Goal: Task Accomplishment & Management: Manage account settings

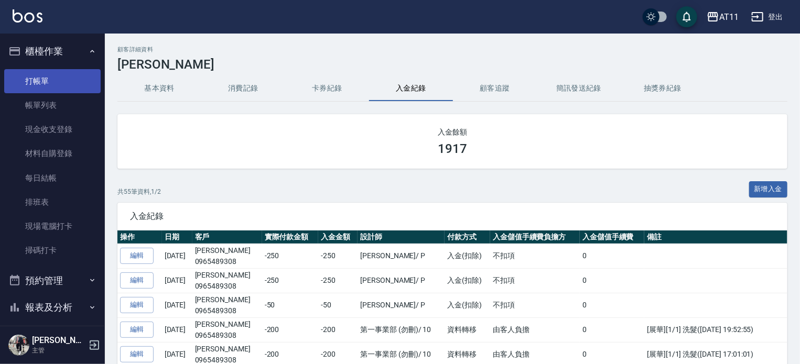
click at [45, 83] on link "打帳單" at bounding box center [52, 81] width 96 height 24
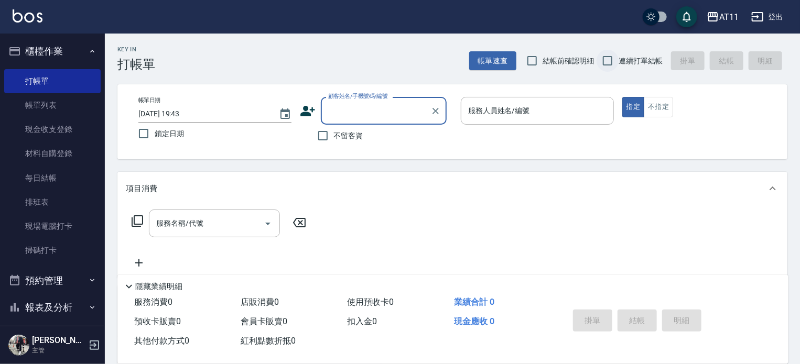
click at [606, 63] on input "連續打單結帳" at bounding box center [608, 61] width 22 height 22
checkbox input "true"
drag, startPoint x: 313, startPoint y: 135, endPoint x: 317, endPoint y: 140, distance: 6.0
click at [315, 138] on input "不留客資" at bounding box center [323, 136] width 22 height 22
checkbox input "true"
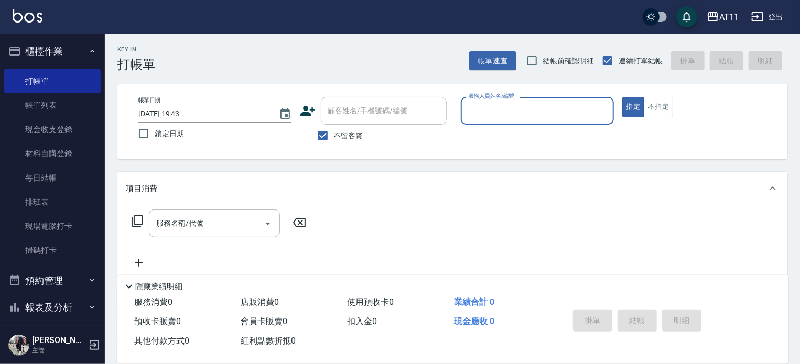
type input "a"
type input "Alisa-S"
type button "true"
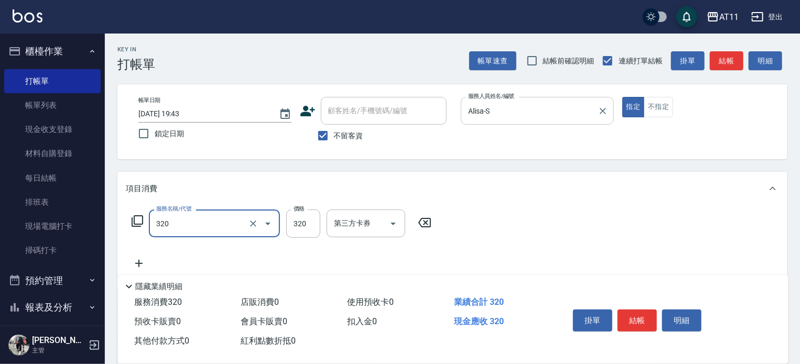
type input "洗剪(320)"
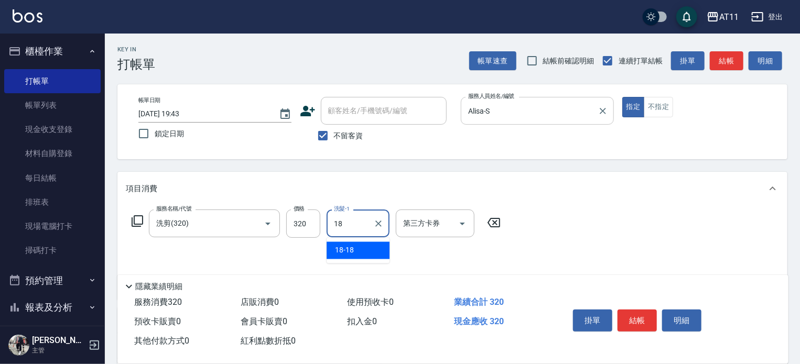
type input "18-18"
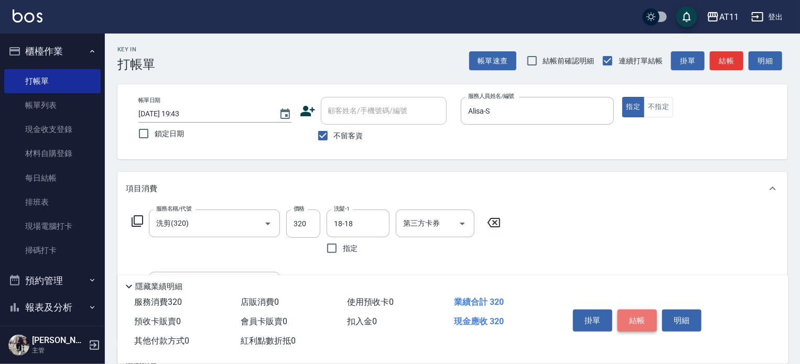
click at [637, 322] on button "結帳" at bounding box center [636, 321] width 39 height 22
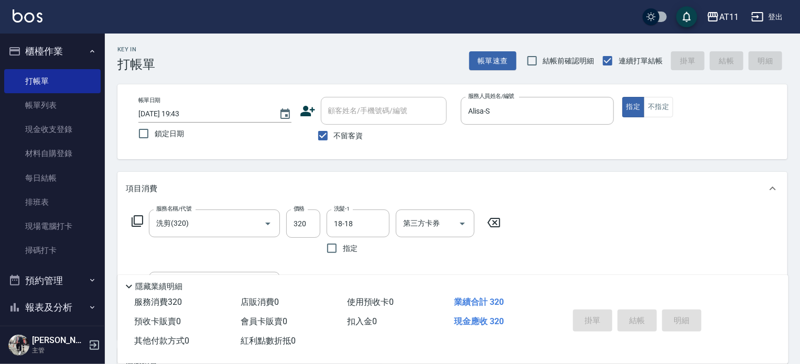
type input "[DATE] 19:44"
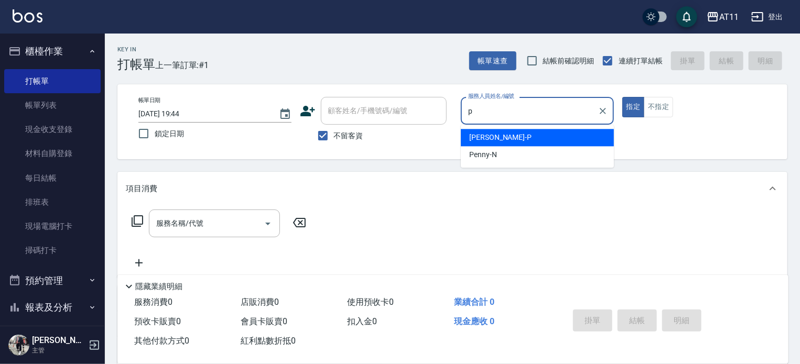
type input "[PERSON_NAME]-P"
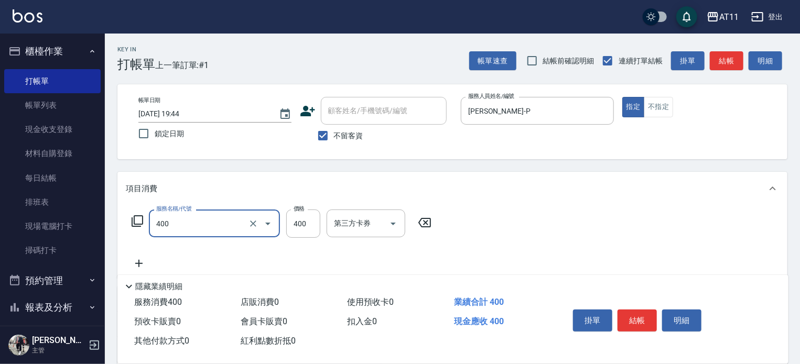
type input "洗剪(400)"
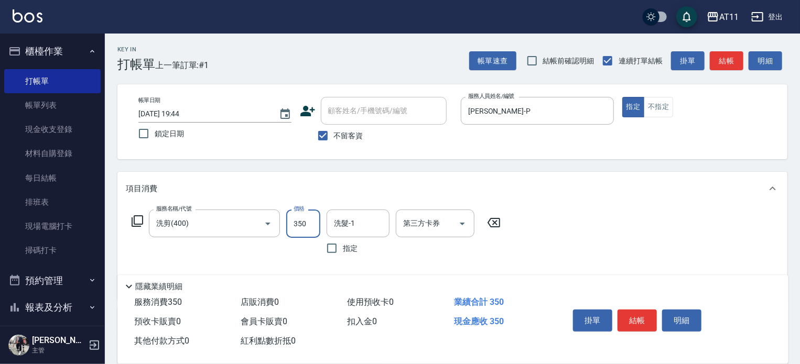
type input "350"
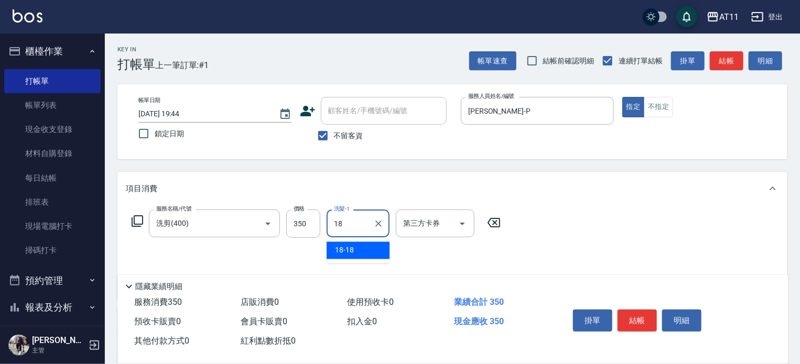
type input "18-18"
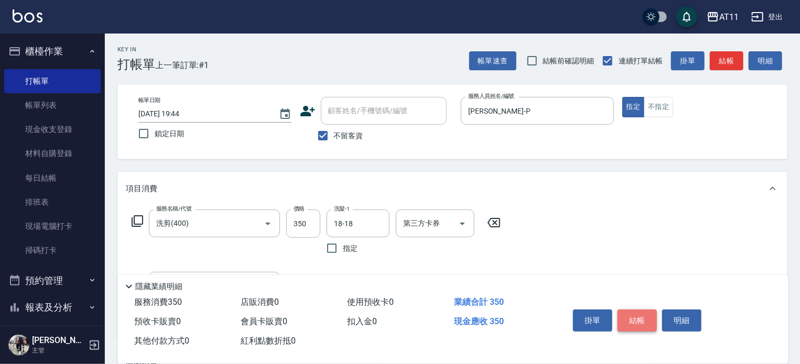
click at [637, 320] on button "結帳" at bounding box center [636, 321] width 39 height 22
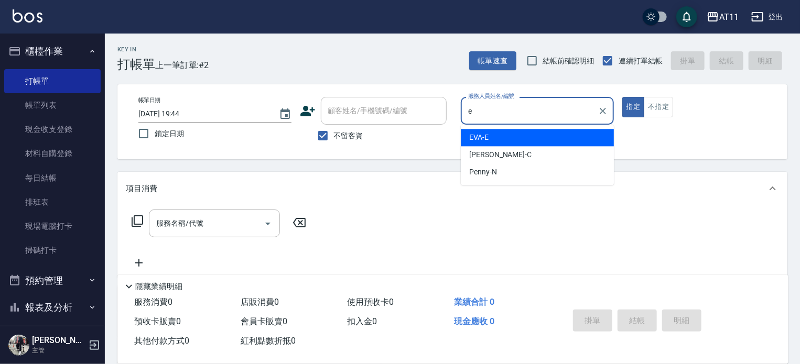
type input "EVA-E"
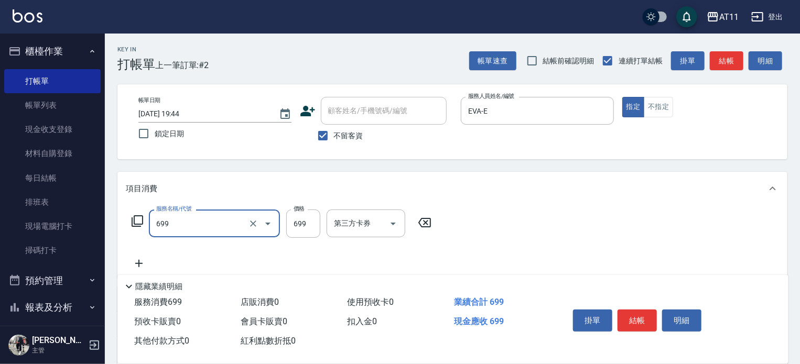
type input "SPA699(699)"
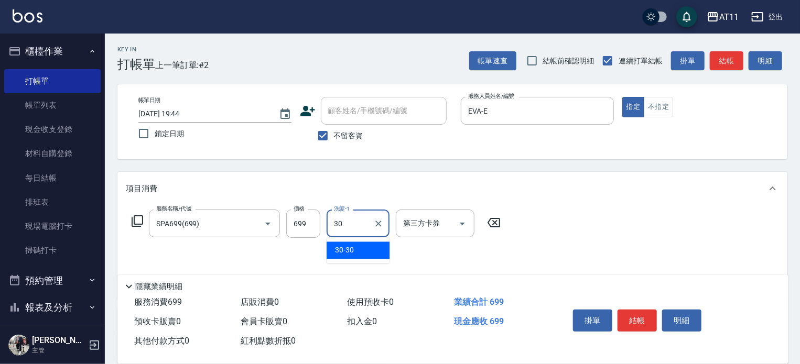
type input "30-30"
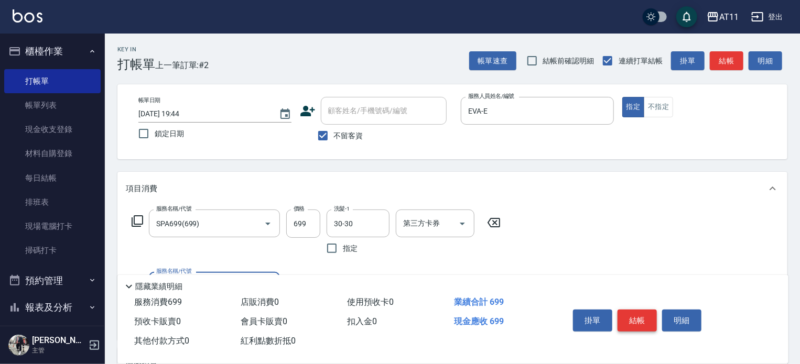
click at [639, 320] on button "結帳" at bounding box center [636, 321] width 39 height 22
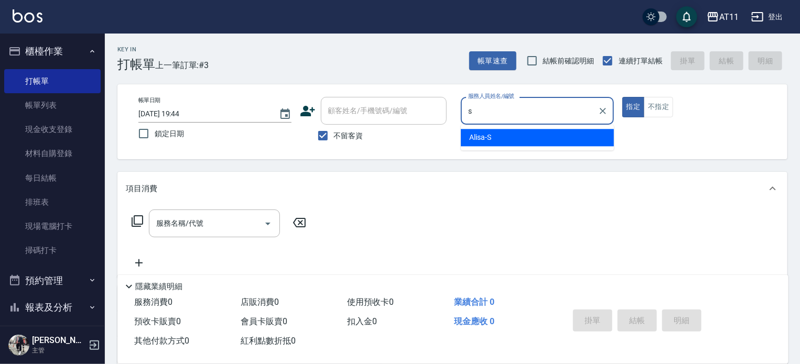
type input "Alisa-S"
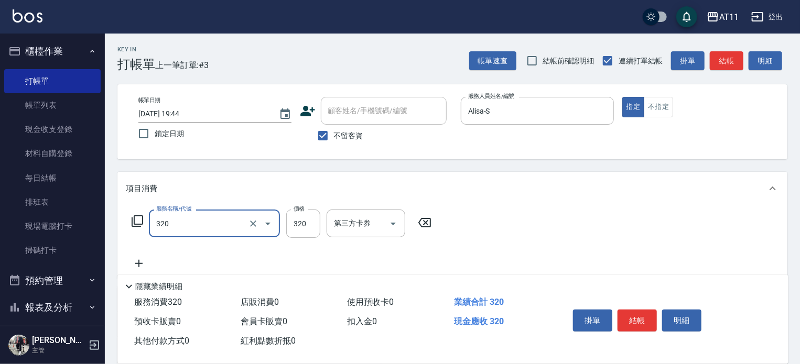
type input "洗剪(320)"
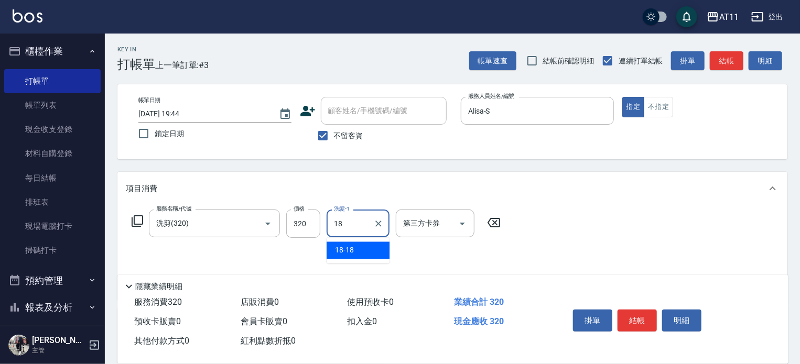
type input "18-18"
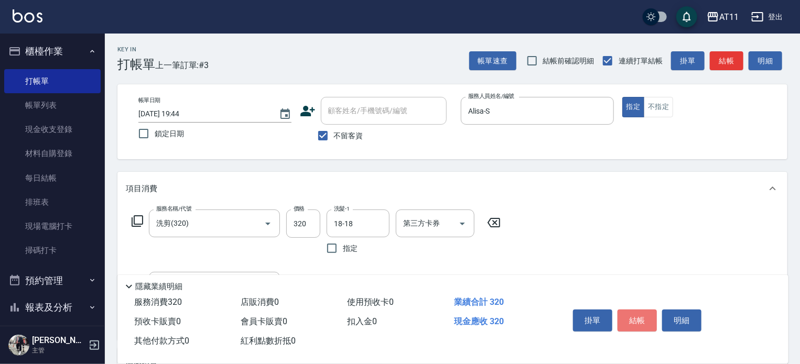
click at [643, 313] on button "結帳" at bounding box center [636, 321] width 39 height 22
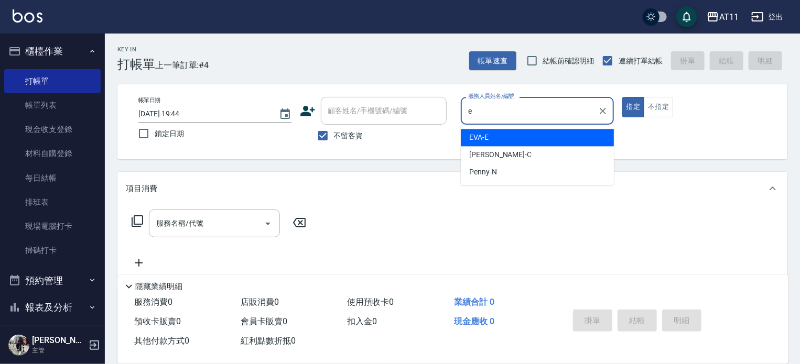
type input "EVA-E"
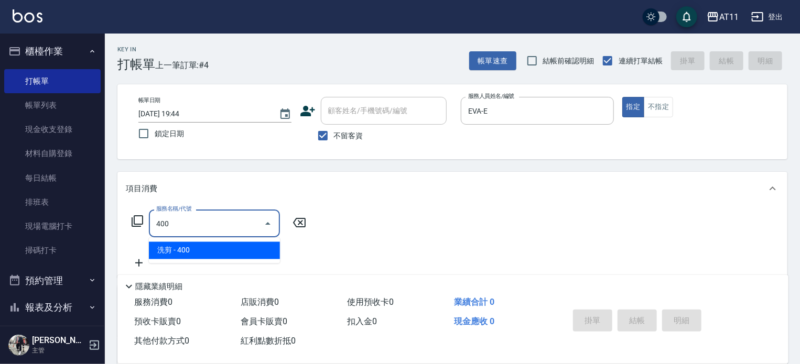
type input "洗剪(400)"
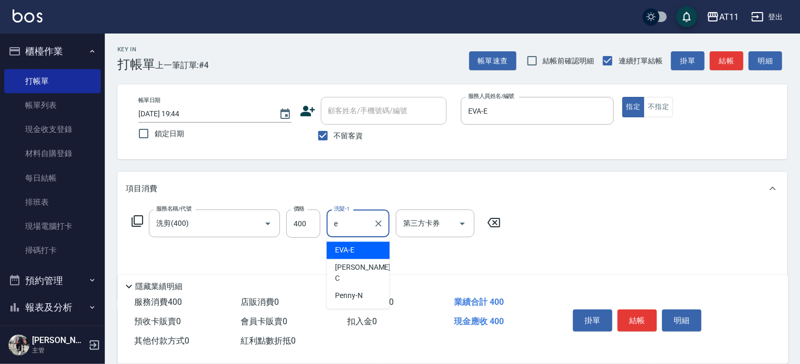
type input "EVA-E"
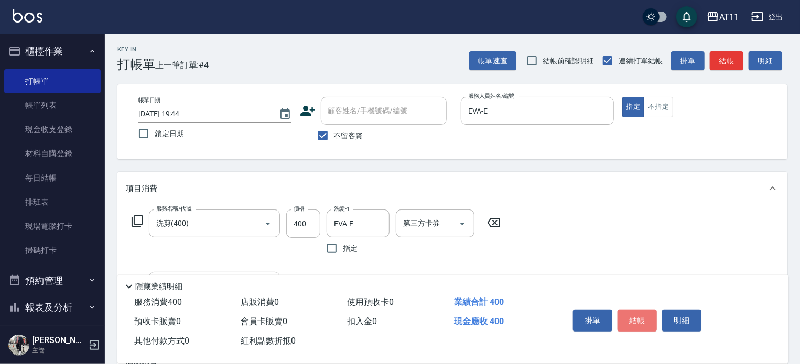
click at [643, 313] on button "結帳" at bounding box center [636, 321] width 39 height 22
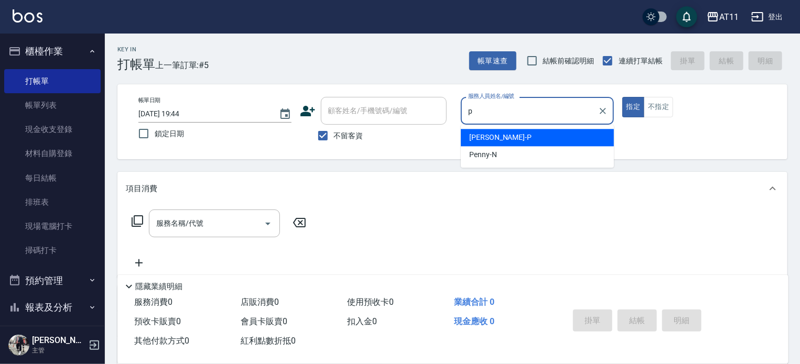
type input "[PERSON_NAME]-P"
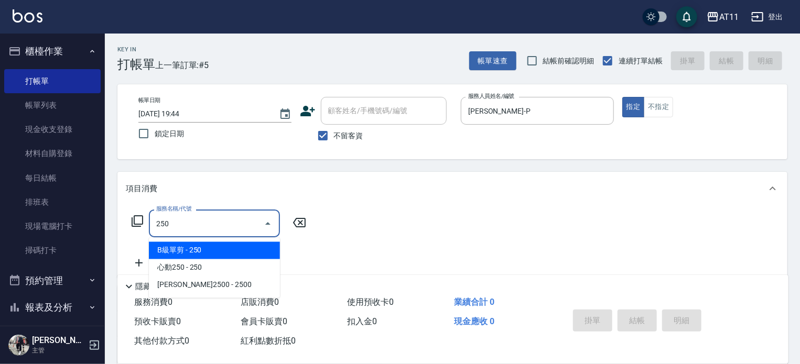
type input "B級單剪(250)"
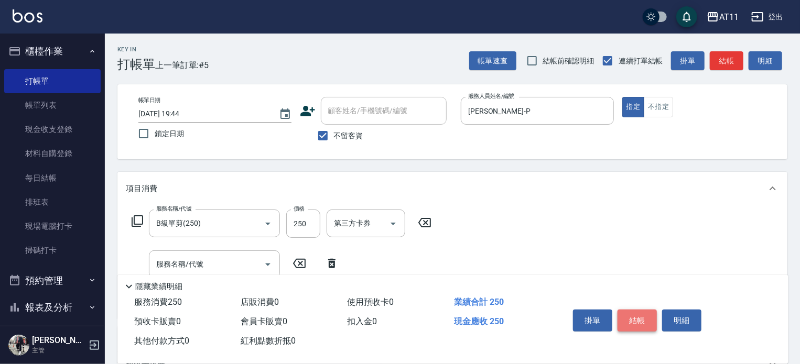
click at [641, 320] on button "結帳" at bounding box center [636, 321] width 39 height 22
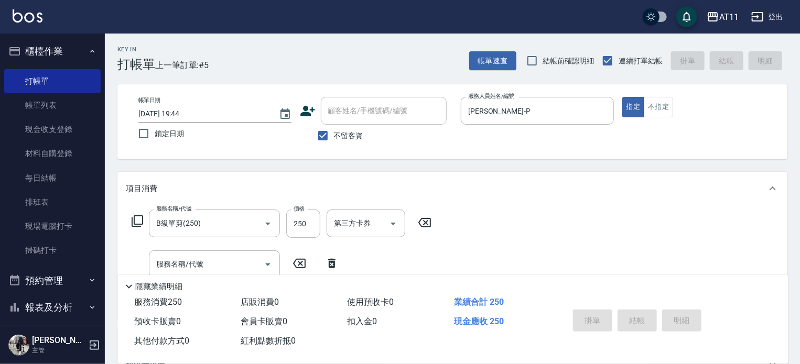
type input "[DATE] 19:45"
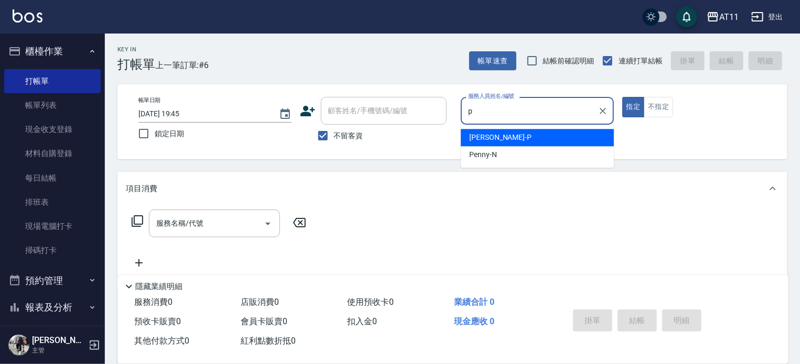
type input "[PERSON_NAME]-P"
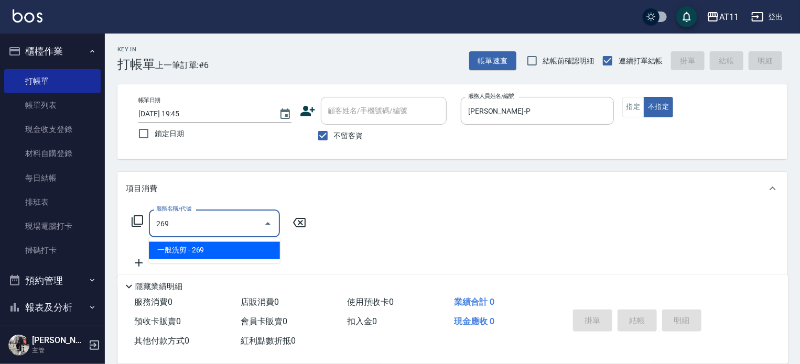
type input "一般洗剪(269)"
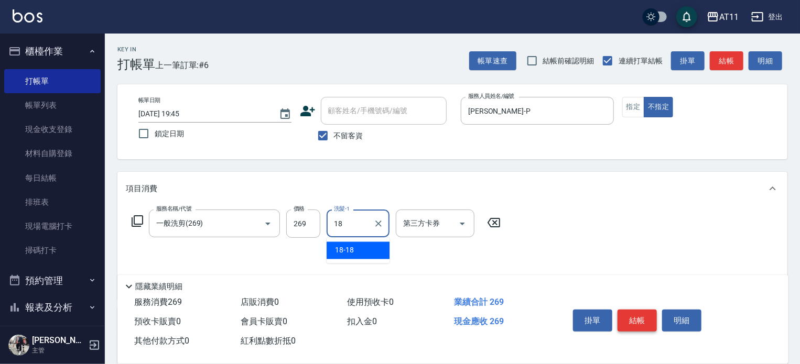
type input "18-18"
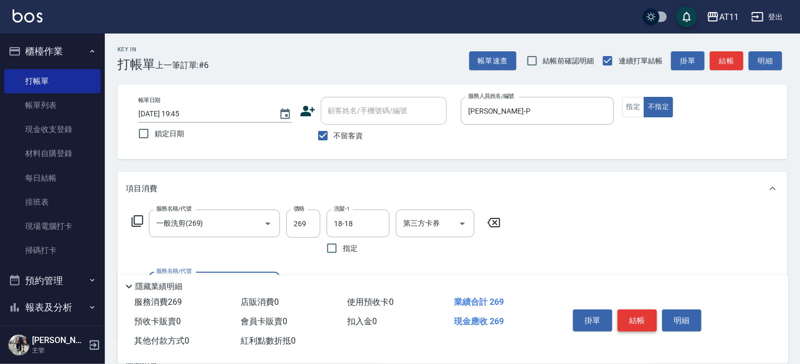
click at [631, 317] on button "結帳" at bounding box center [636, 321] width 39 height 22
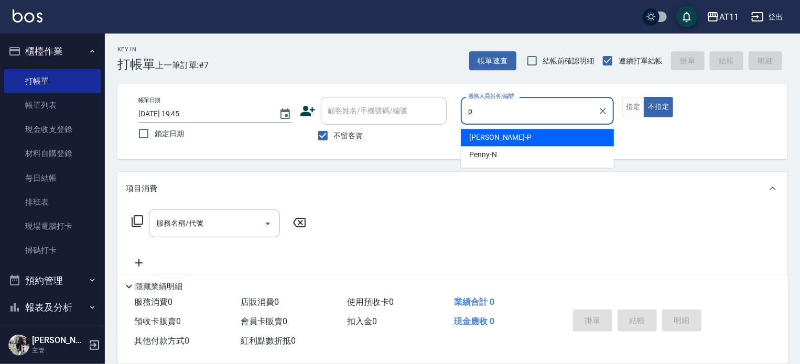
type input "[PERSON_NAME]-P"
type button "false"
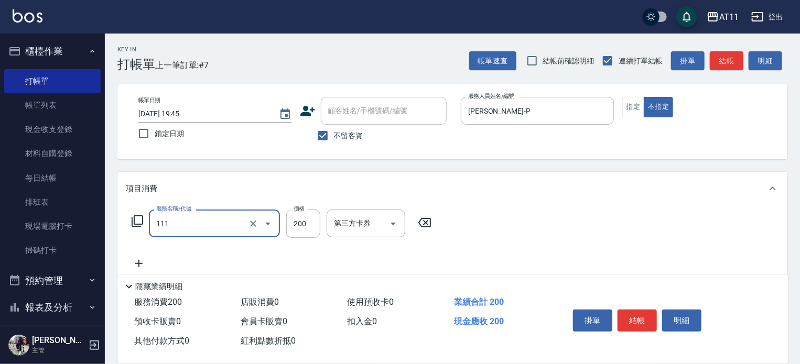
type input "精油洗髮(111)"
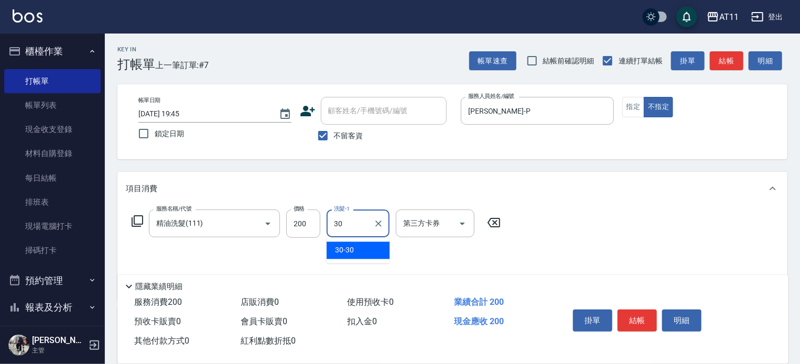
type input "30-30"
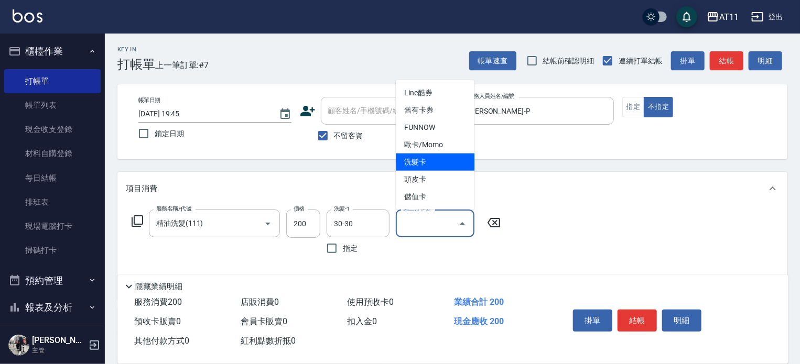
type input "洗髮卡"
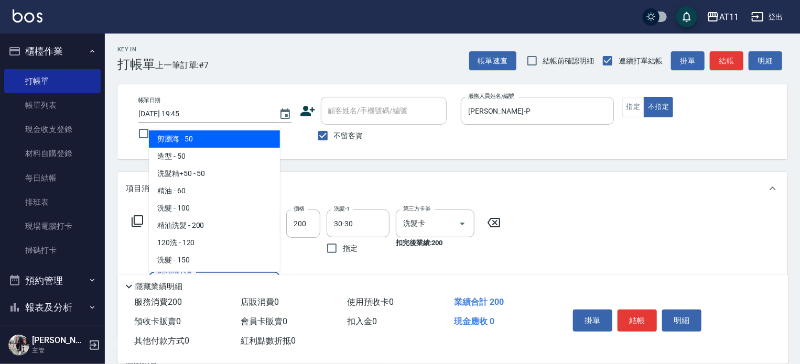
type input "剪瀏海(0050)"
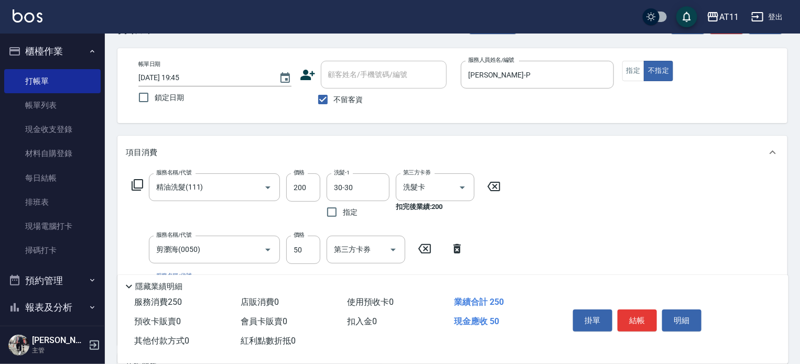
scroll to position [52, 0]
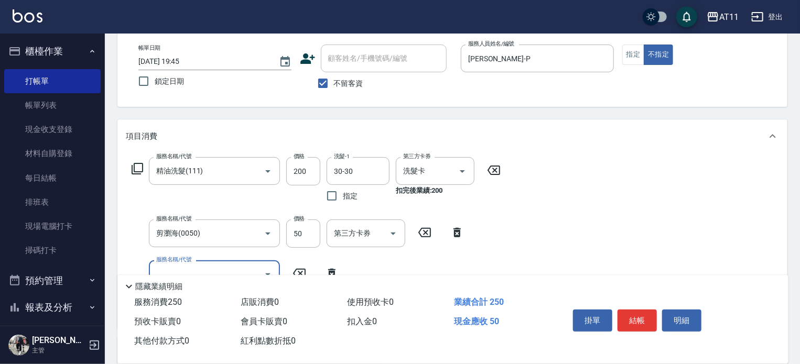
drag, startPoint x: 639, startPoint y: 316, endPoint x: 583, endPoint y: 267, distance: 75.1
click at [615, 306] on div "掛單 結帳 明細" at bounding box center [637, 322] width 137 height 33
click at [638, 315] on button "結帳" at bounding box center [636, 321] width 39 height 22
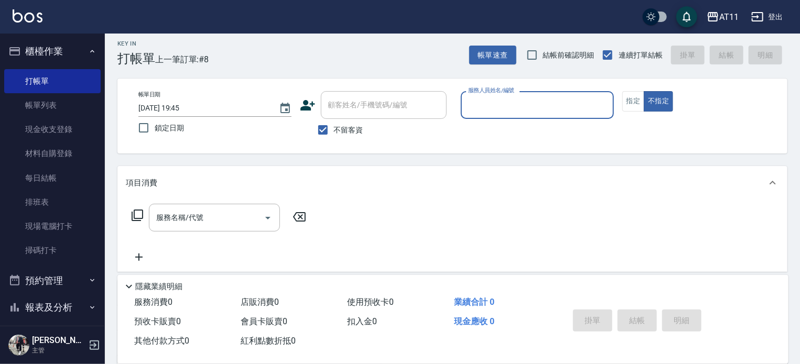
scroll to position [0, 0]
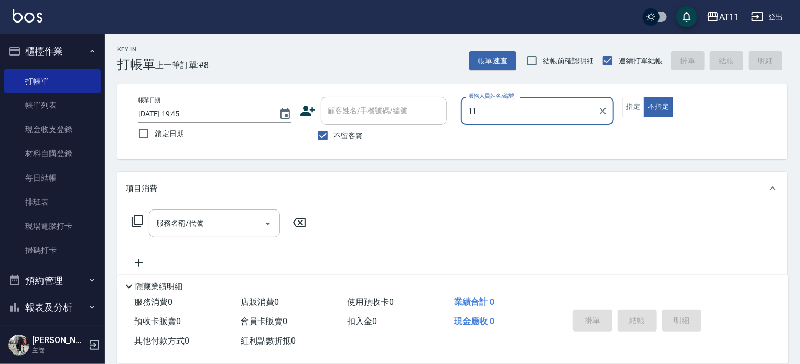
type input "1"
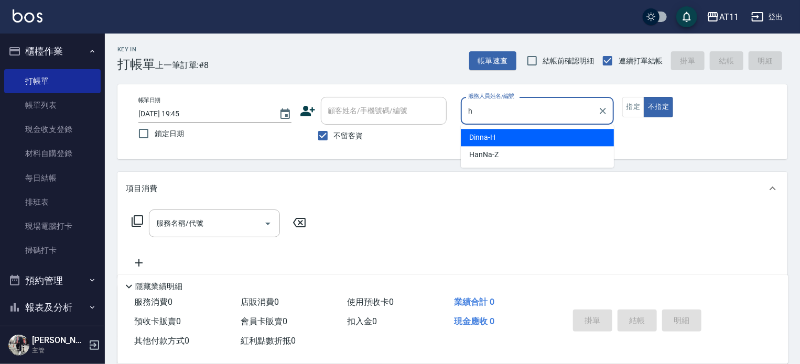
type input "Dinna-H"
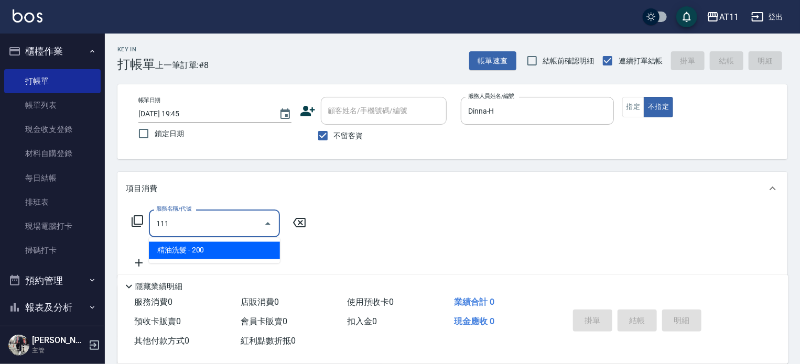
type input "精油洗髮(111)"
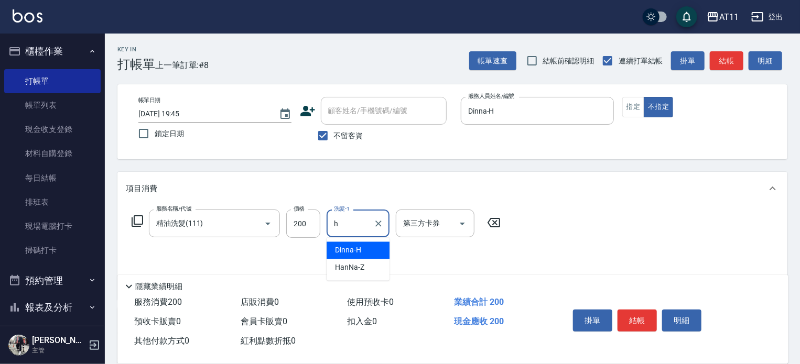
type input "Dinna-H"
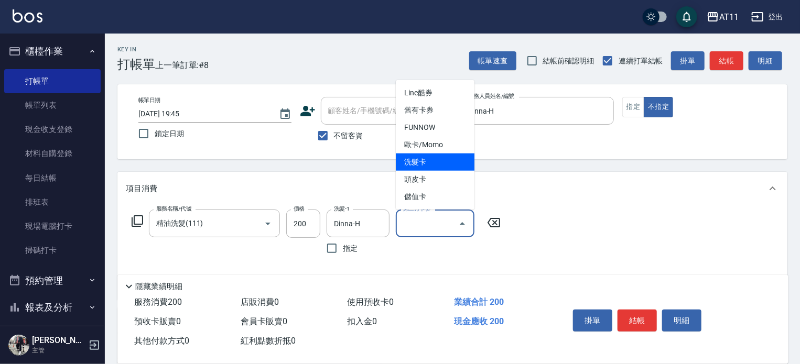
type input "洗髮卡"
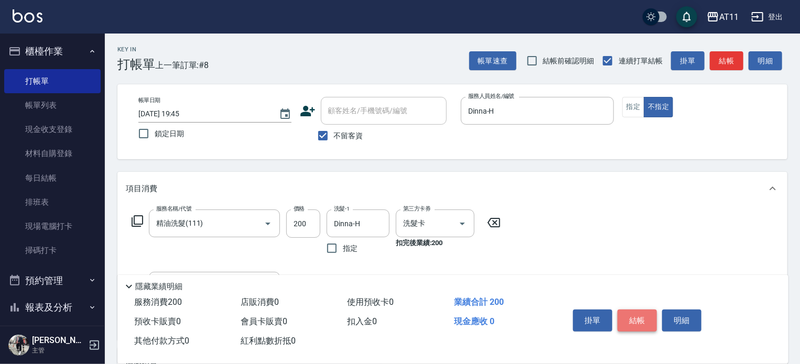
click at [630, 314] on button "結帳" at bounding box center [636, 321] width 39 height 22
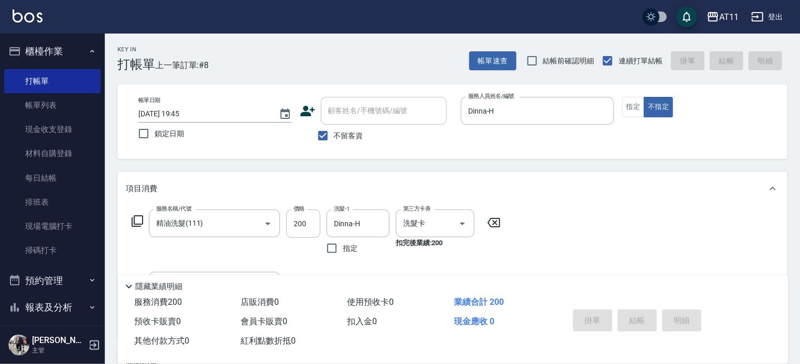
type input "[DATE] 19:46"
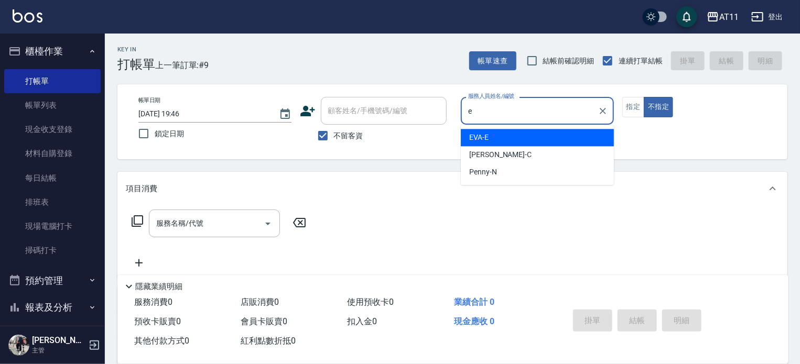
type input "EVA-E"
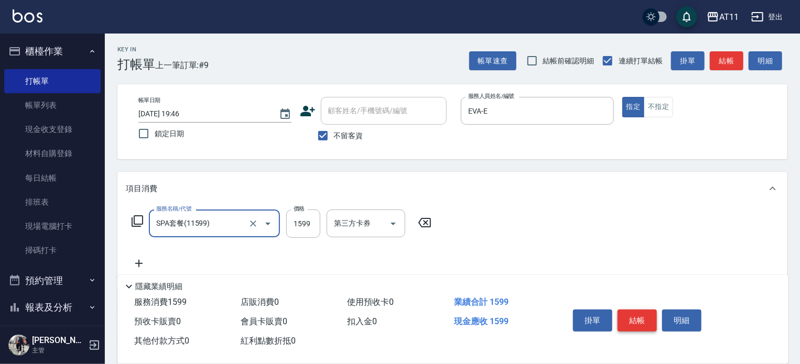
type input "SPA套餐(11599)"
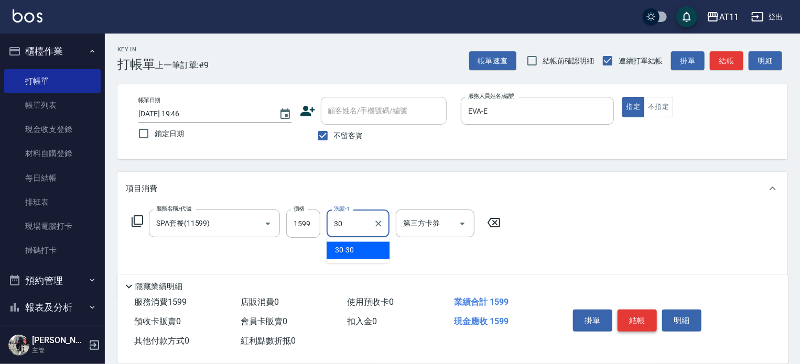
type input "30-30"
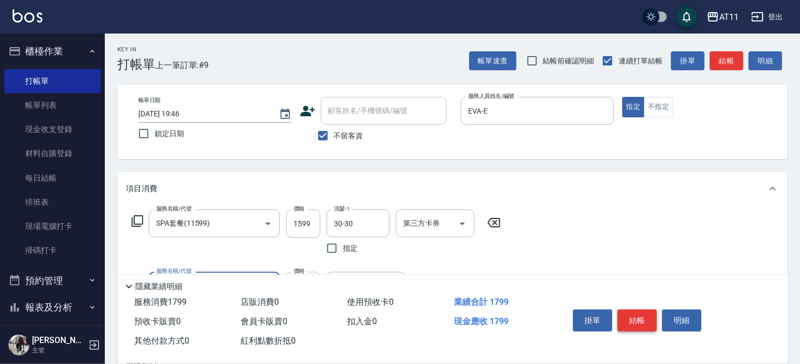
type input "剪髮(200)"
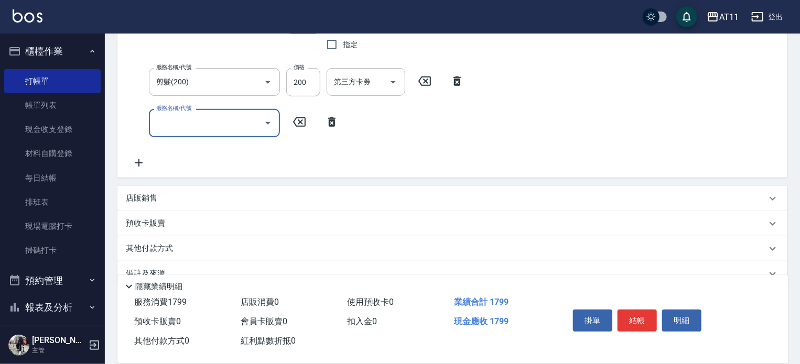
scroll to position [225, 0]
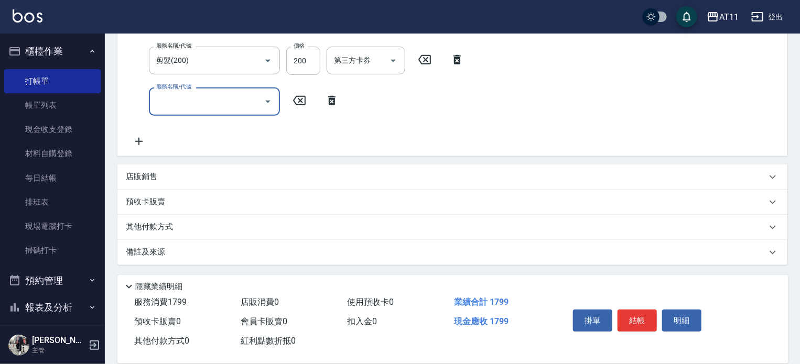
click at [159, 183] on div "店販銷售" at bounding box center [452, 177] width 670 height 25
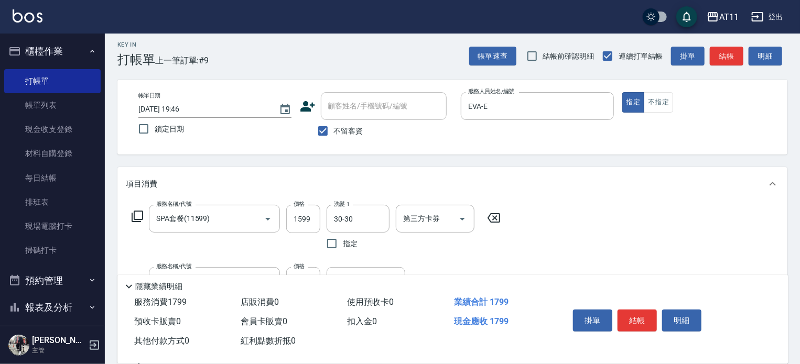
scroll to position [0, 0]
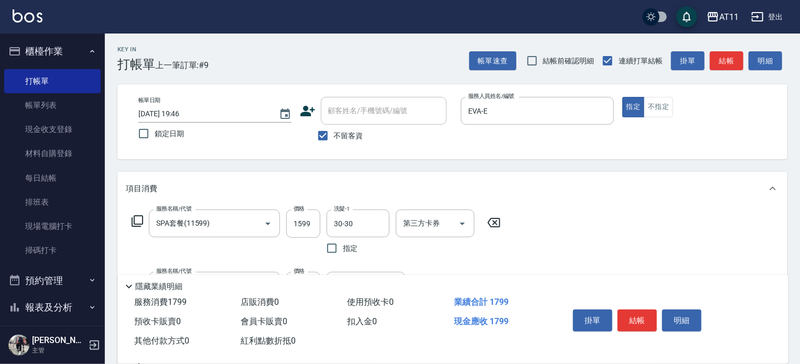
drag, startPoint x: 599, startPoint y: 110, endPoint x: 552, endPoint y: 172, distance: 78.0
click at [599, 111] on icon "Clear" at bounding box center [603, 111] width 10 height 10
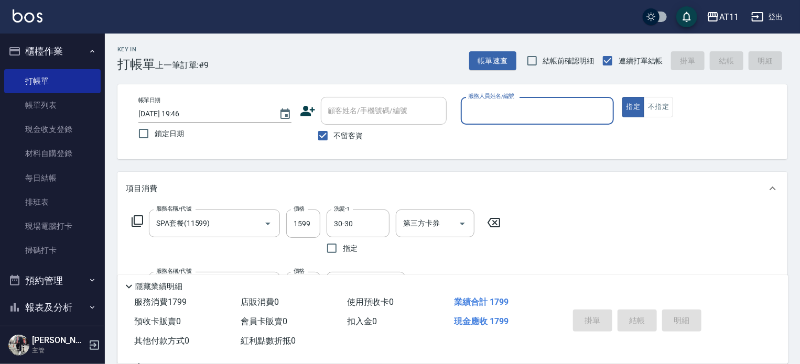
click at [499, 221] on icon at bounding box center [493, 222] width 13 height 9
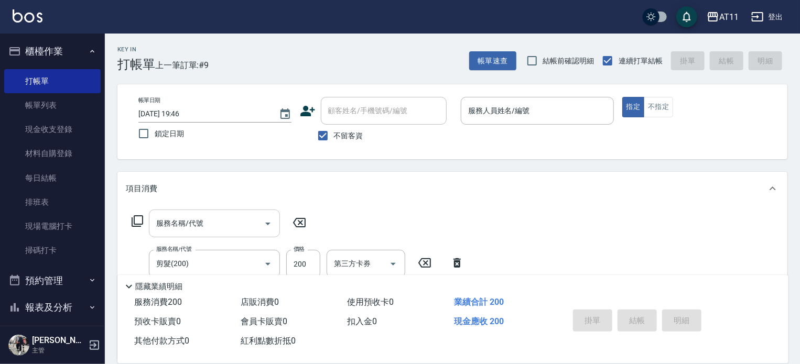
click at [230, 233] on div "服務名稱/代號" at bounding box center [214, 224] width 131 height 28
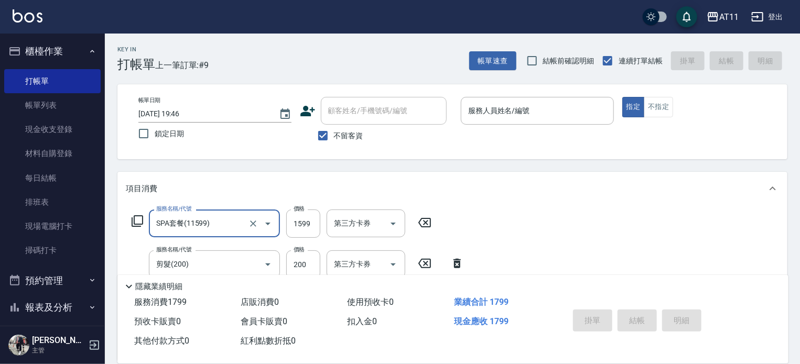
type input "SPA套餐(11599)"
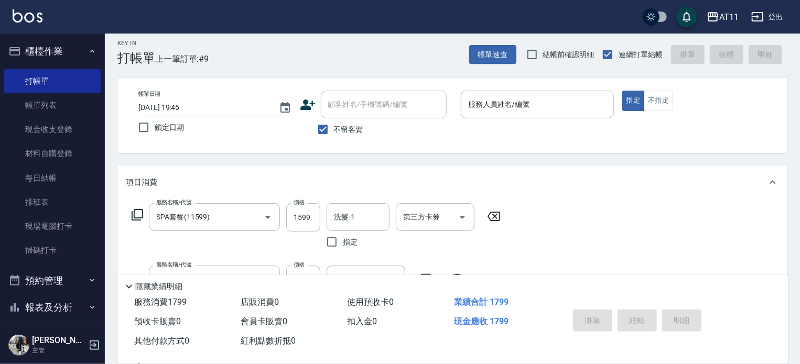
scroll to position [52, 0]
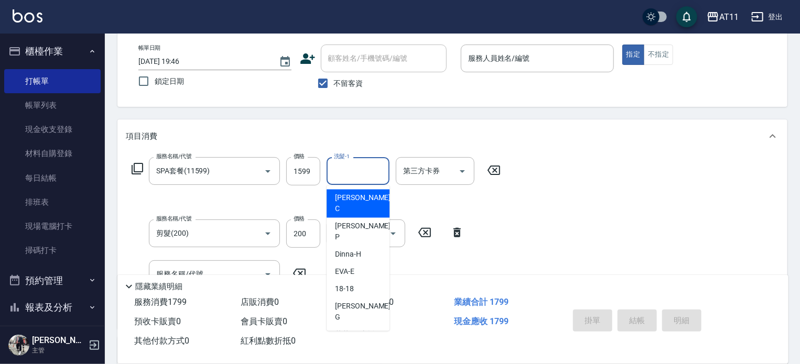
click at [350, 169] on input "洗髮-1" at bounding box center [357, 171] width 53 height 18
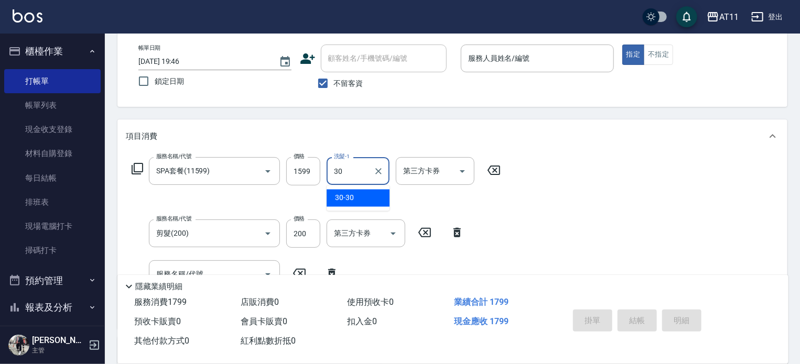
type input "30-30"
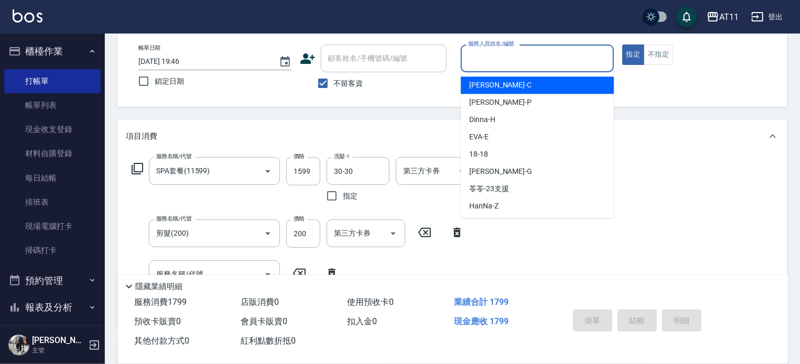
click at [496, 61] on input "服務人員姓名/編號" at bounding box center [537, 58] width 144 height 18
type input "EVA-E"
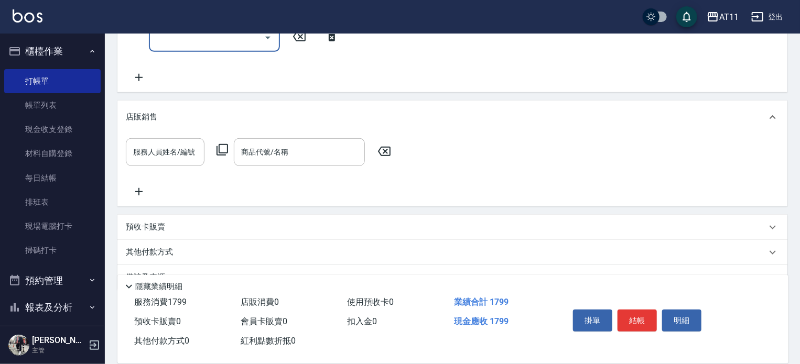
scroll to position [315, 0]
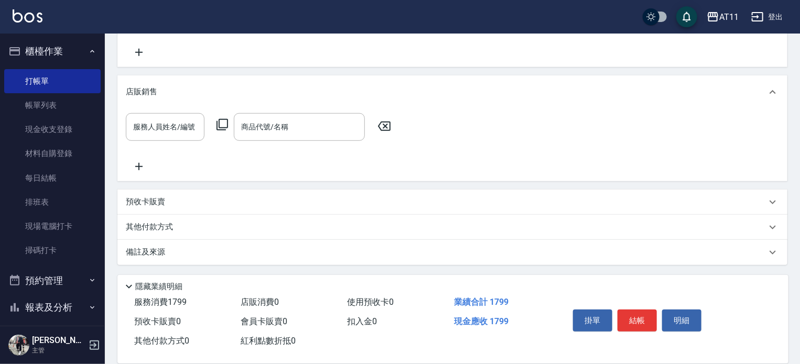
click at [176, 207] on div "預收卡販賣" at bounding box center [446, 202] width 641 height 11
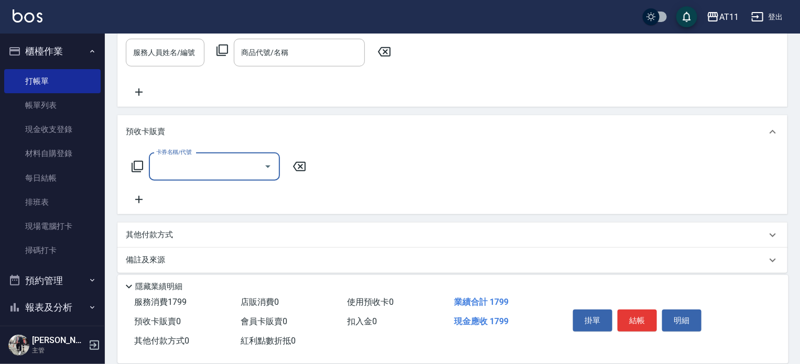
scroll to position [397, 0]
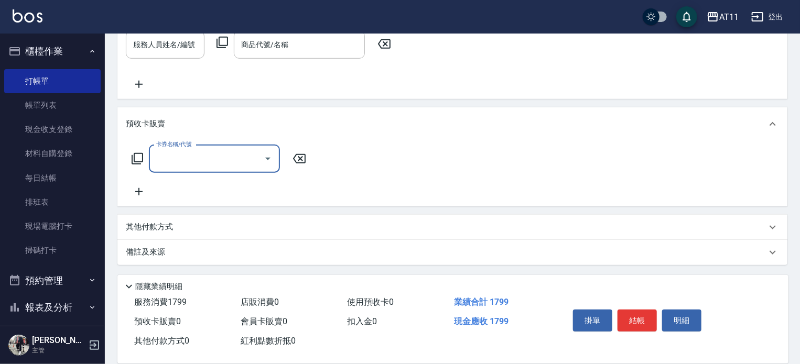
click at [172, 225] on p "其他付款方式" at bounding box center [152, 228] width 52 height 12
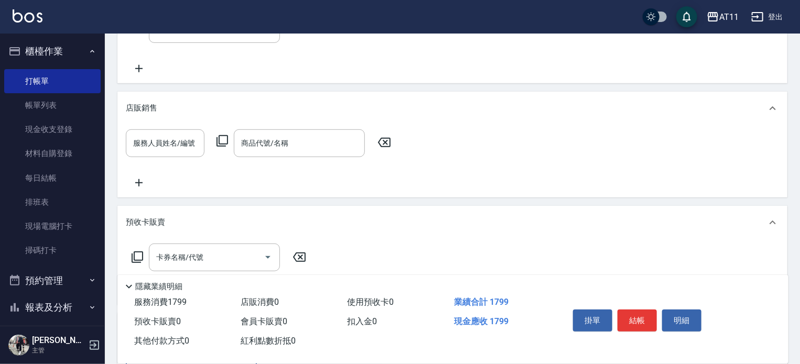
scroll to position [297, 0]
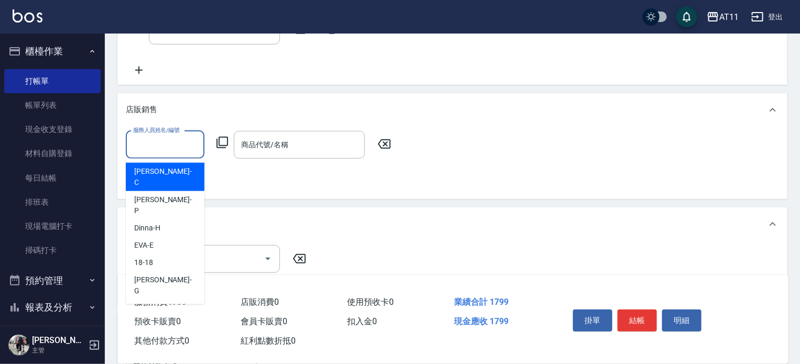
click at [172, 144] on input "服務人員姓名/編號" at bounding box center [165, 145] width 69 height 18
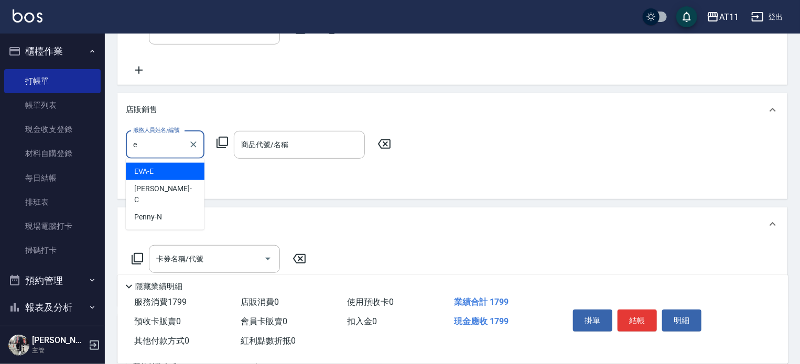
type input "EVA-E"
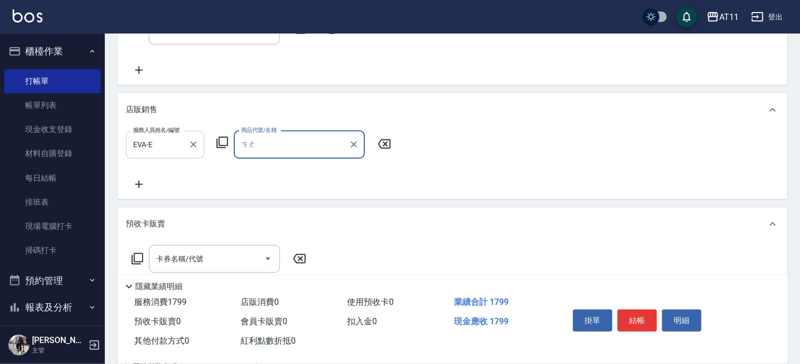
type input "可"
type input "5"
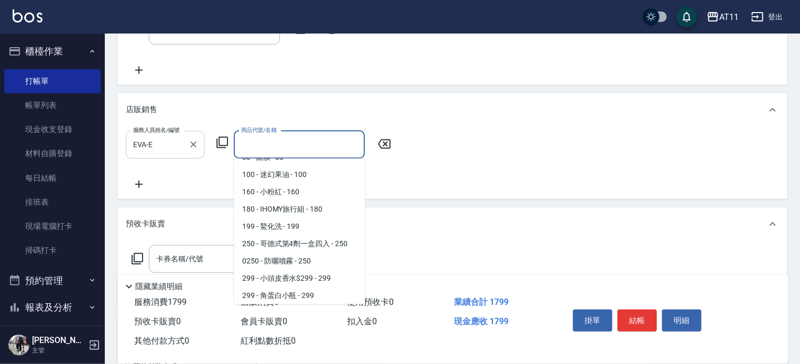
scroll to position [423, 0]
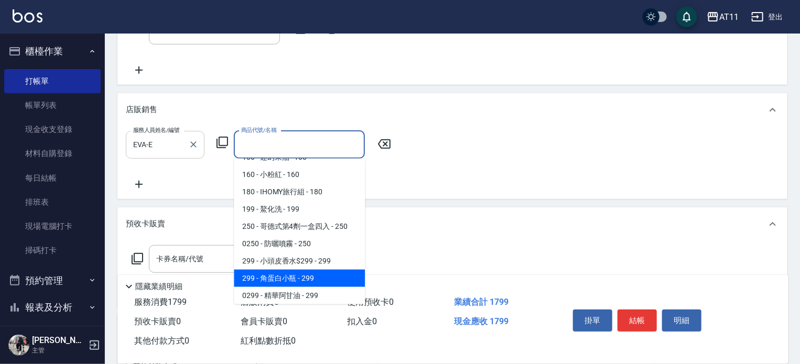
type input "角蛋白小瓶"
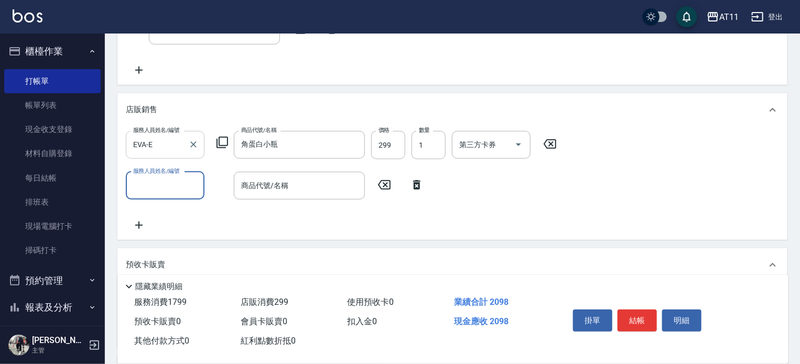
type input "ㄍ"
type input "EVA-E"
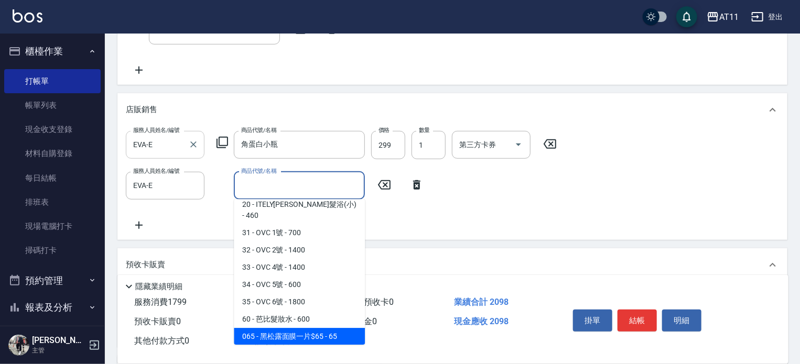
scroll to position [267, 0]
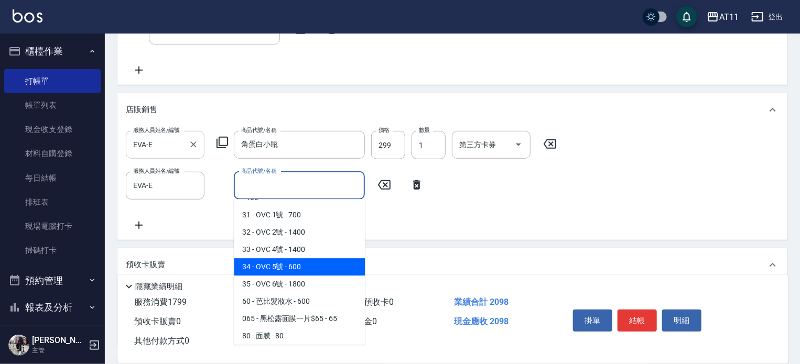
type input "OVC 5號"
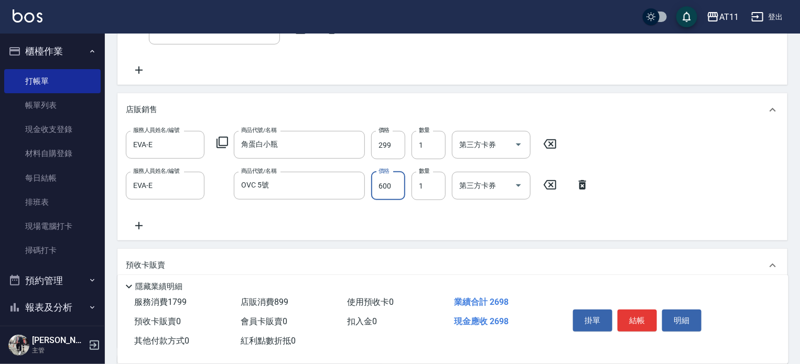
click at [395, 190] on input "600" at bounding box center [388, 186] width 34 height 28
type input "590"
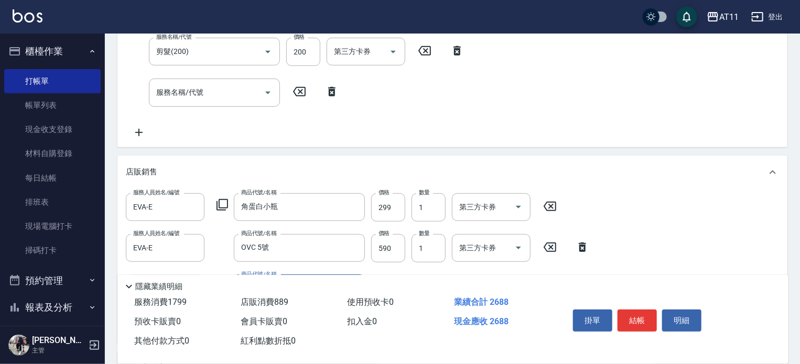
scroll to position [0, 0]
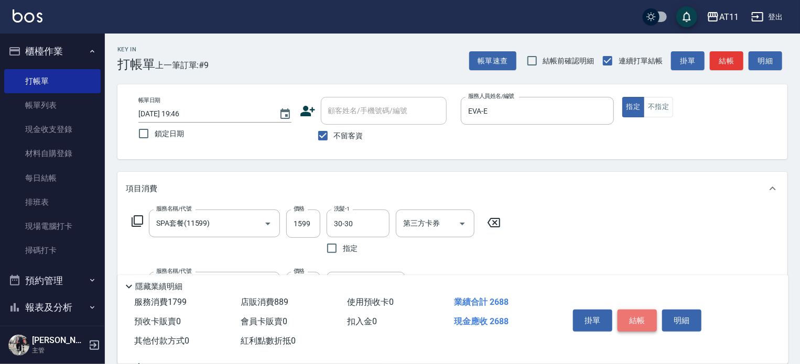
click at [640, 317] on button "結帳" at bounding box center [636, 321] width 39 height 22
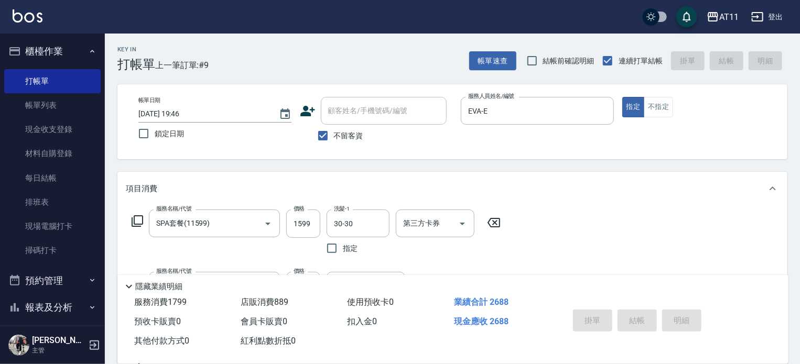
type input "[DATE] 19:51"
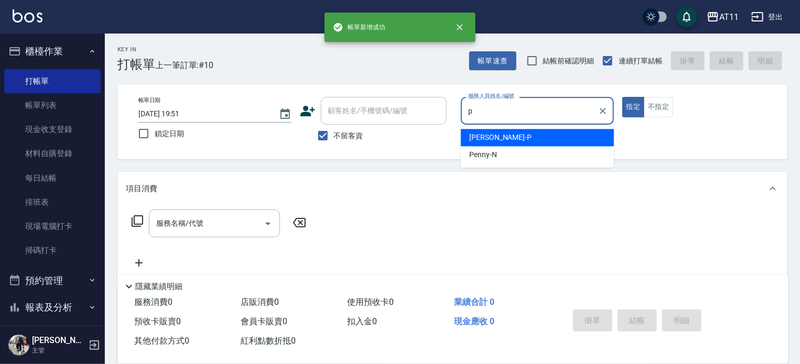
type input "[PERSON_NAME]-P"
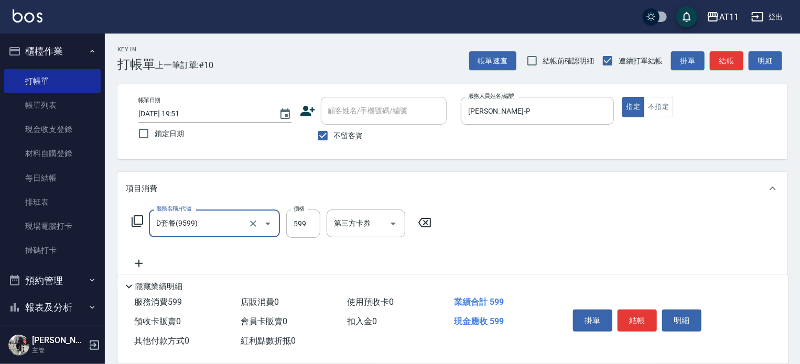
type input "D套餐(9599)"
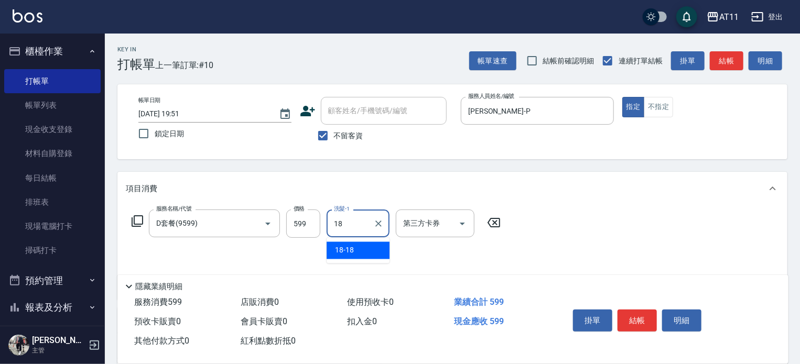
type input "18-18"
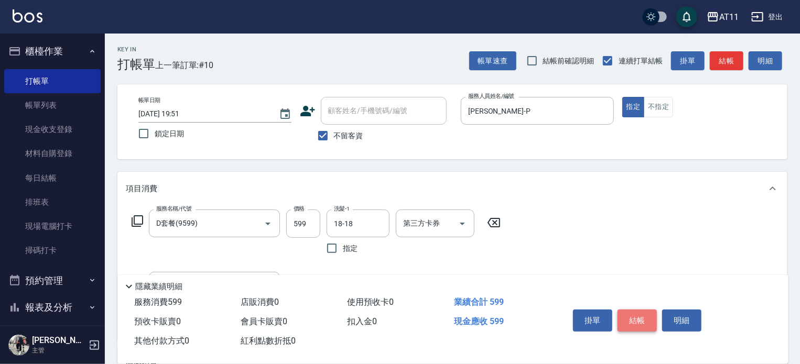
click at [635, 312] on button "結帳" at bounding box center [636, 321] width 39 height 22
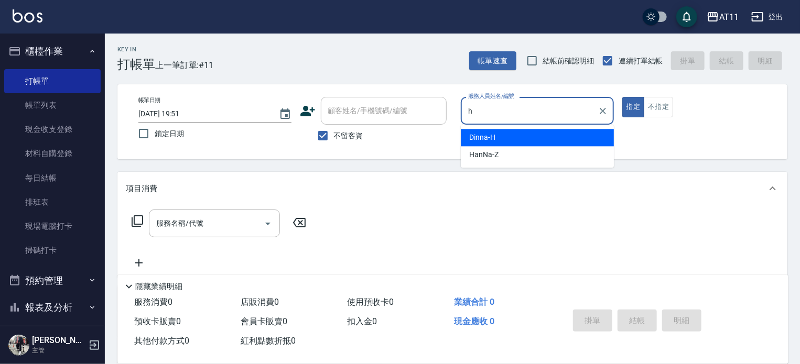
type input "Dinna-H"
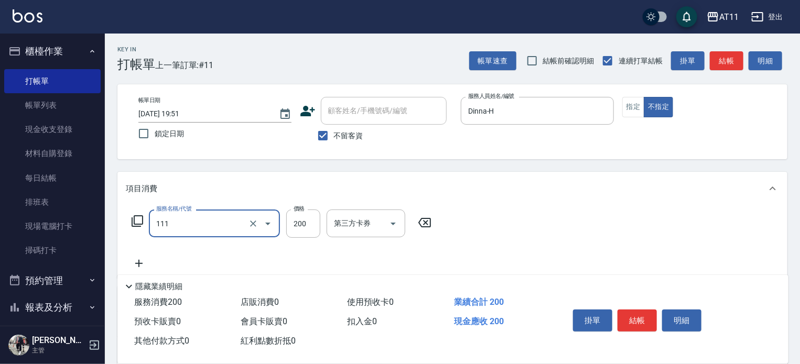
type input "精油洗髮(111)"
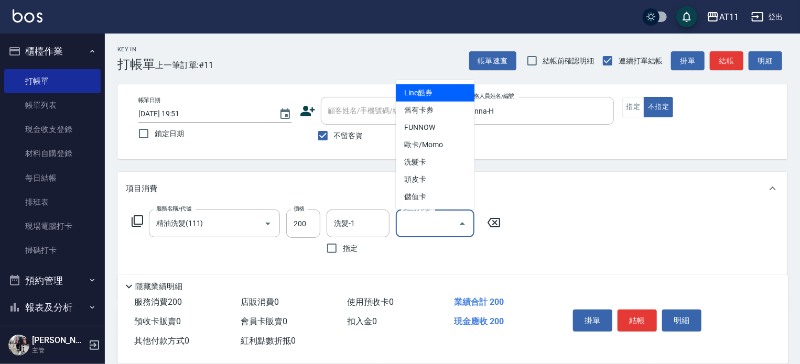
type input "Line酷券"
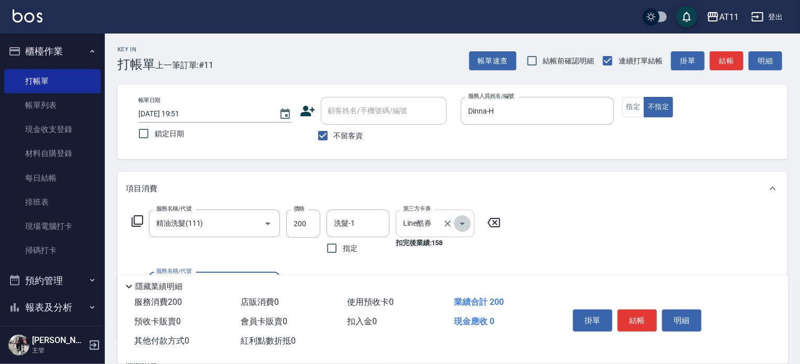
click at [467, 225] on icon "Open" at bounding box center [462, 224] width 13 height 13
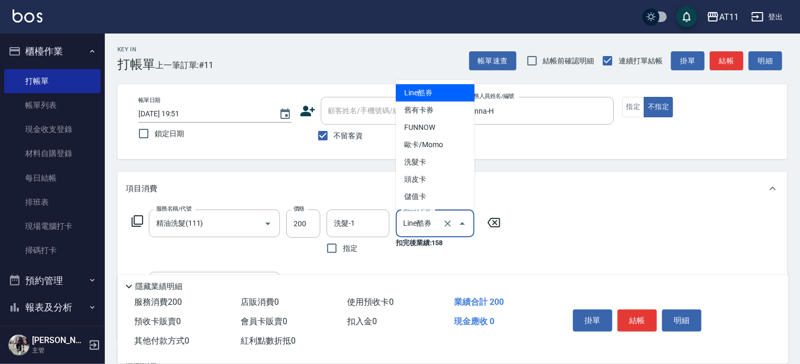
click at [491, 255] on div "服務名稱/代號 精油洗髮(111) 服務名稱/代號 價格 200 價格 洗髮-1 洗髮-1 指定 第三方卡券 Line酷券 第三方卡券 扣完後業績: 158" at bounding box center [316, 235] width 381 height 50
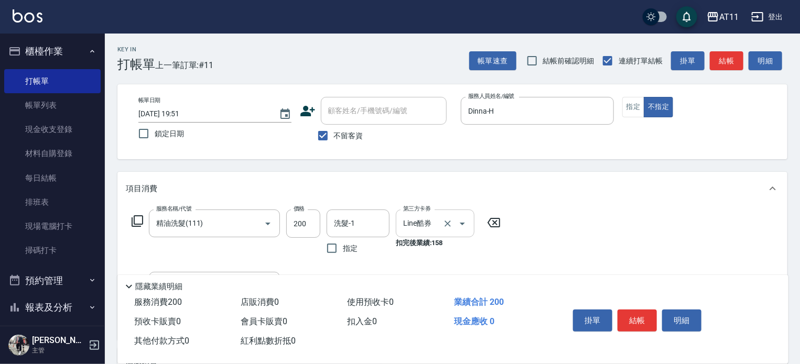
click at [466, 226] on icon "Open" at bounding box center [462, 224] width 13 height 13
click at [497, 218] on icon at bounding box center [494, 222] width 26 height 13
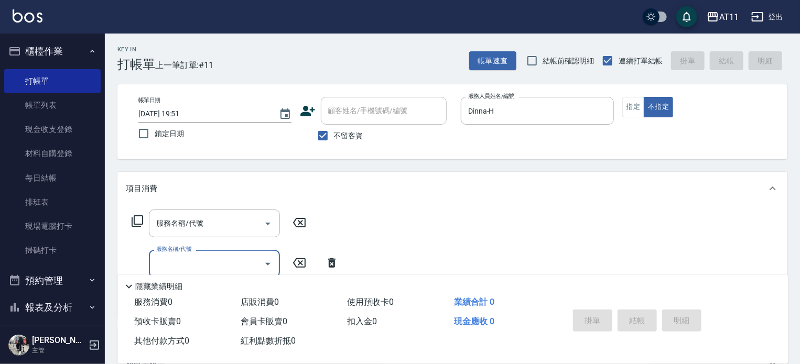
click at [493, 220] on div "服務名稱/代號 服務名稱/代號 服務名稱/代號 服務名稱/代號" at bounding box center [452, 261] width 670 height 113
click at [182, 227] on input "服務名稱/代號" at bounding box center [207, 223] width 106 height 18
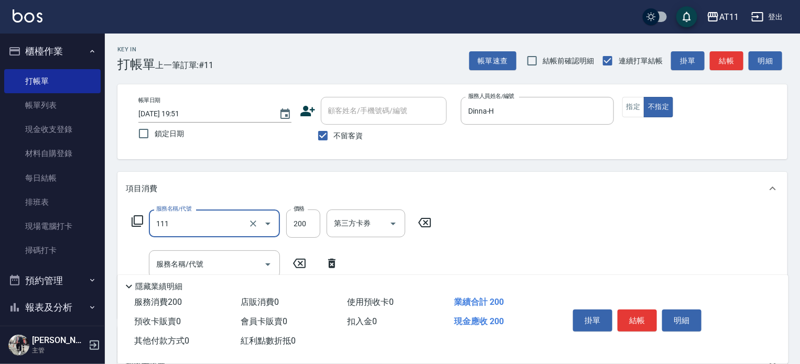
type input "精油洗髮(111)"
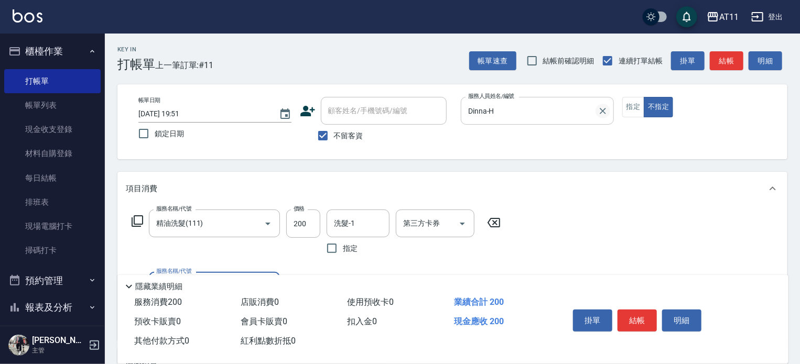
click at [600, 112] on icon "Clear" at bounding box center [603, 111] width 10 height 10
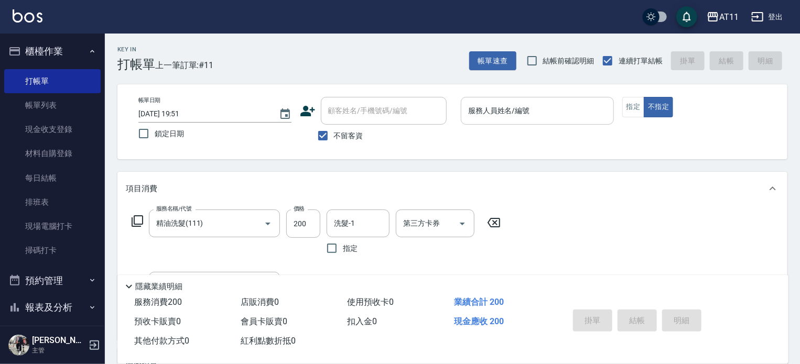
click at [493, 221] on icon at bounding box center [493, 222] width 13 height 9
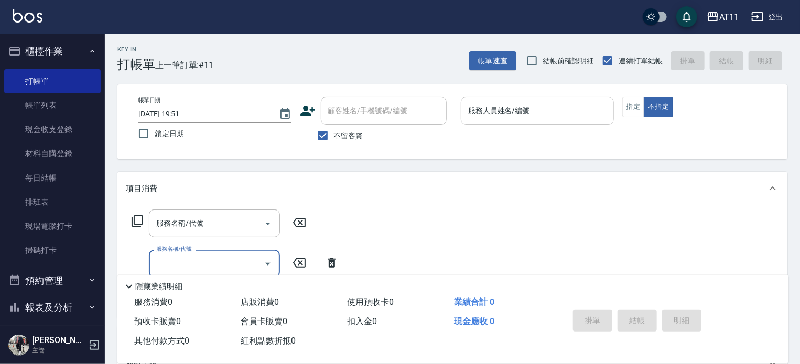
click at [491, 112] on input "服務人員姓名/編號" at bounding box center [537, 111] width 144 height 18
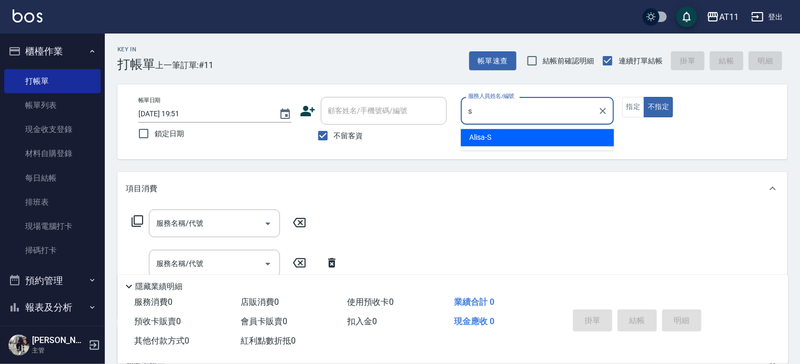
type input "Alisa-S"
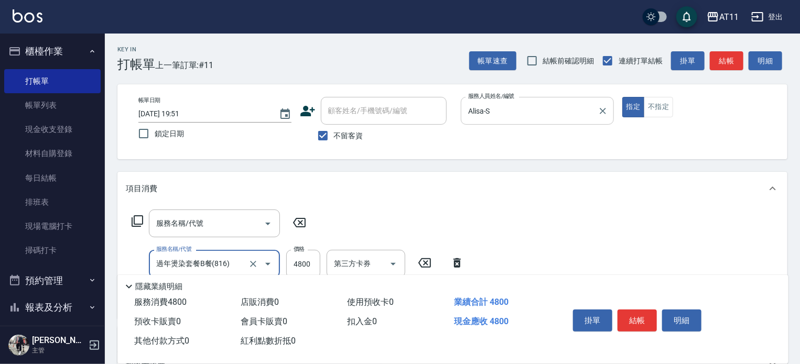
type input "過年燙染套餐B餐(816)"
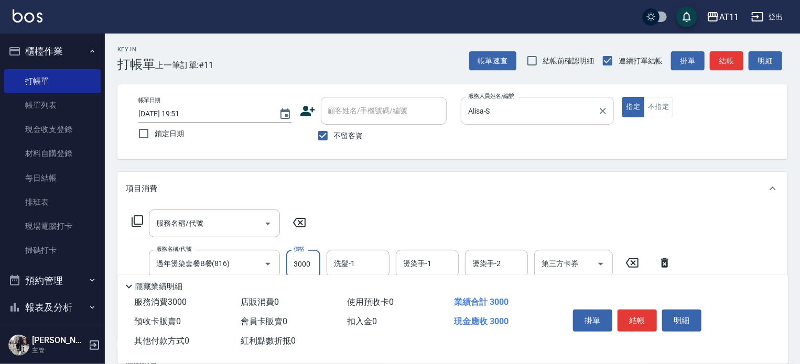
type input "3000"
type input "ㄋ"
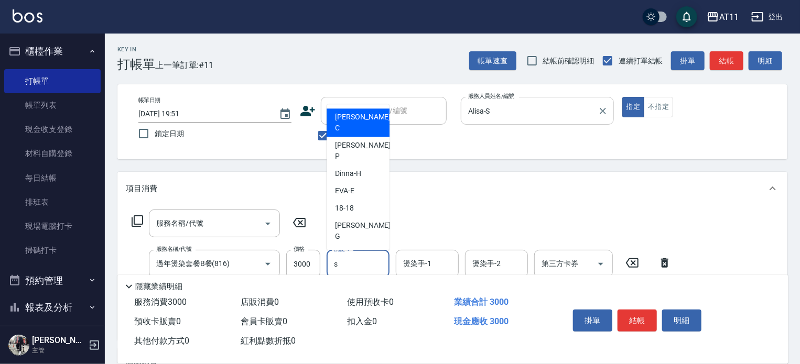
type input "Alisa-S"
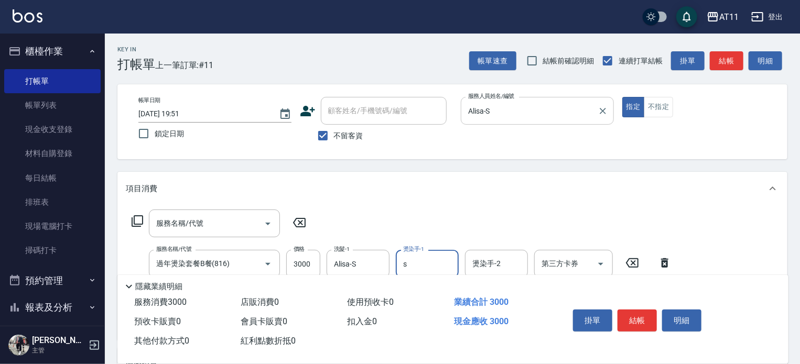
type input "Alisa-S"
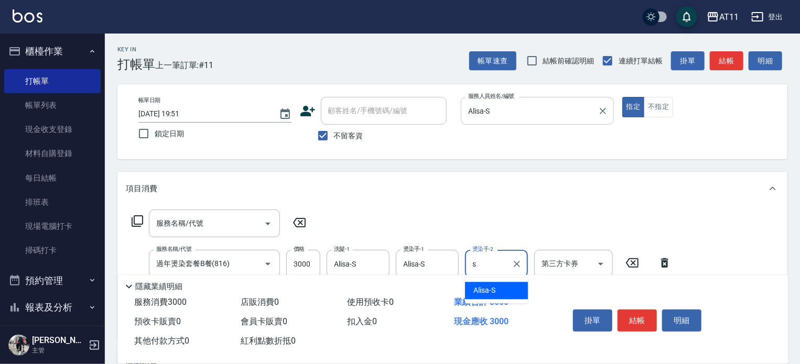
type input "Alisa-S"
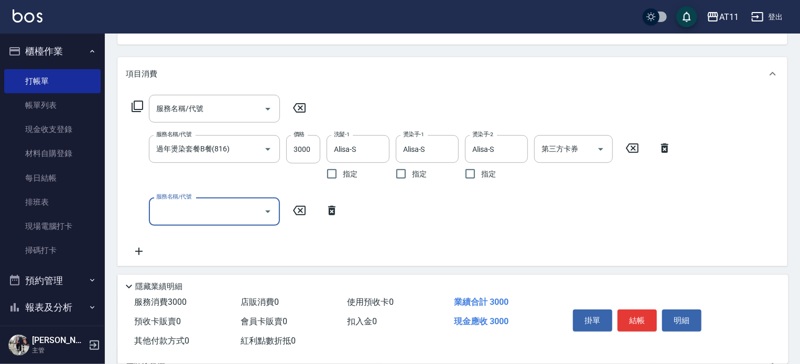
scroll to position [52, 0]
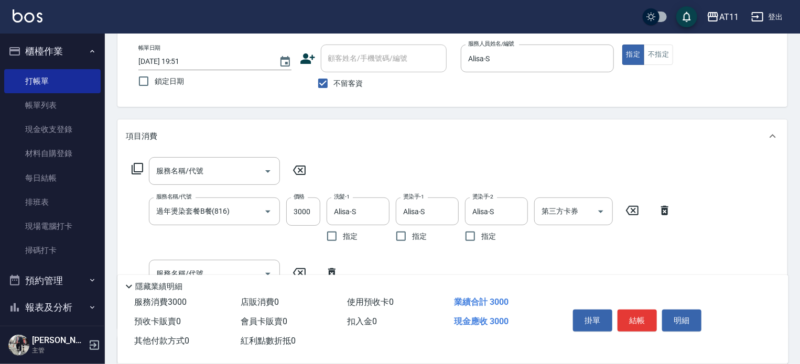
click at [296, 174] on icon at bounding box center [299, 170] width 26 height 13
click at [295, 169] on icon at bounding box center [299, 170] width 13 height 9
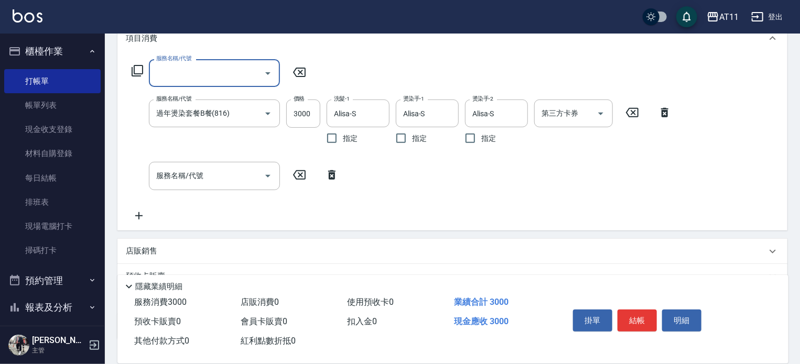
scroll to position [157, 0]
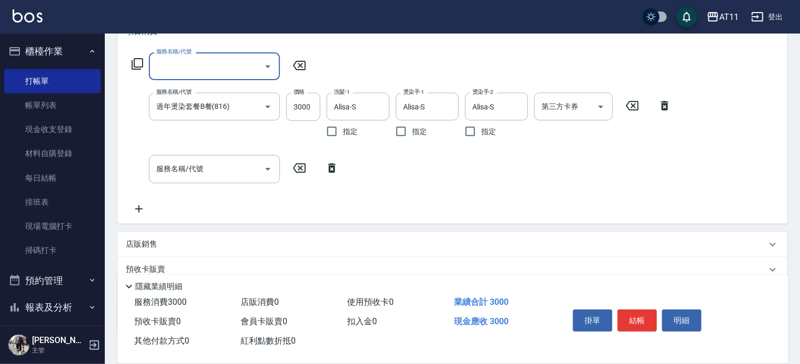
click at [331, 169] on icon at bounding box center [332, 168] width 26 height 13
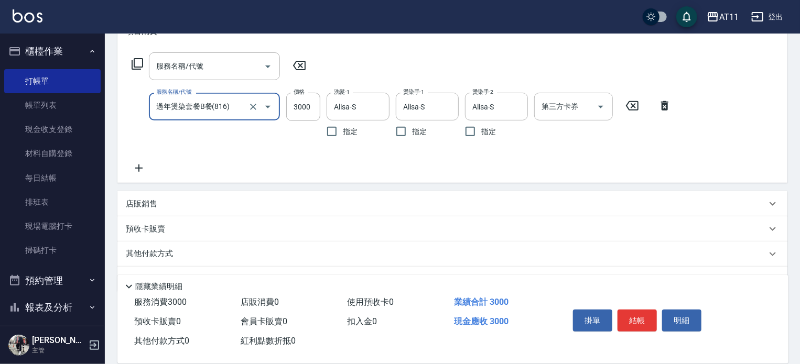
click at [153, 205] on p "店販銷售" at bounding box center [141, 204] width 31 height 11
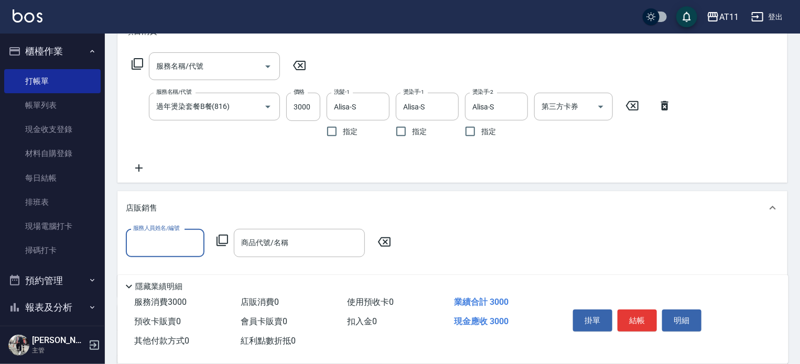
scroll to position [0, 0]
type input "Alisa-S"
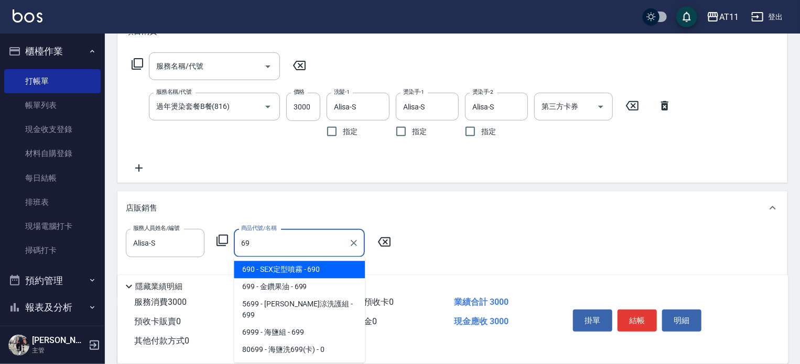
type input "6"
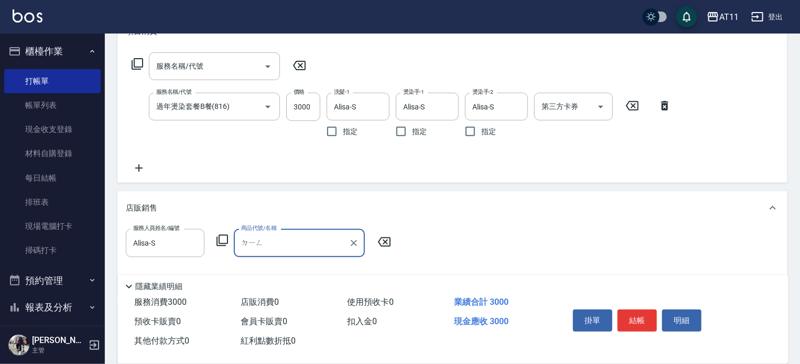
type input "定"
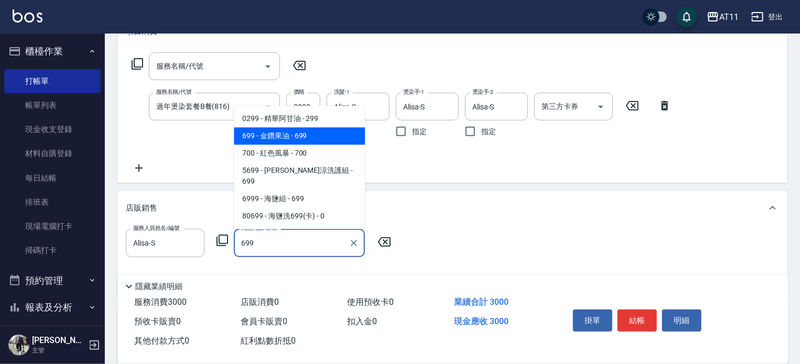
type input "金鑽果油"
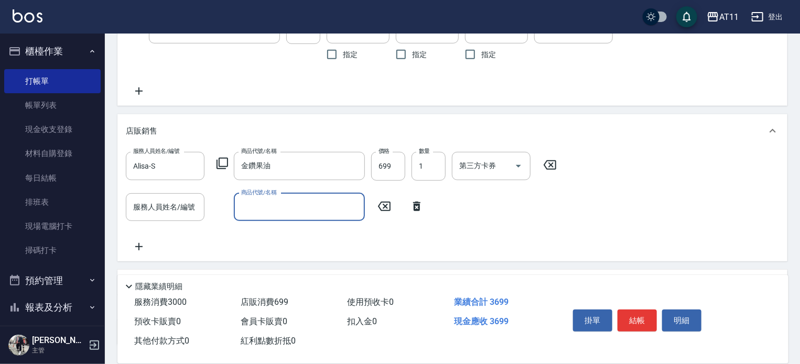
scroll to position [315, 0]
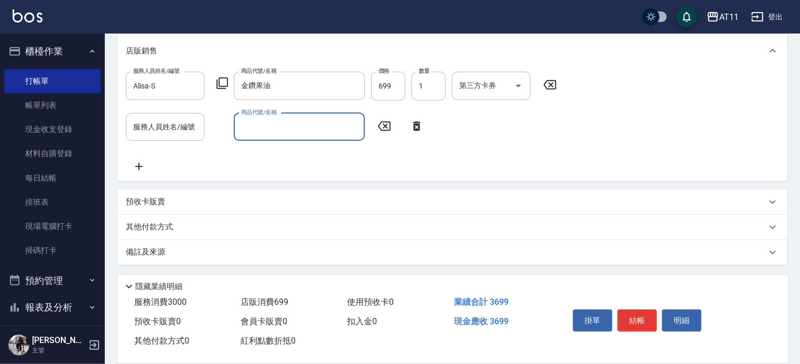
click at [161, 229] on p "其他付款方式" at bounding box center [152, 228] width 52 height 12
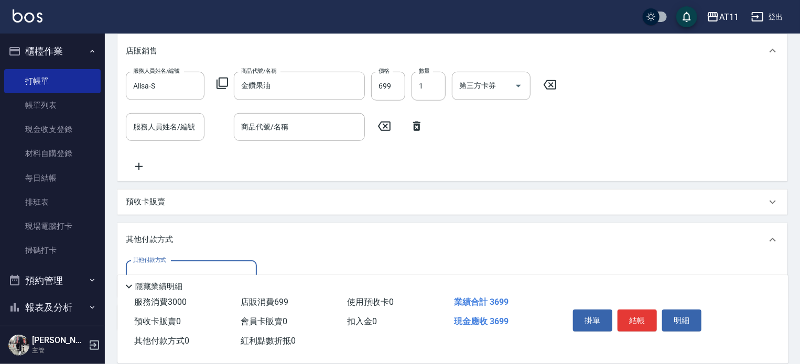
scroll to position [380, 0]
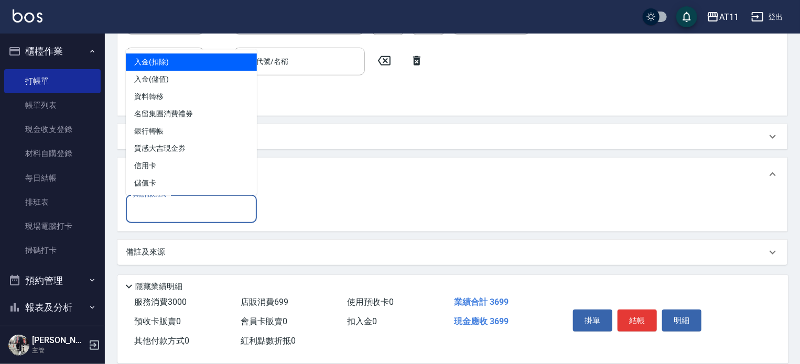
click at [164, 211] on input "其他付款方式" at bounding box center [192, 209] width 122 height 18
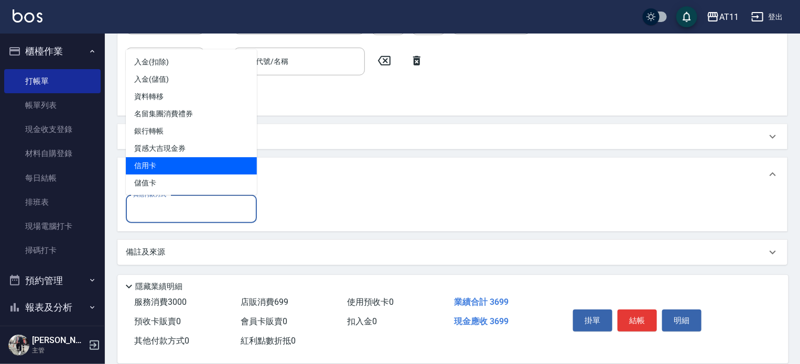
click at [175, 161] on span "信用卡" at bounding box center [191, 165] width 131 height 17
type input "信用卡"
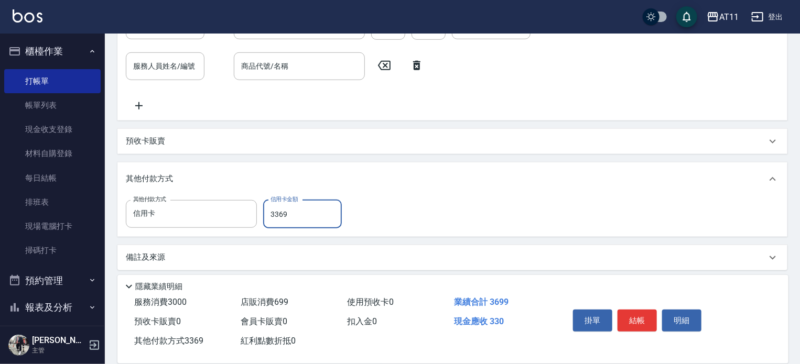
scroll to position [381, 0]
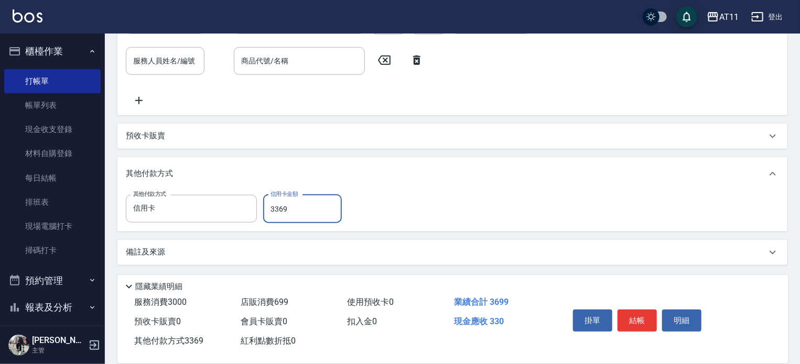
click at [277, 207] on input "3369" at bounding box center [302, 209] width 79 height 28
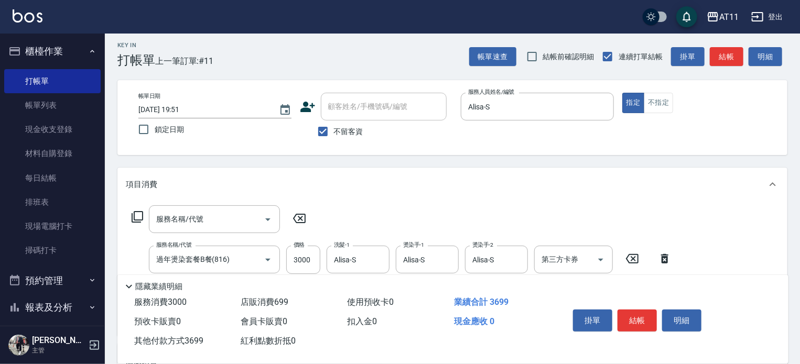
scroll to position [0, 0]
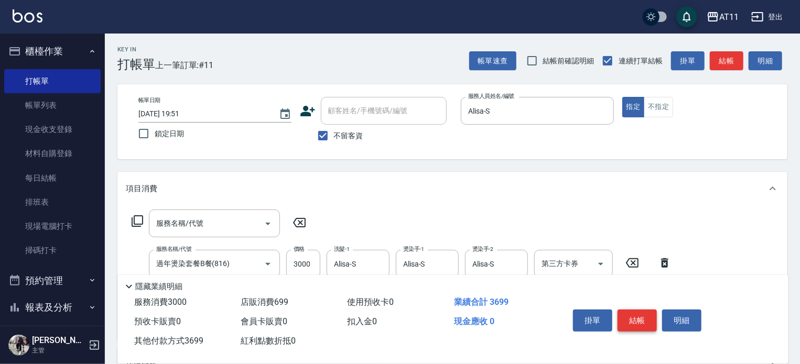
type input "3699"
click at [636, 316] on button "結帳" at bounding box center [636, 321] width 39 height 22
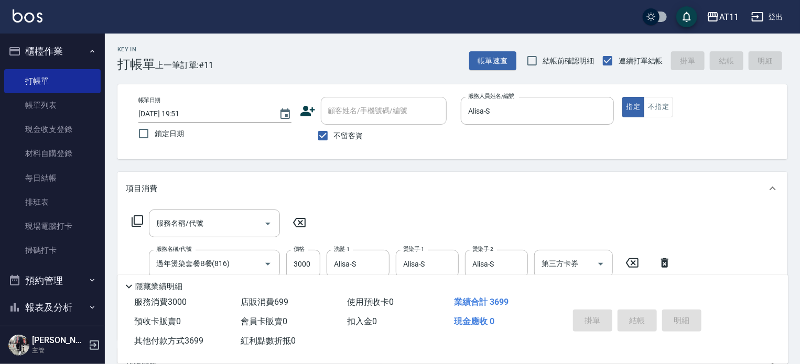
type input "[DATE] 19:53"
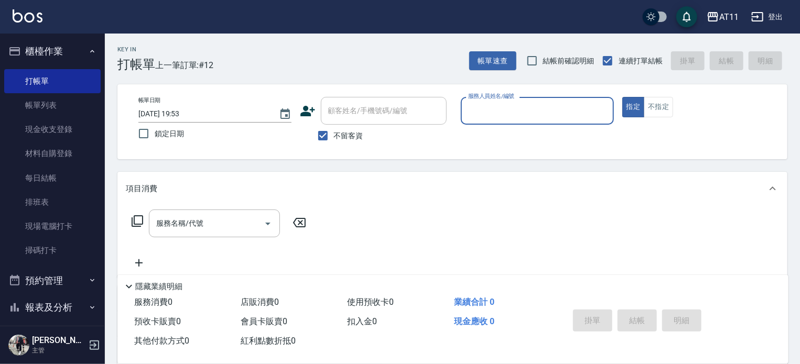
type input "ㄍ"
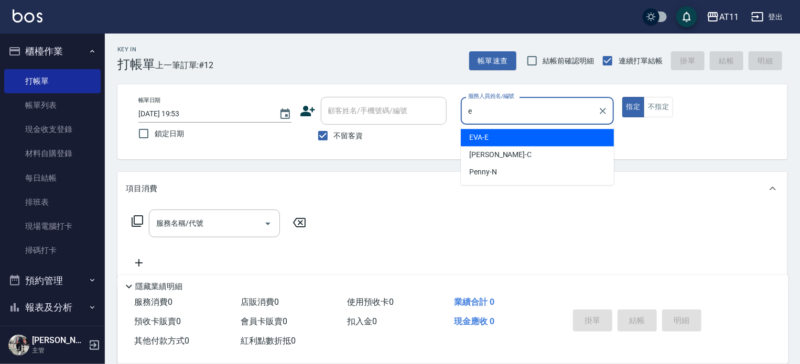
type input "EVA-E"
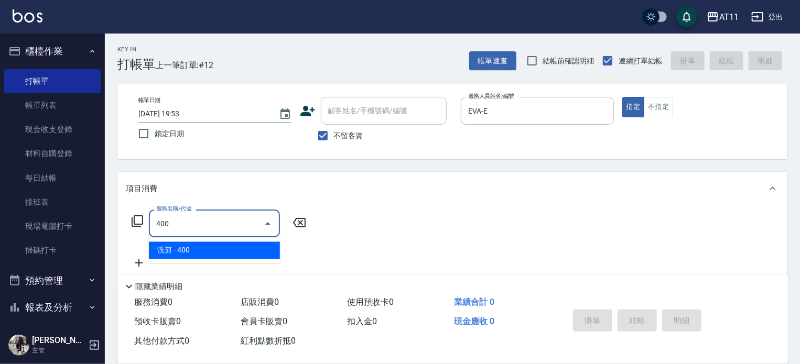
type input "洗剪(400)"
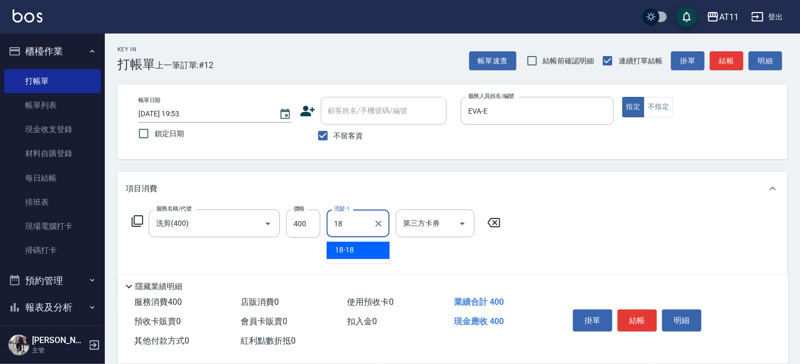
type input "18-18"
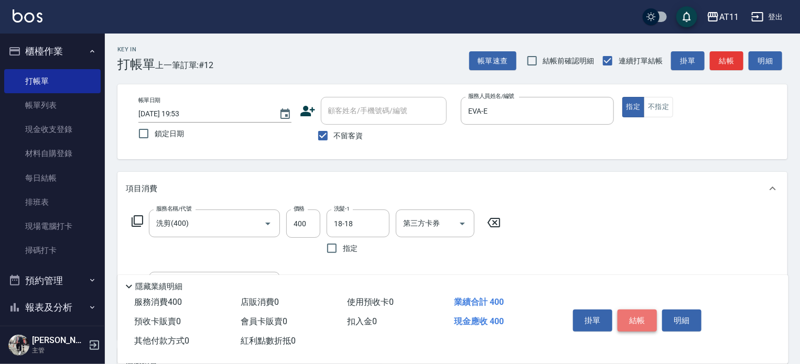
click at [642, 314] on button "結帳" at bounding box center [636, 321] width 39 height 22
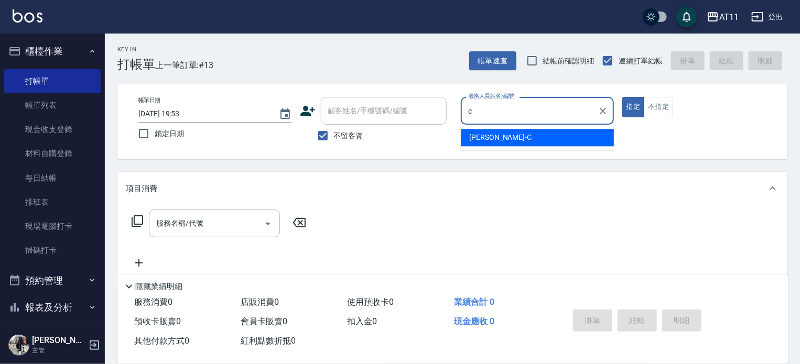
type input "[PERSON_NAME]"
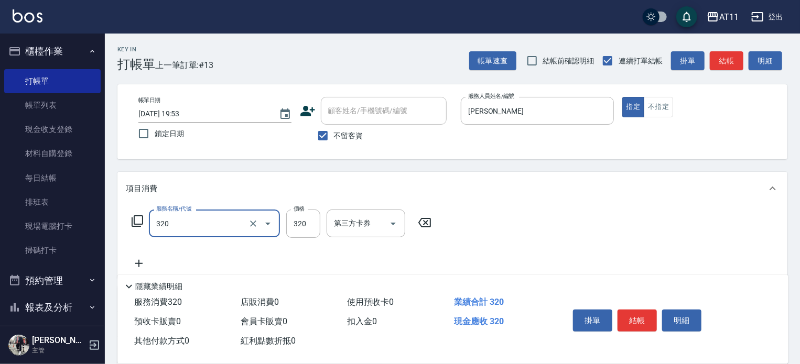
type input "洗剪(320)"
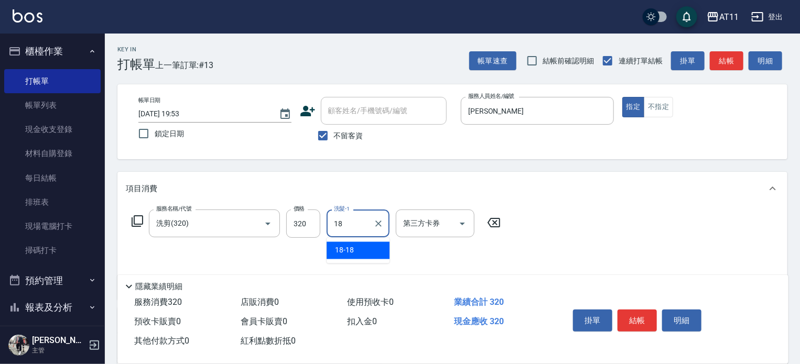
type input "18-18"
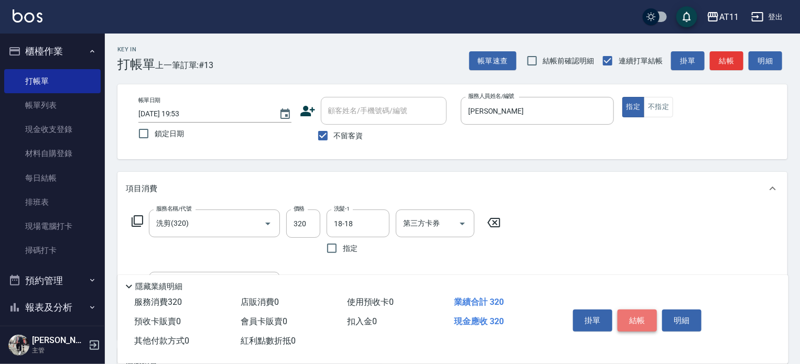
click at [631, 313] on button "結帳" at bounding box center [636, 321] width 39 height 22
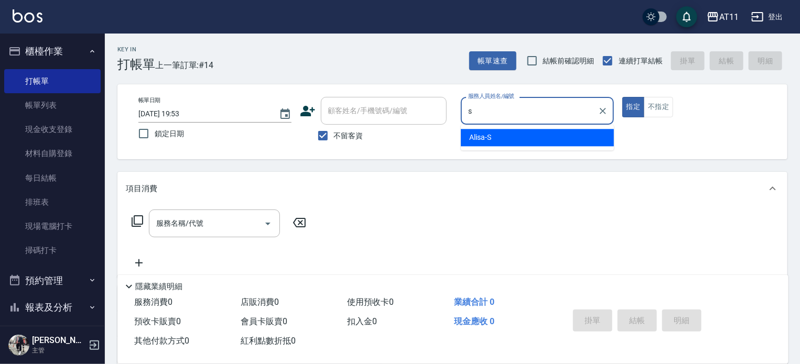
type input "Alisa-S"
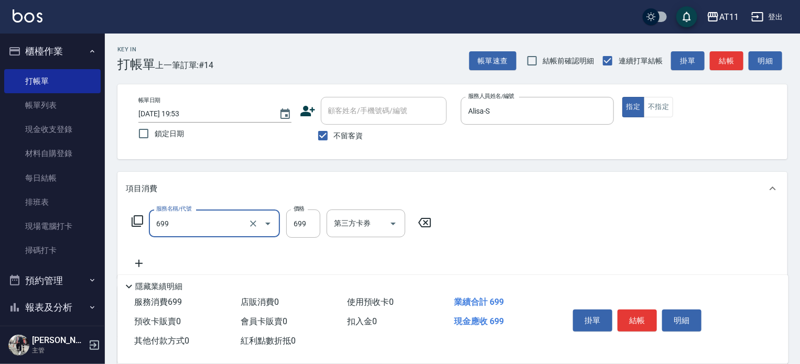
type input "SPA699(699)"
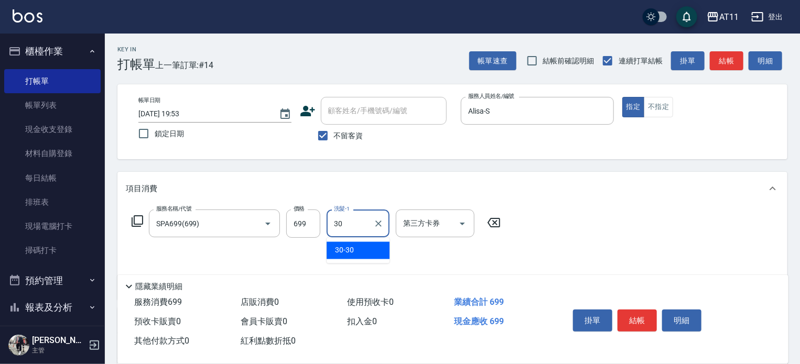
type input "30-30"
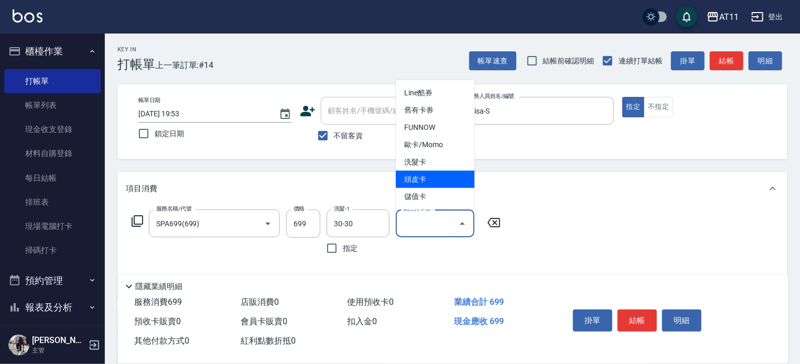
type input "頭皮卡"
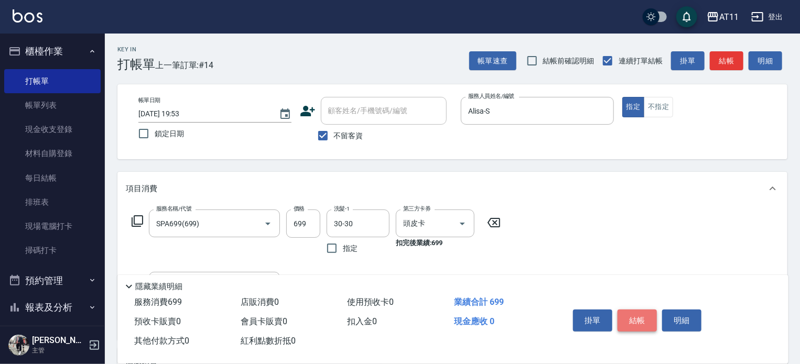
click at [629, 312] on button "結帳" at bounding box center [636, 321] width 39 height 22
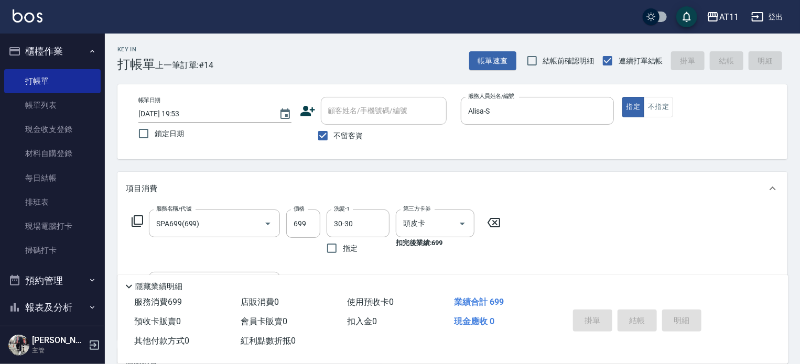
type input "[DATE] 19:54"
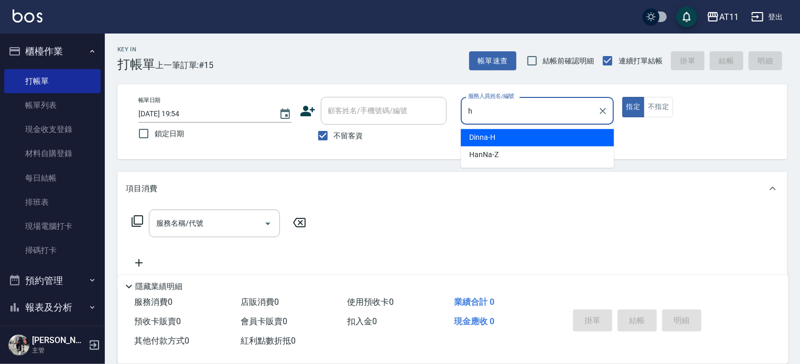
type input "Dinna-H"
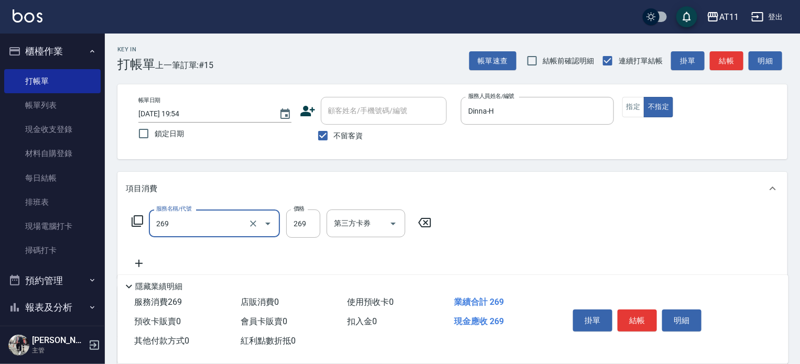
type input "一般洗剪(269)"
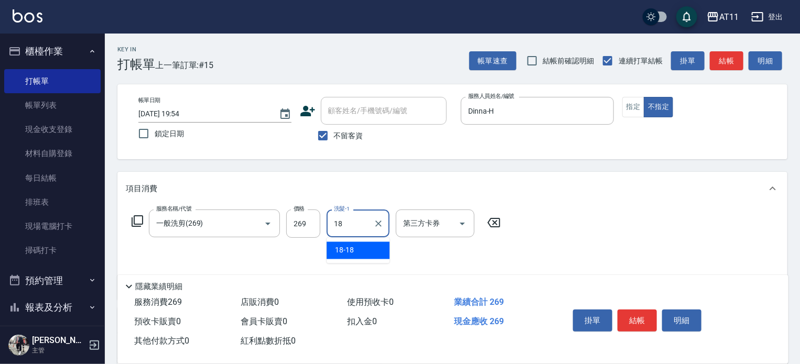
type input "18-18"
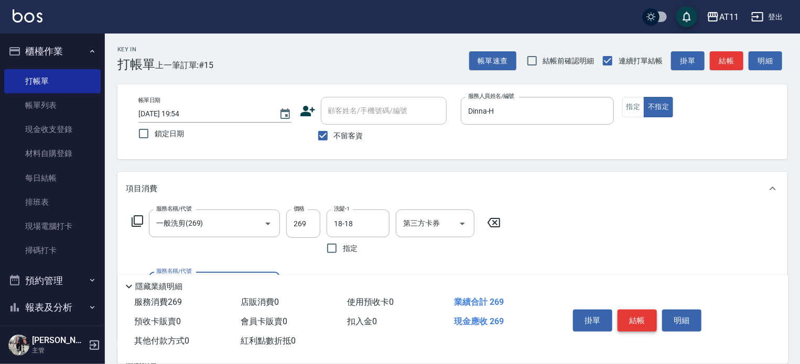
click at [630, 316] on button "結帳" at bounding box center [636, 321] width 39 height 22
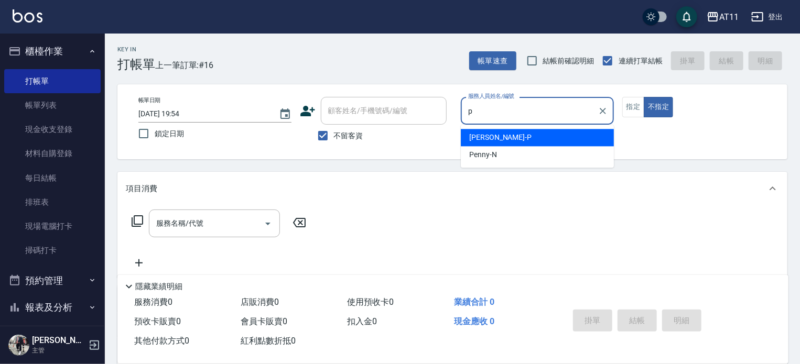
type input "[PERSON_NAME]-P"
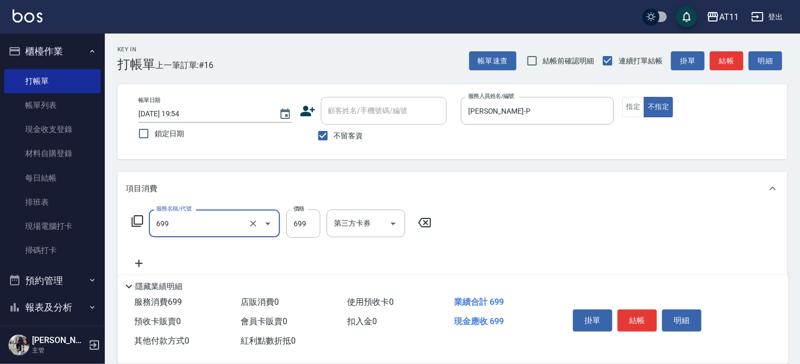
type input "SPA699(699)"
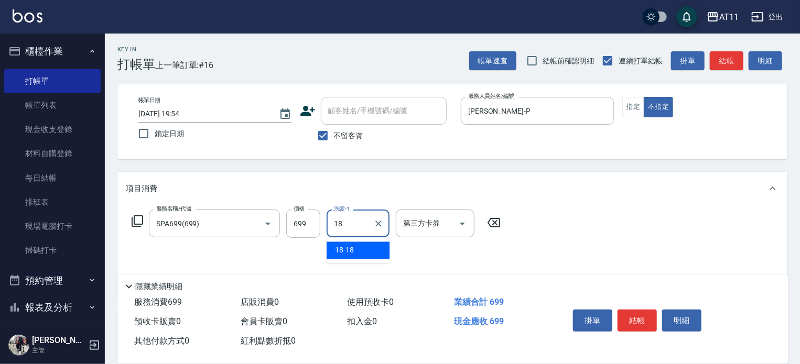
type input "18-18"
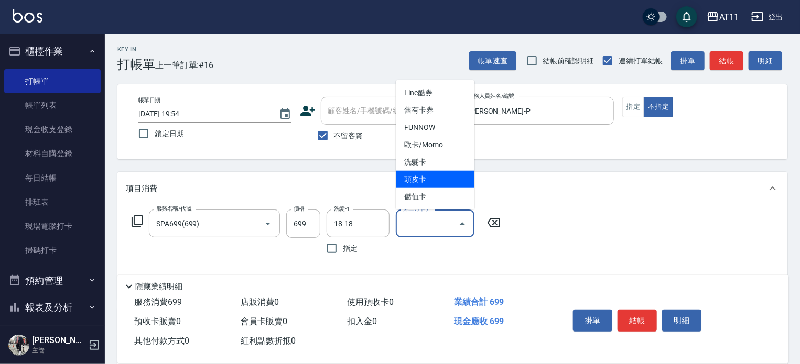
type input "頭皮卡"
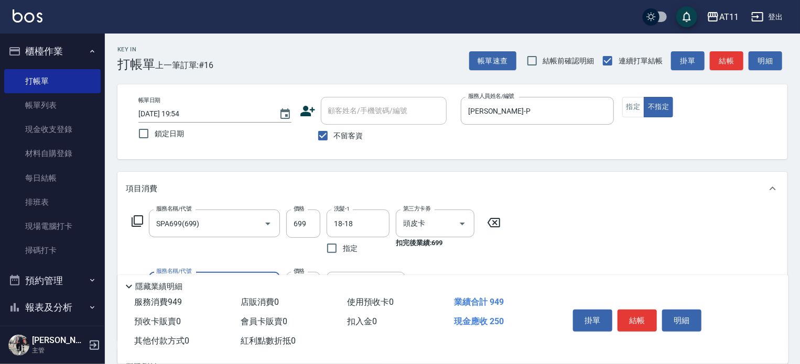
type input "B級單剪(250)"
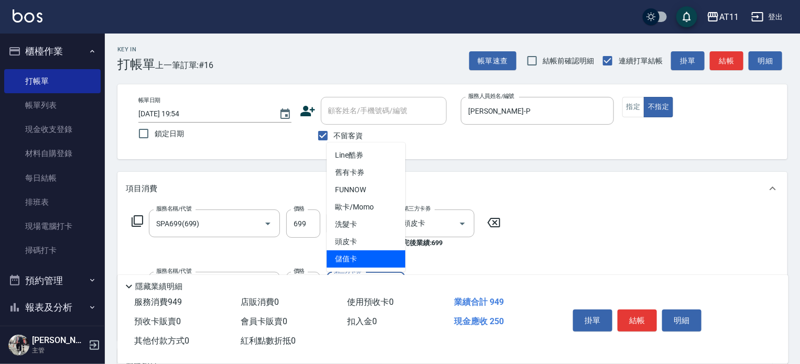
type input "儲值卡"
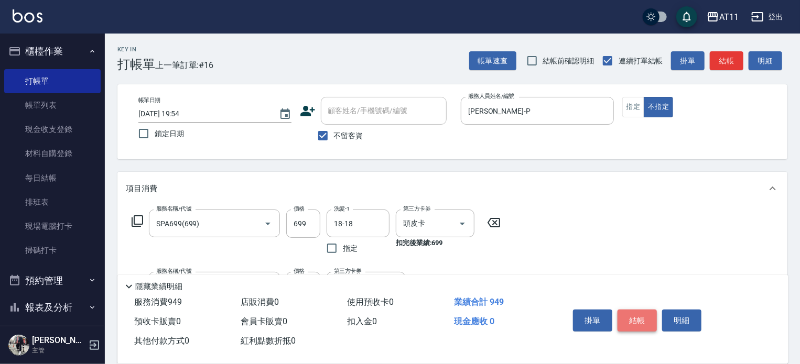
click at [642, 316] on button "結帳" at bounding box center [636, 321] width 39 height 22
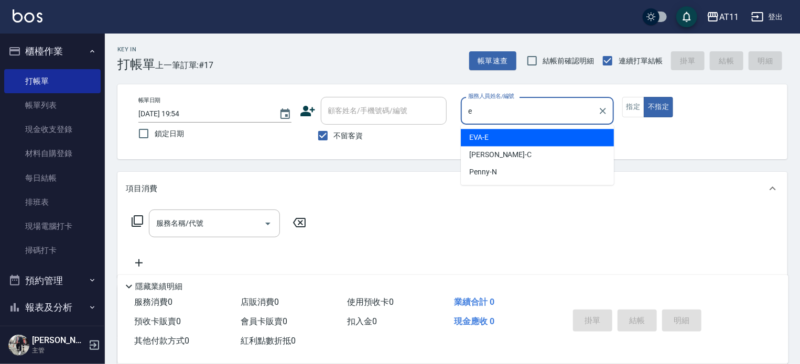
type input "EVA-E"
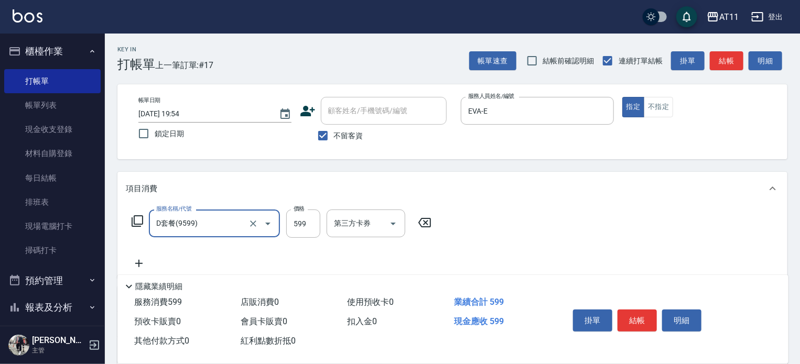
type input "D套餐(9599)"
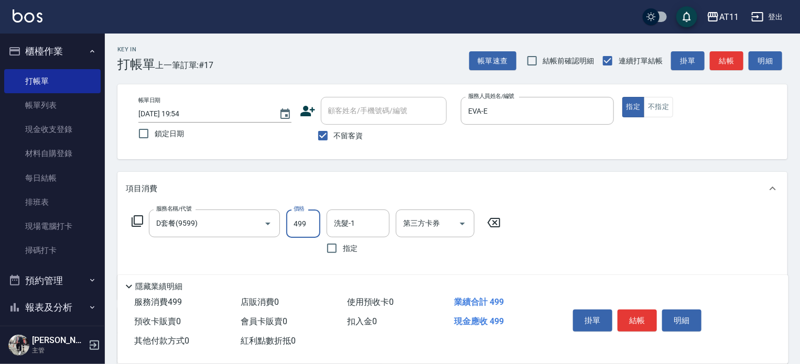
type input "499"
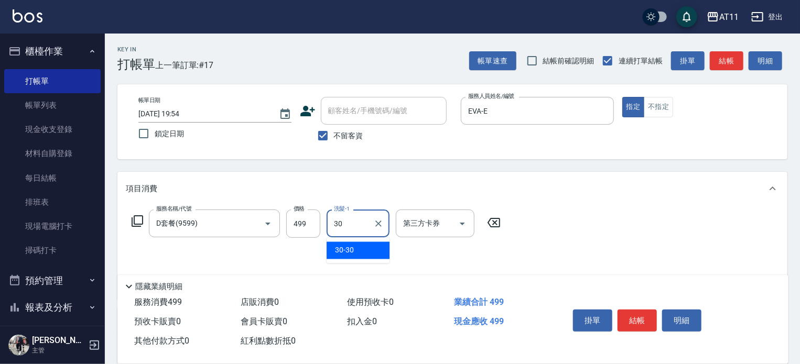
type input "30-30"
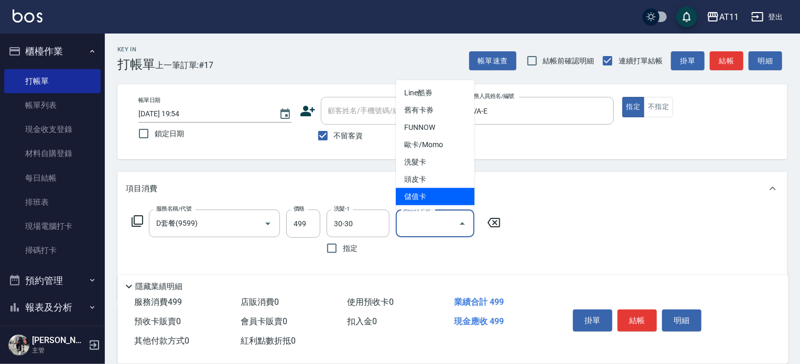
type input "儲值卡"
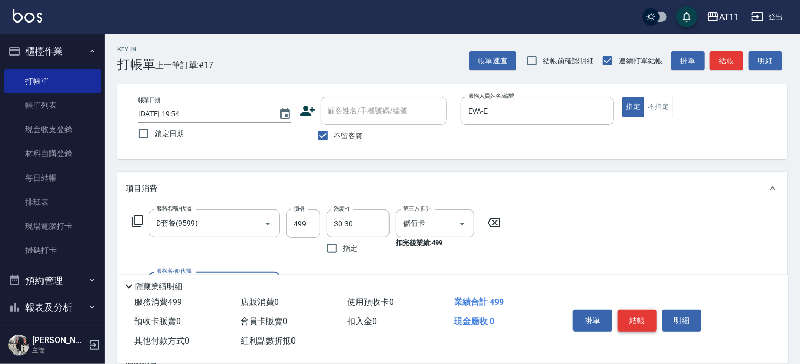
click at [641, 319] on button "結帳" at bounding box center [636, 321] width 39 height 22
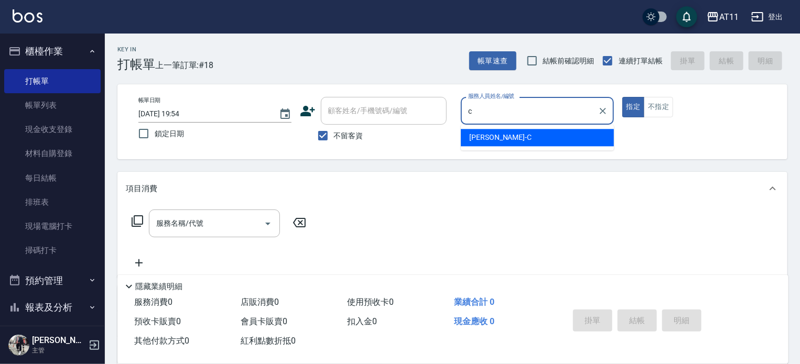
type input "[PERSON_NAME]"
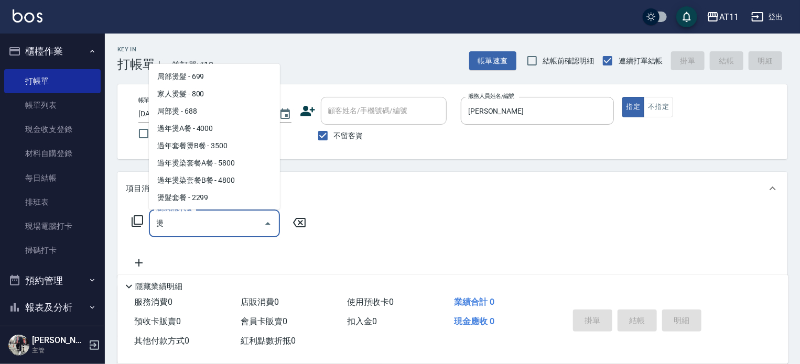
scroll to position [101, 0]
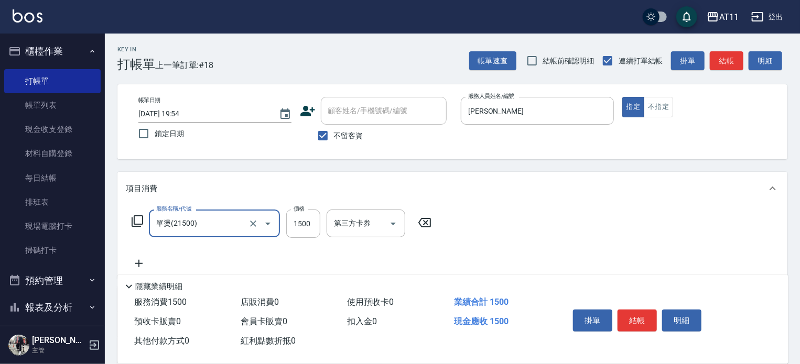
type input "單燙(21500)"
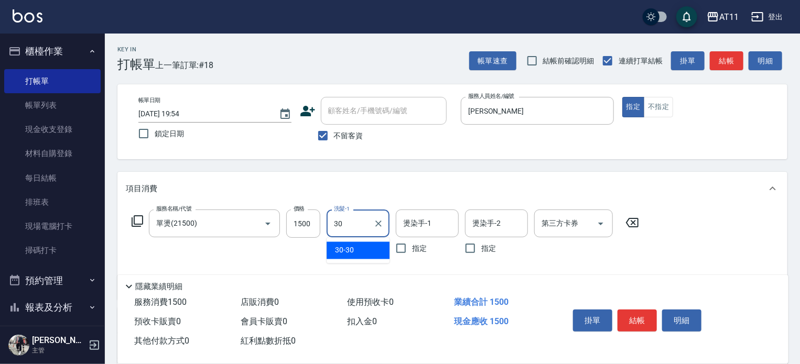
type input "30-30"
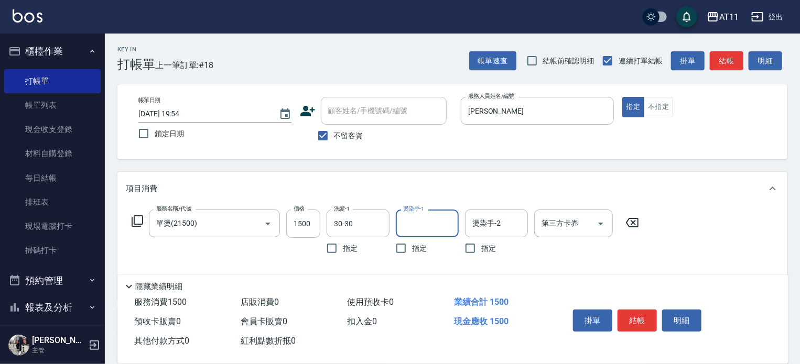
type input "ㄏ"
type input "[PERSON_NAME]"
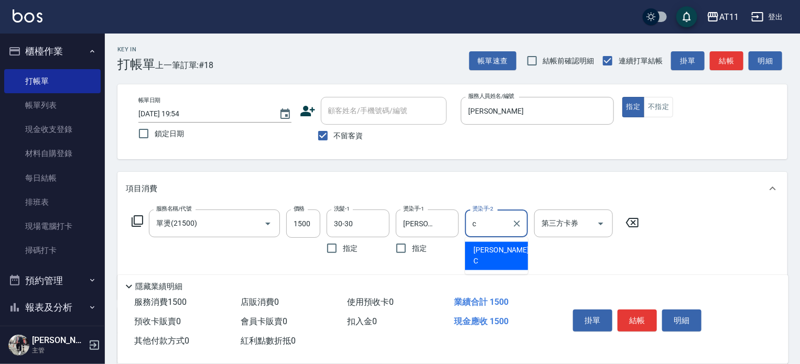
type input "[PERSON_NAME]"
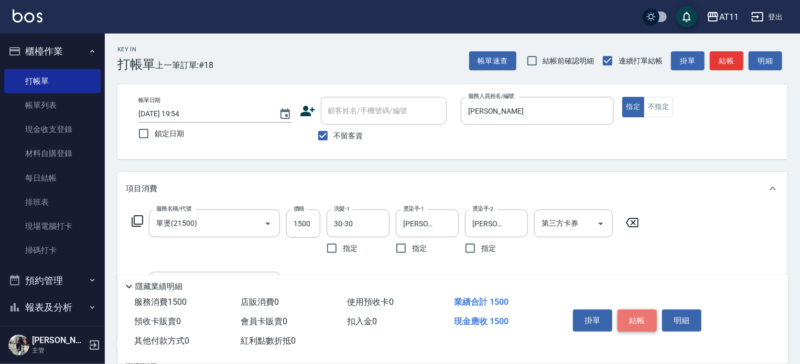
click at [644, 312] on button "結帳" at bounding box center [636, 321] width 39 height 22
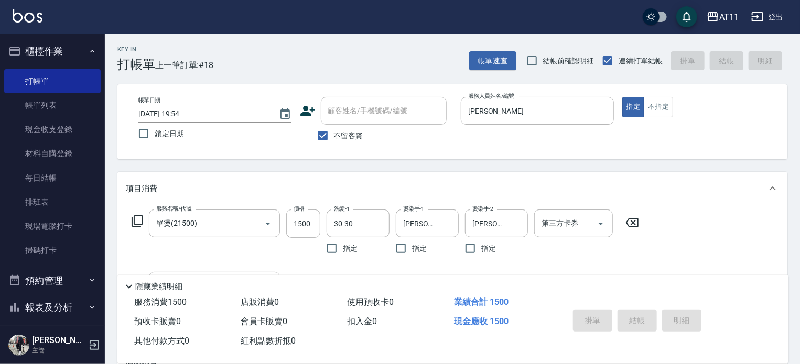
type input "[DATE] 19:55"
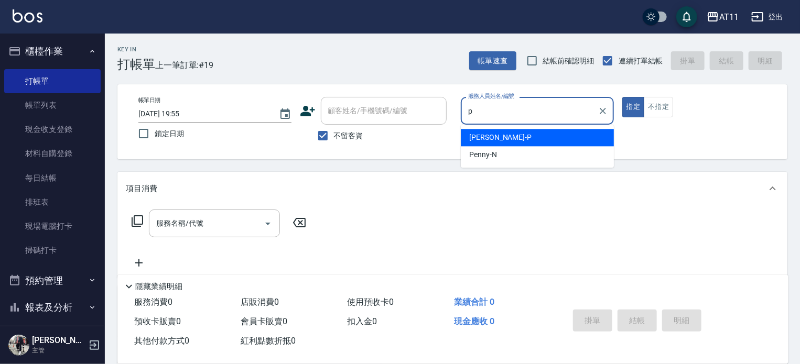
type input "[PERSON_NAME]-P"
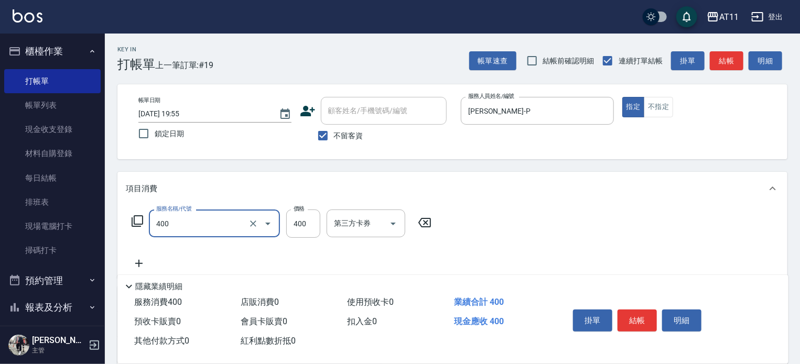
type input "洗剪(400)"
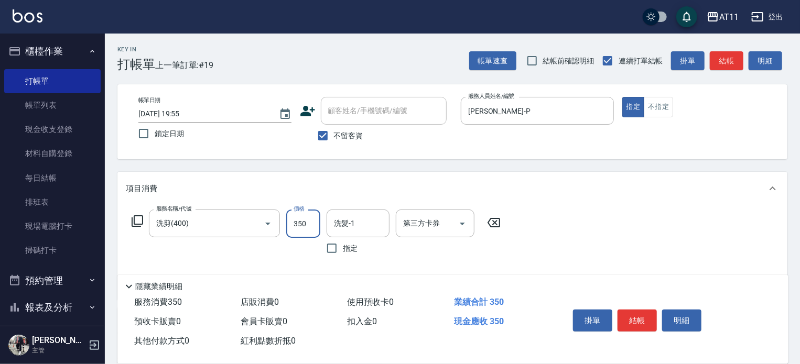
type input "350"
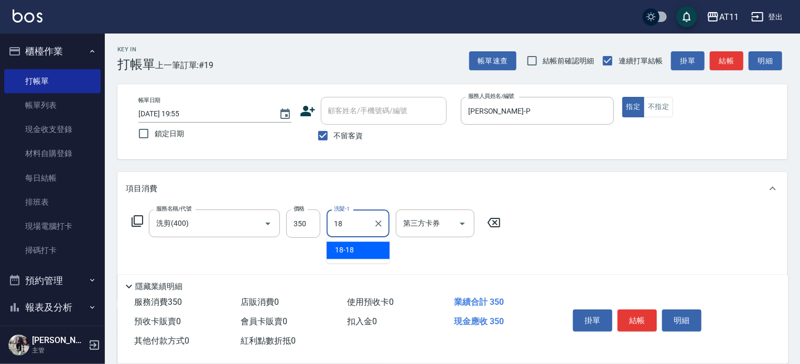
type input "18-18"
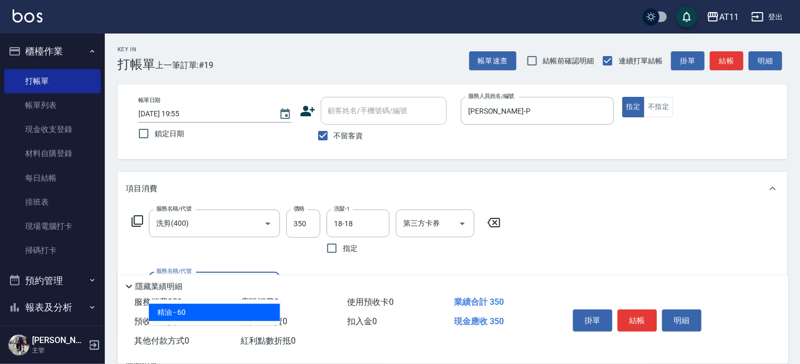
type input "精油(60)"
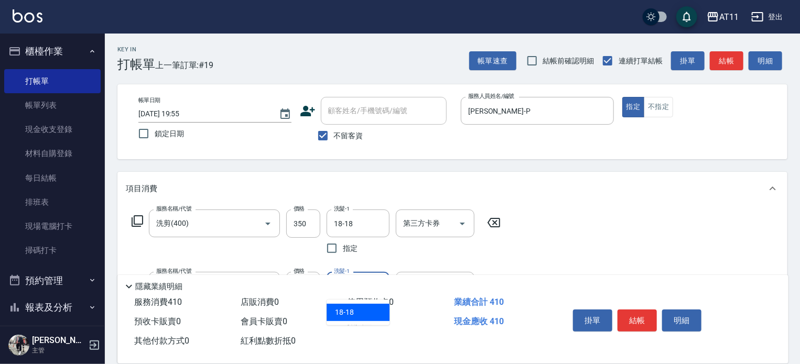
type input "18-18"
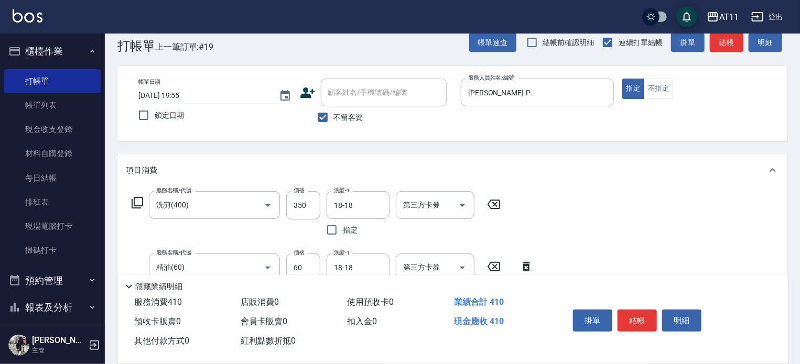
scroll to position [0, 0]
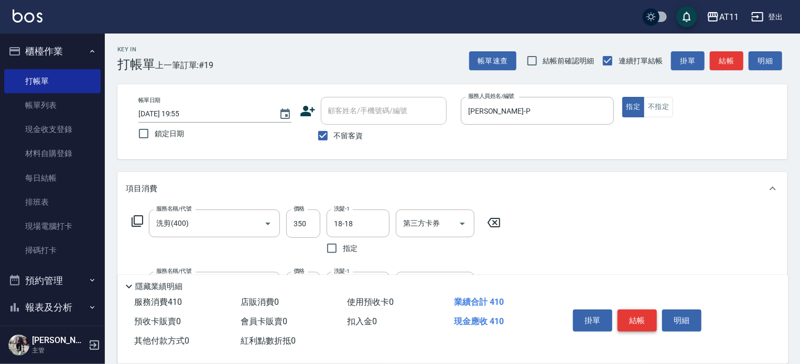
click at [641, 314] on button "結帳" at bounding box center [636, 321] width 39 height 22
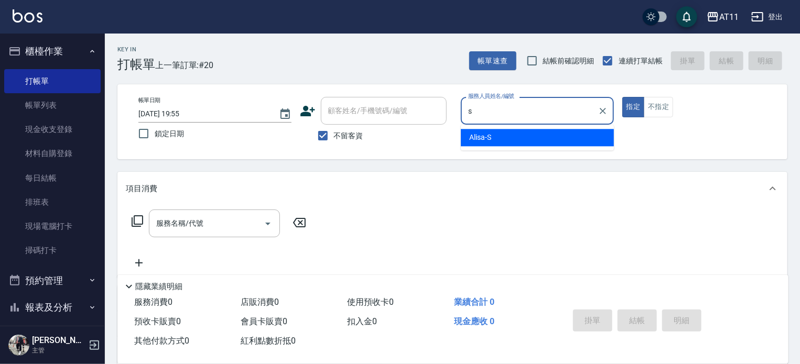
type input "Alisa-S"
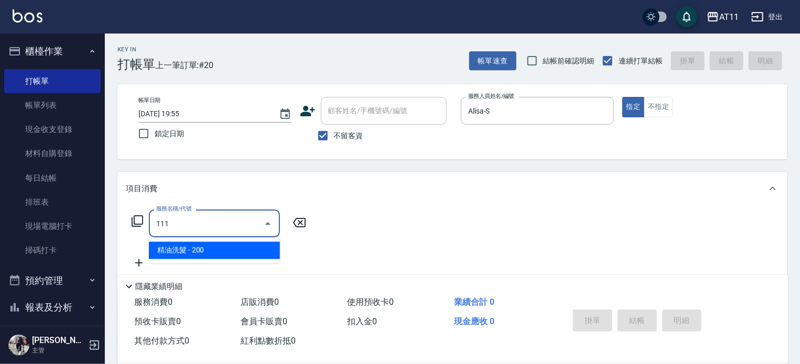
type input "精油洗髮(111)"
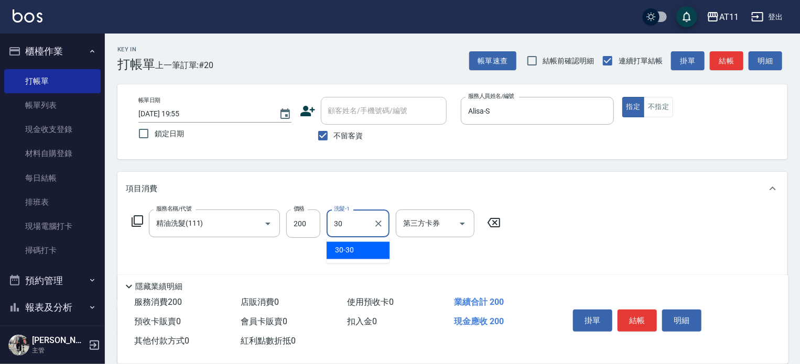
type input "30-30"
click at [660, 114] on button "不指定" at bounding box center [658, 107] width 29 height 20
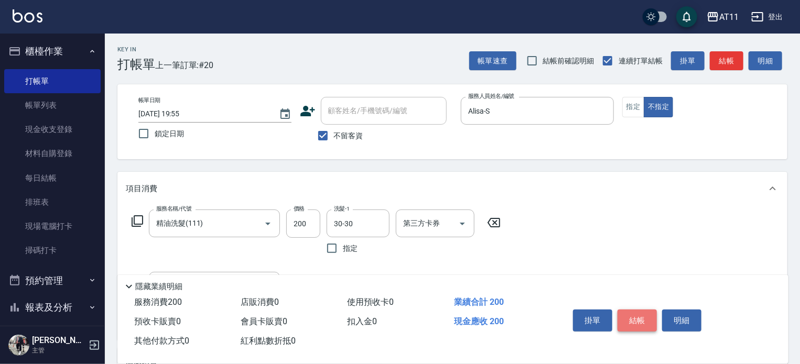
click at [632, 316] on button "結帳" at bounding box center [636, 321] width 39 height 22
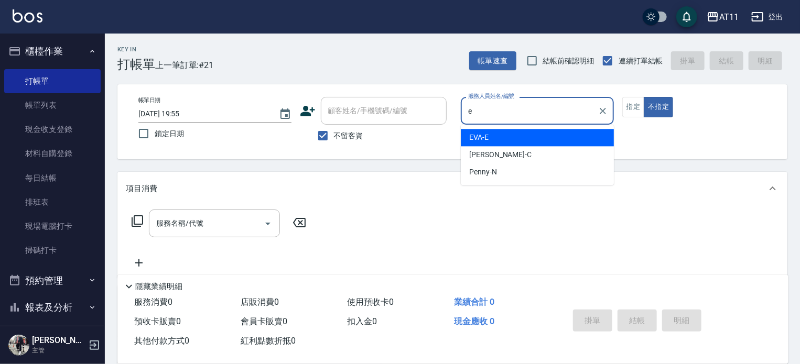
type input "EVA-E"
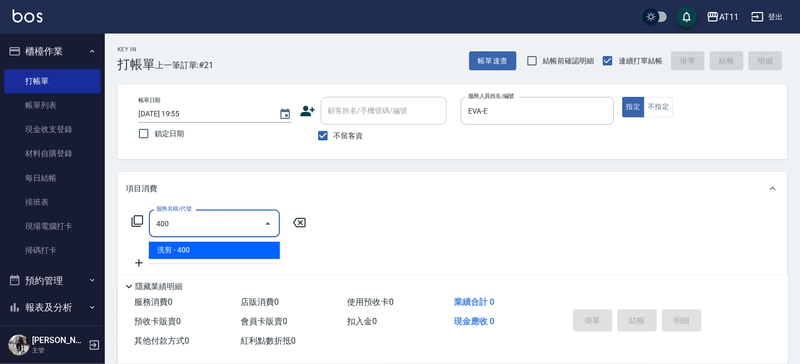
type input "洗剪(400)"
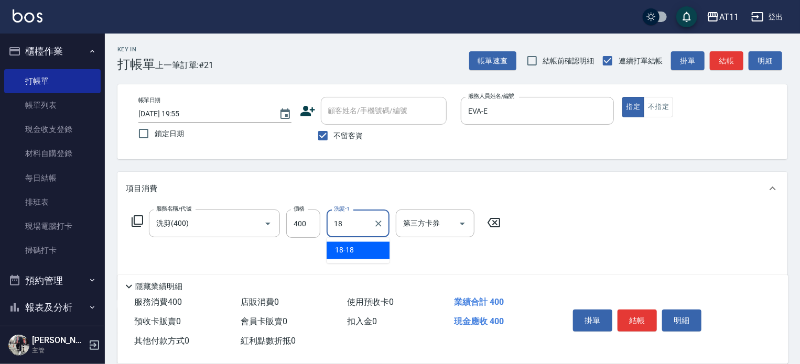
type input "18-18"
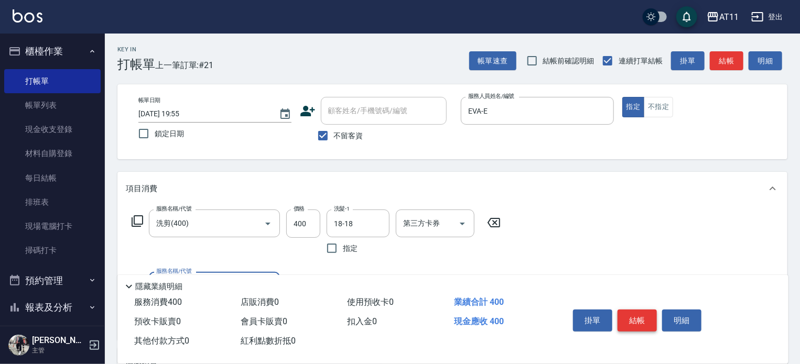
click at [634, 314] on button "結帳" at bounding box center [636, 321] width 39 height 22
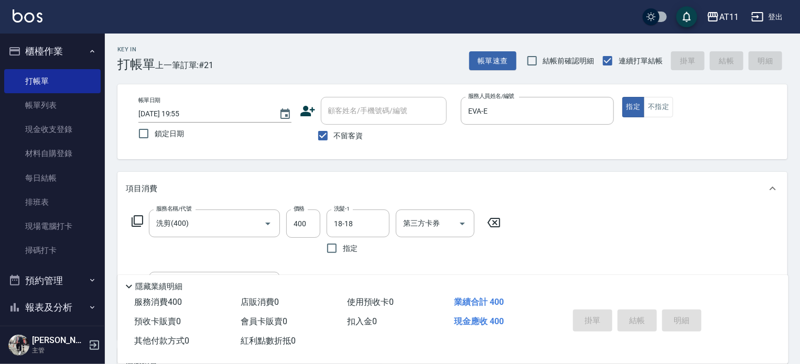
type input "[DATE] 19:56"
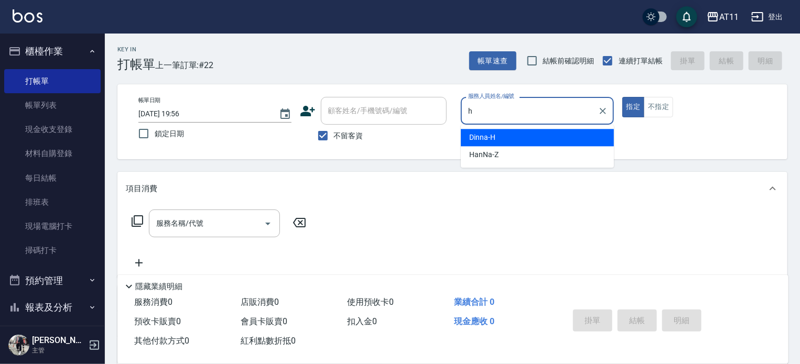
type input "Dinna-H"
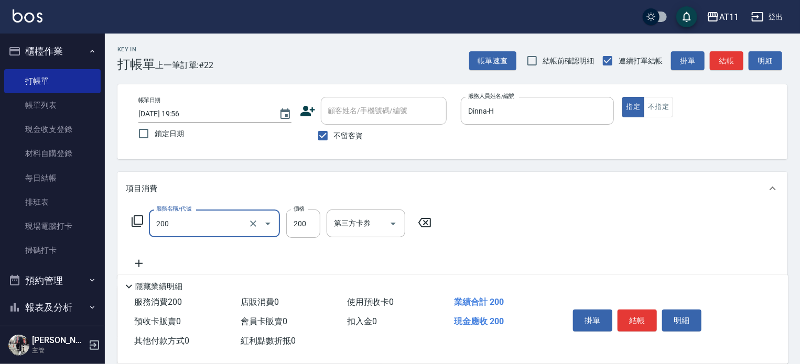
type input "剪髮(200)"
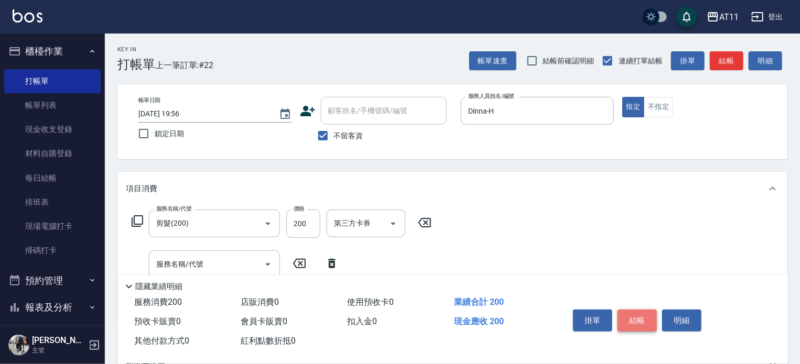
click at [637, 315] on button "結帳" at bounding box center [636, 321] width 39 height 22
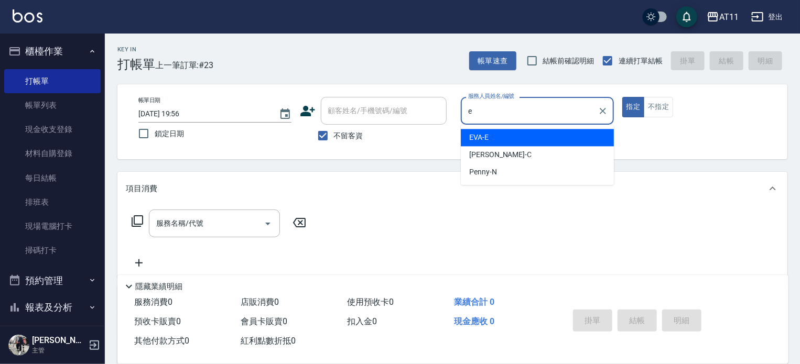
type input "EVA-E"
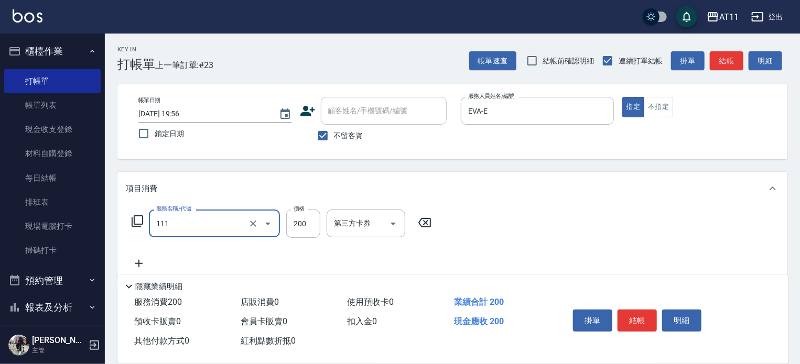
type input "精油洗髮(111)"
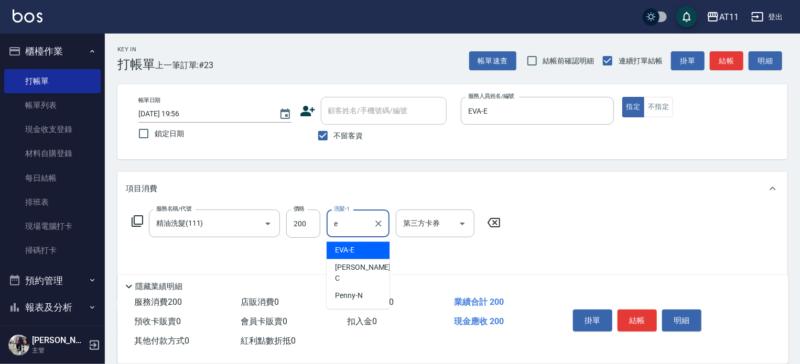
type input "EVA-E"
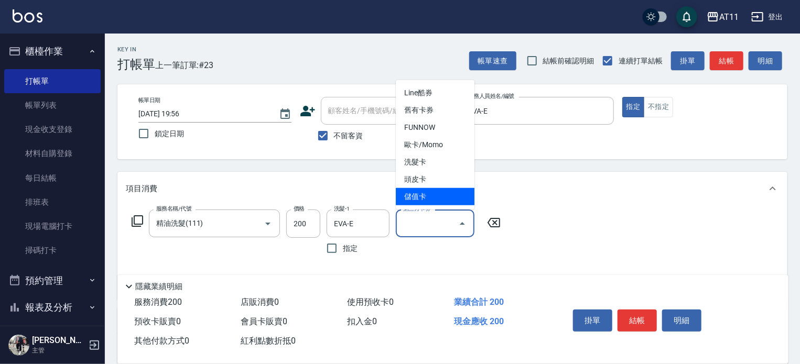
type input "儲值卡"
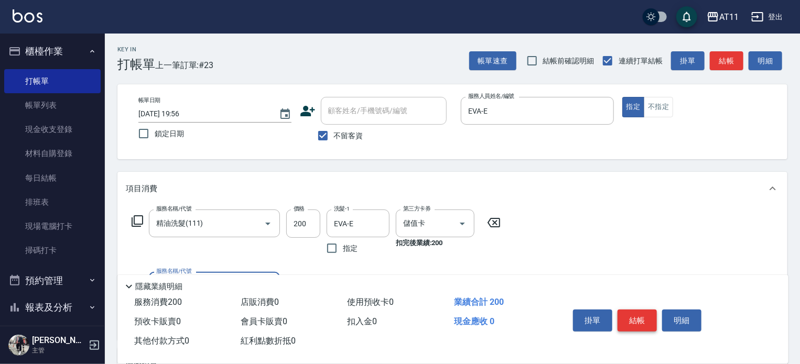
click at [629, 318] on button "結帳" at bounding box center [636, 321] width 39 height 22
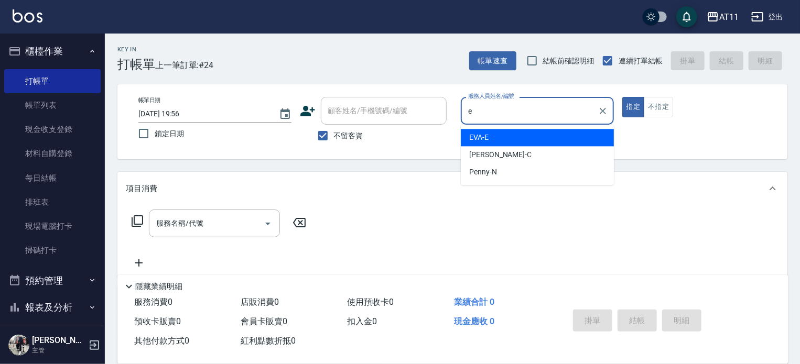
type input "EVA-E"
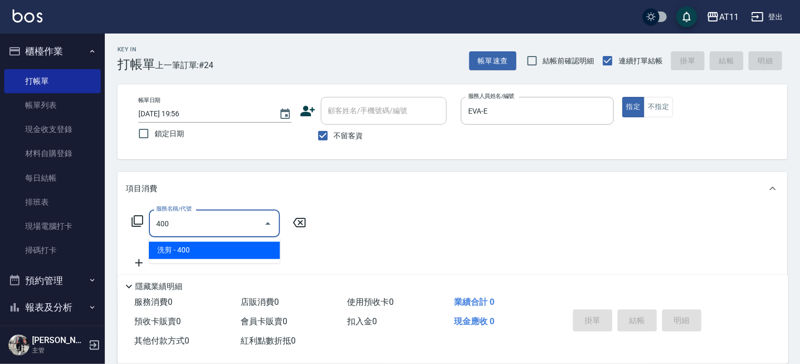
type input "洗剪(400)"
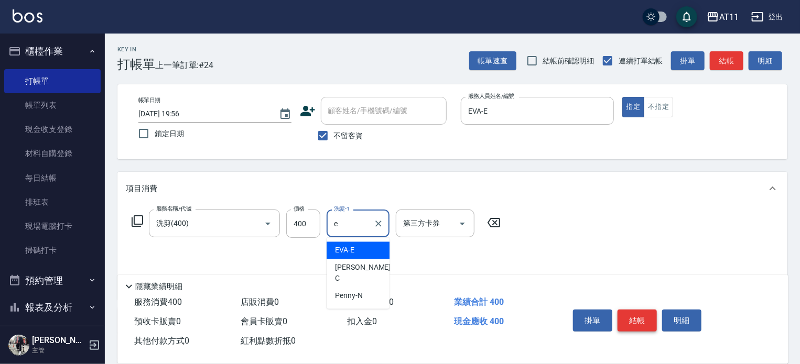
type input "EVA-E"
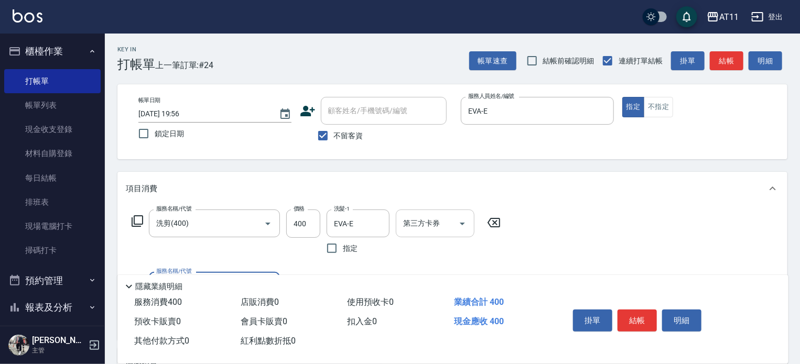
click at [459, 222] on icon "Open" at bounding box center [462, 224] width 13 height 13
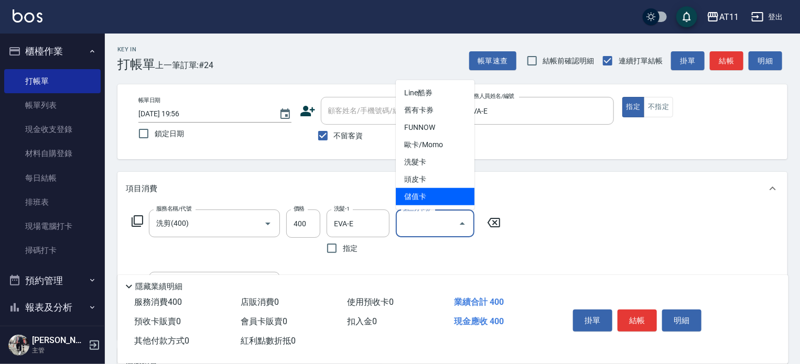
click at [434, 198] on span "儲值卡" at bounding box center [435, 196] width 79 height 17
type input "儲值卡"
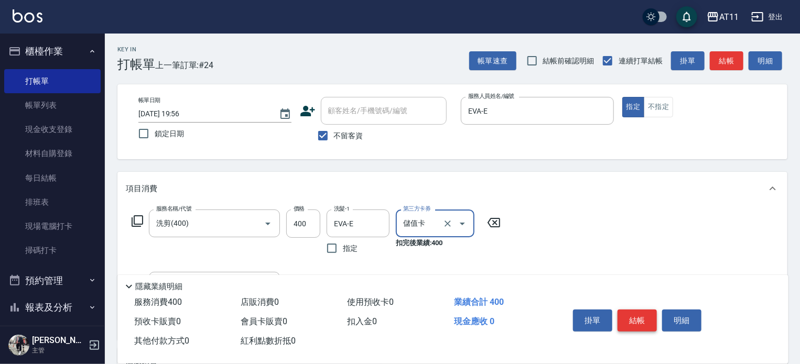
click at [635, 317] on button "結帳" at bounding box center [636, 321] width 39 height 22
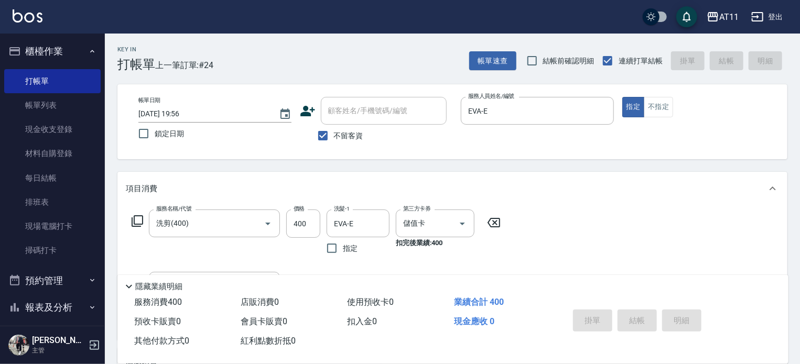
type input "[DATE] 19:57"
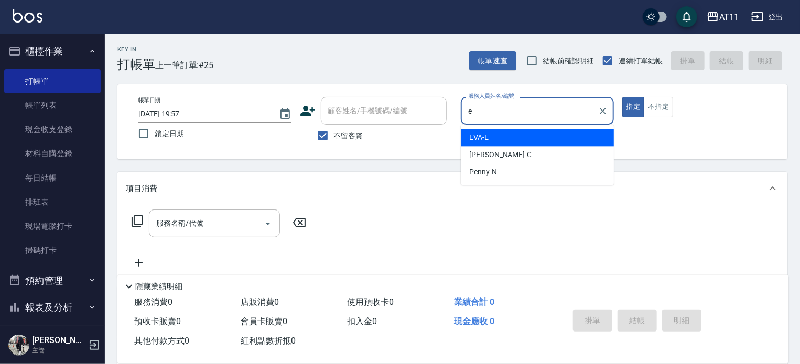
type input "EVA-E"
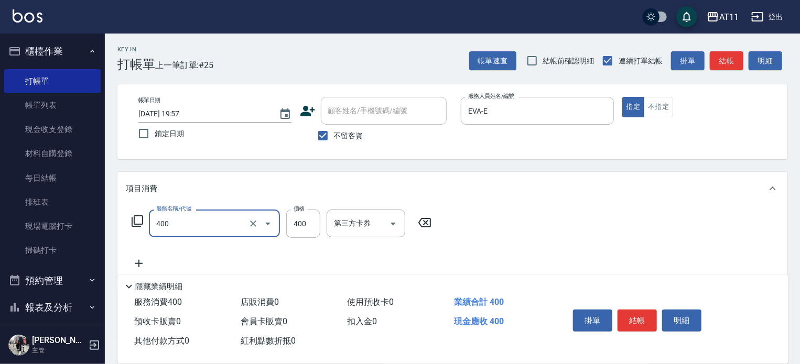
type input "洗剪(400)"
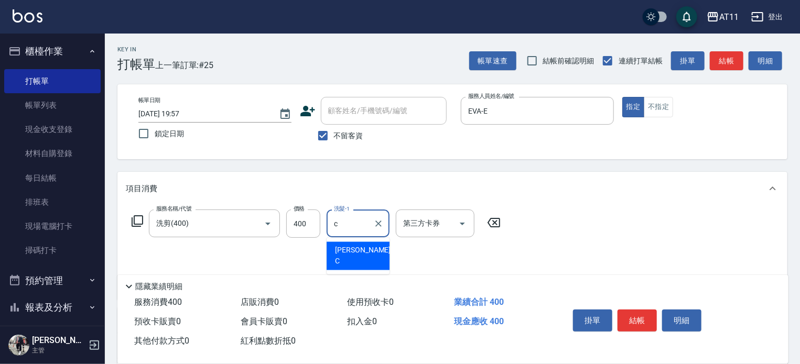
type input "[PERSON_NAME]"
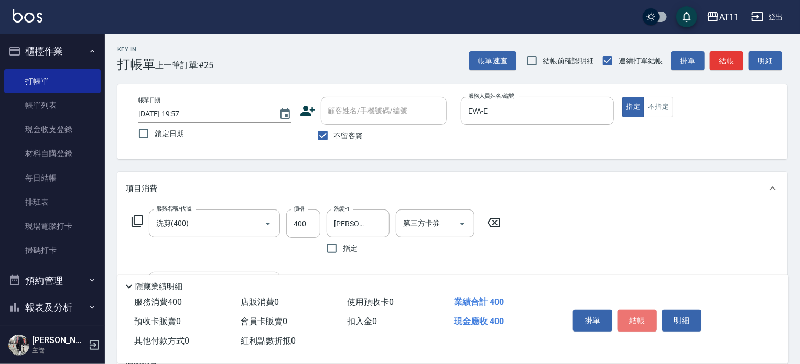
click at [635, 315] on button "結帳" at bounding box center [636, 321] width 39 height 22
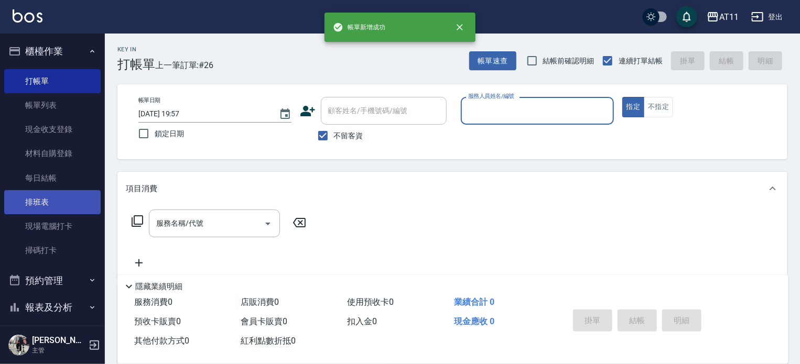
scroll to position [115, 0]
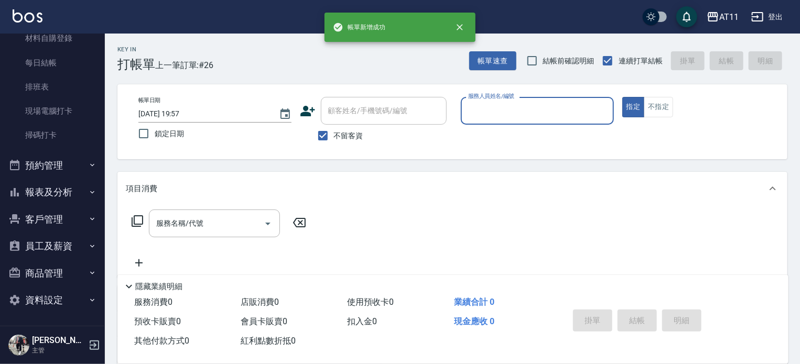
click at [77, 197] on button "報表及分析" at bounding box center [52, 192] width 96 height 27
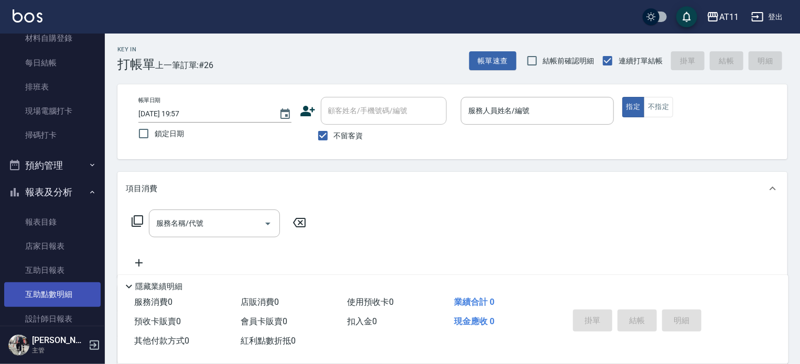
drag, startPoint x: 67, startPoint y: 313, endPoint x: 56, endPoint y: 306, distance: 12.9
click at [67, 313] on link "設計師日報表" at bounding box center [52, 319] width 96 height 24
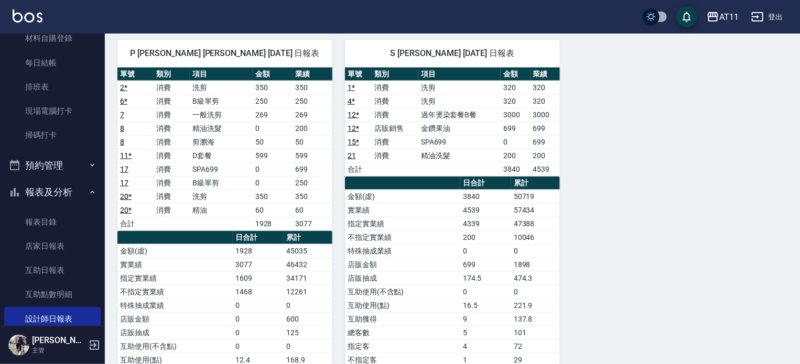
scroll to position [554, 0]
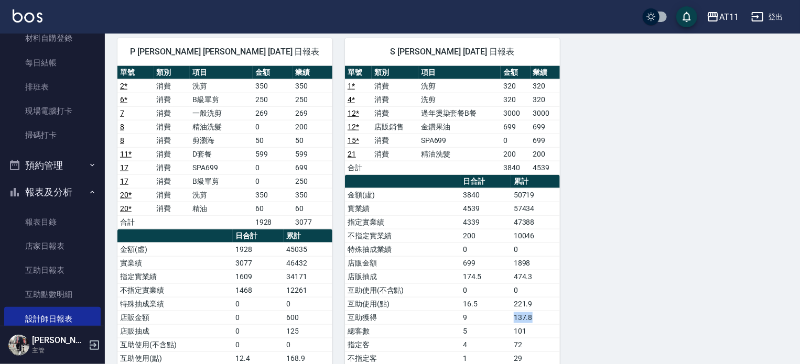
drag, startPoint x: 471, startPoint y: 310, endPoint x: 551, endPoint y: 309, distance: 80.2
click at [551, 311] on tr "互助獲得 9 137.8" at bounding box center [452, 318] width 215 height 14
click at [642, 309] on div "C [PERSON_NAME][DATE] 日報表 單號 類別 項目 金額 業績 14 * 消費 洗剪 320 320 19 * 消費 單燙 1500 150…" at bounding box center [446, 12] width 682 height 924
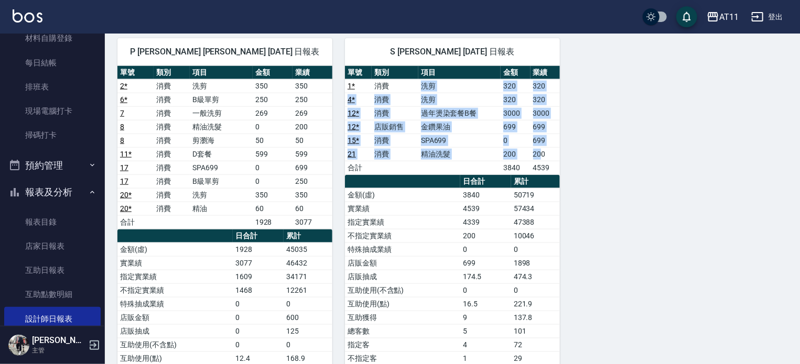
drag, startPoint x: 421, startPoint y: 85, endPoint x: 543, endPoint y: 153, distance: 138.4
click at [540, 153] on tbody "1 * 消費 洗剪 320 320 4 * 消費 洗剪 320 320 12 * 消費 過年燙染套餐B餐 3000 3000 12 * 店販銷售 金鑽果油 6…" at bounding box center [452, 126] width 215 height 95
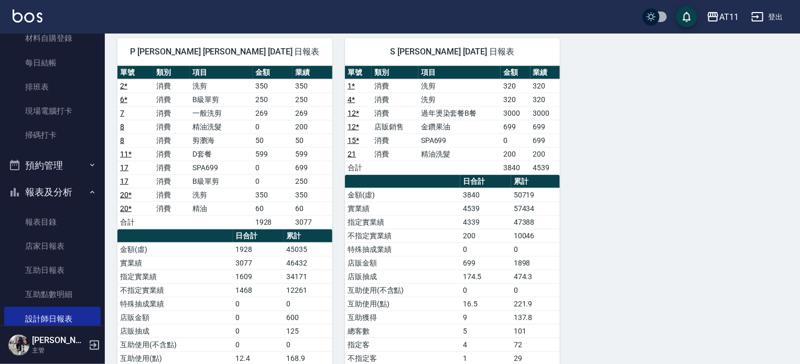
click at [635, 181] on div "C [PERSON_NAME][DATE] 日報表 單號 類別 項目 金額 業績 14 * 消費 洗剪 320 320 19 * 消費 單燙 1500 150…" at bounding box center [446, 12] width 682 height 924
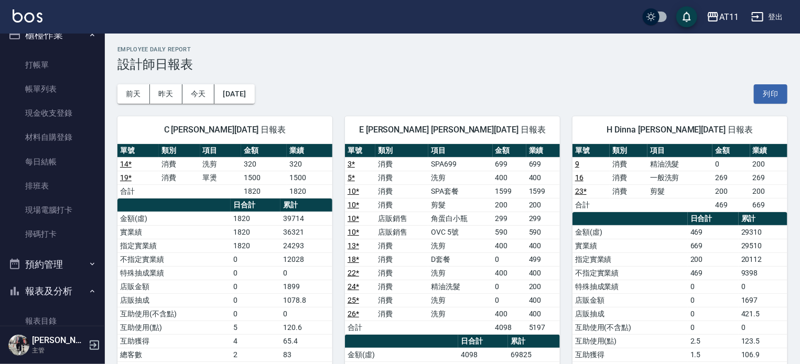
scroll to position [10, 0]
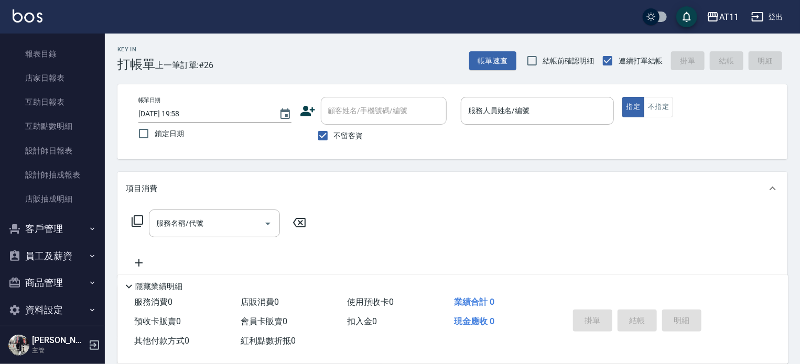
scroll to position [294, 0]
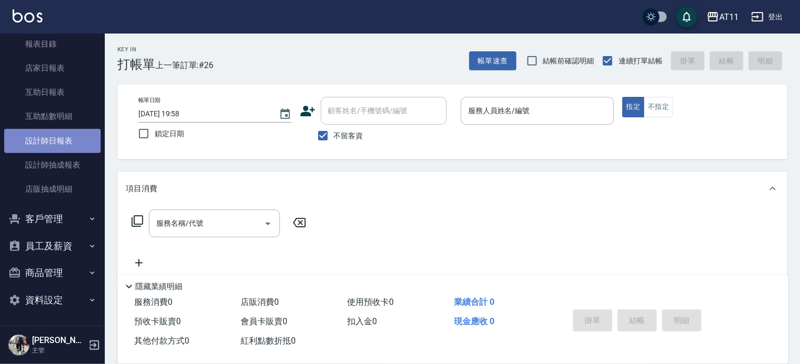
click at [78, 143] on link "設計師日報表" at bounding box center [52, 141] width 96 height 24
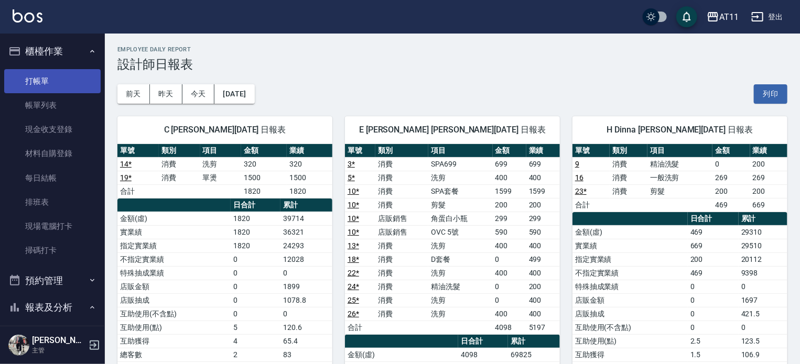
click at [36, 81] on link "打帳單" at bounding box center [52, 81] width 96 height 24
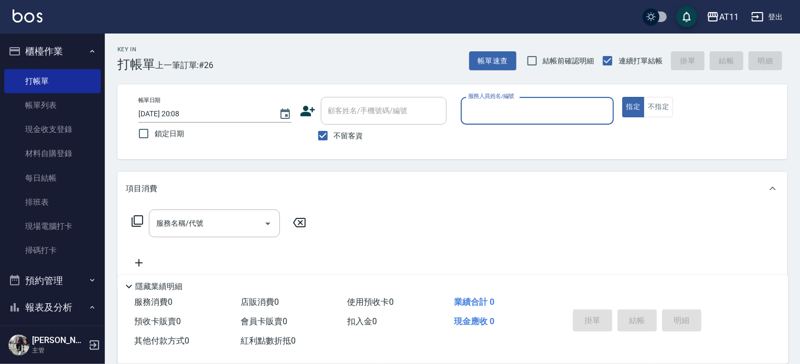
type input "ㄙ"
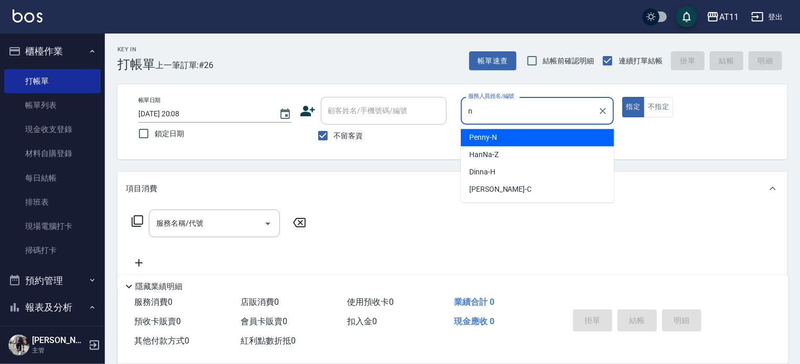
type input "Penny-N"
type button "true"
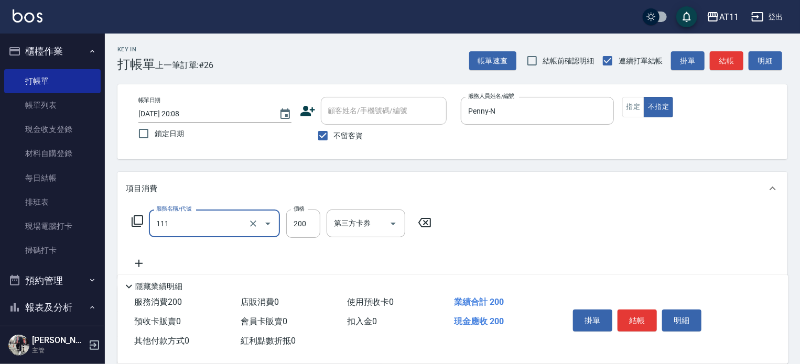
type input "精油洗髮(111)"
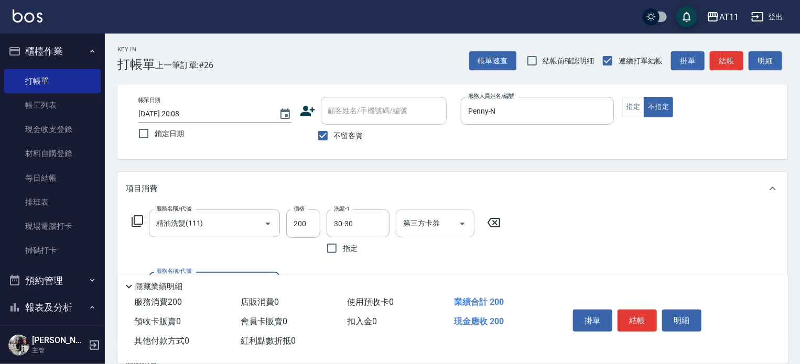
click at [462, 228] on icon "Open" at bounding box center [462, 224] width 13 height 13
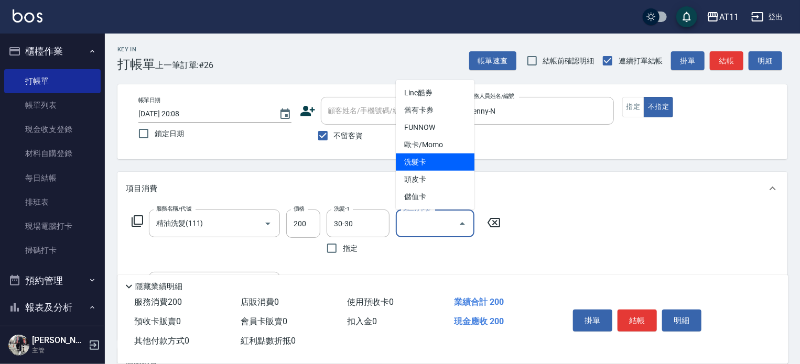
click at [452, 162] on span "洗髮卡" at bounding box center [435, 162] width 79 height 17
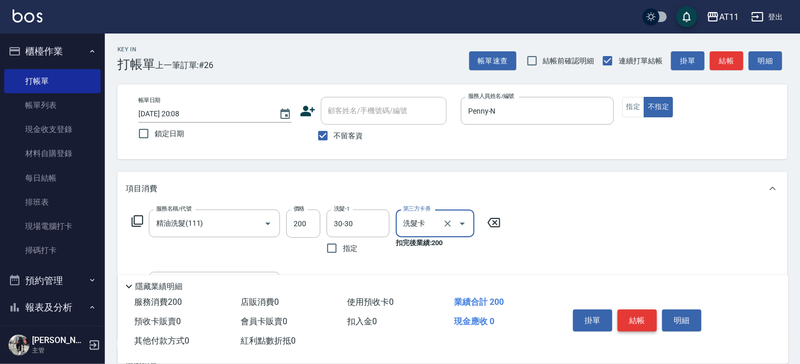
click at [638, 312] on button "結帳" at bounding box center [636, 321] width 39 height 22
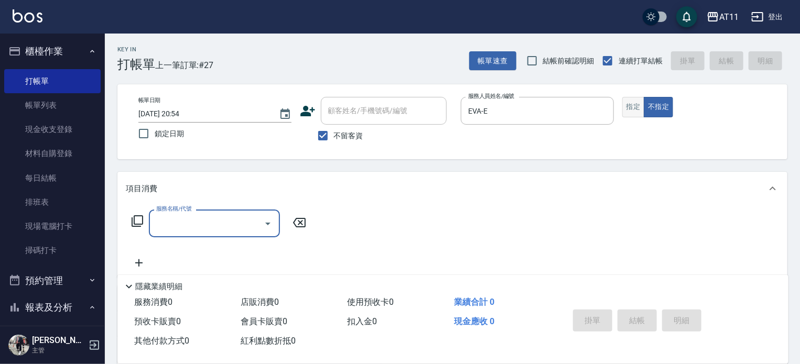
click at [639, 102] on button "指定" at bounding box center [633, 107] width 23 height 20
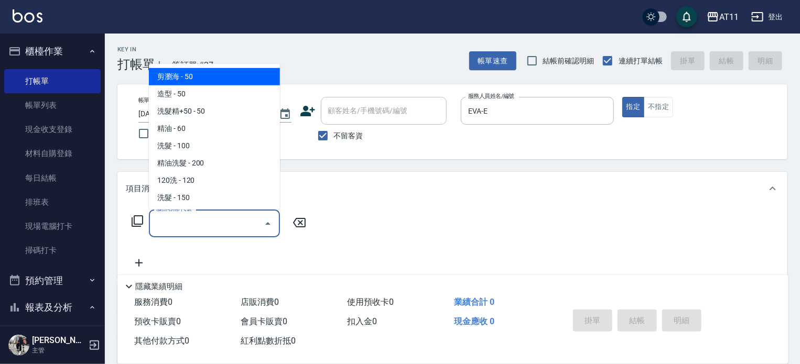
click at [222, 224] on input "服務名稱/代號" at bounding box center [207, 223] width 106 height 18
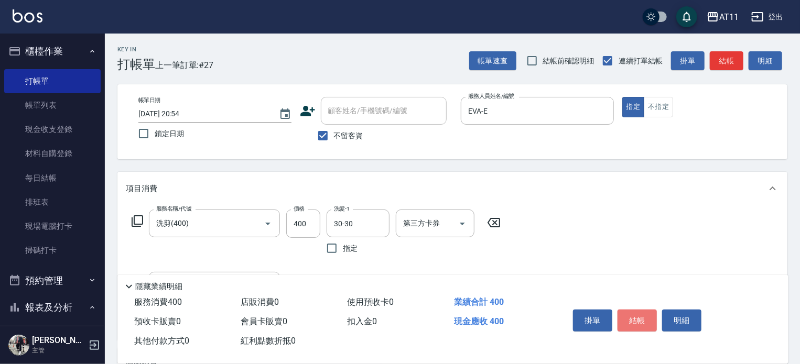
click at [639, 317] on button "結帳" at bounding box center [636, 321] width 39 height 22
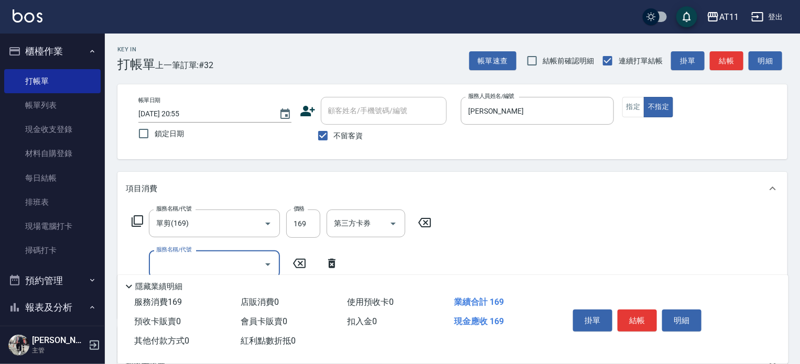
click at [639, 317] on button "結帳" at bounding box center [636, 321] width 39 height 22
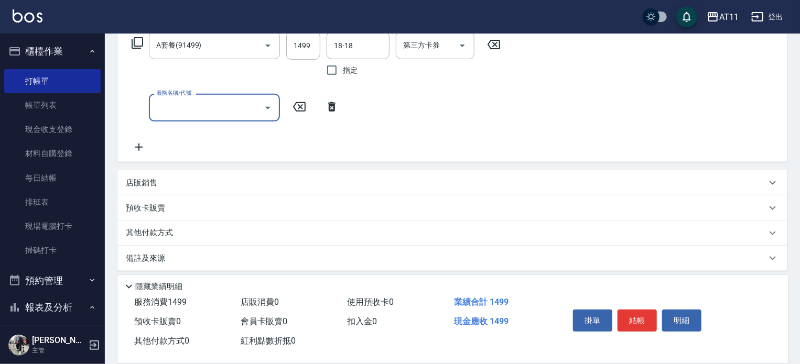
scroll to position [185, 0]
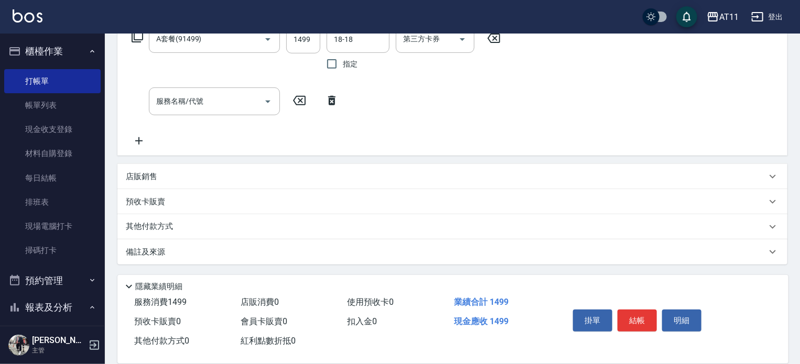
click at [150, 165] on div "店販銷售" at bounding box center [452, 176] width 670 height 25
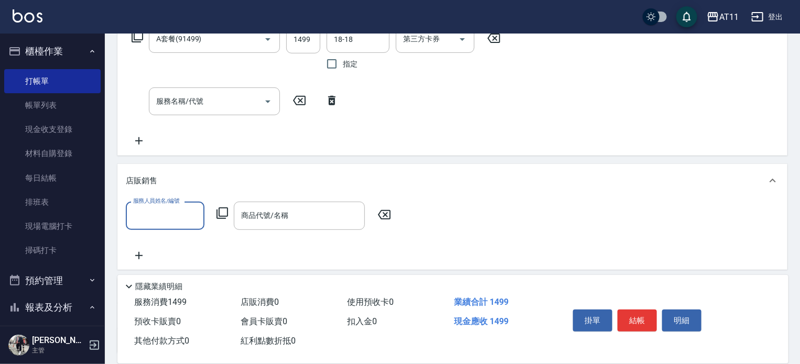
scroll to position [0, 0]
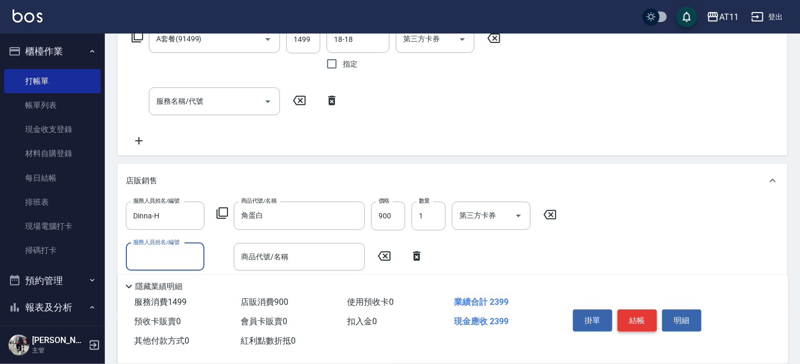
click at [635, 312] on button "結帳" at bounding box center [636, 321] width 39 height 22
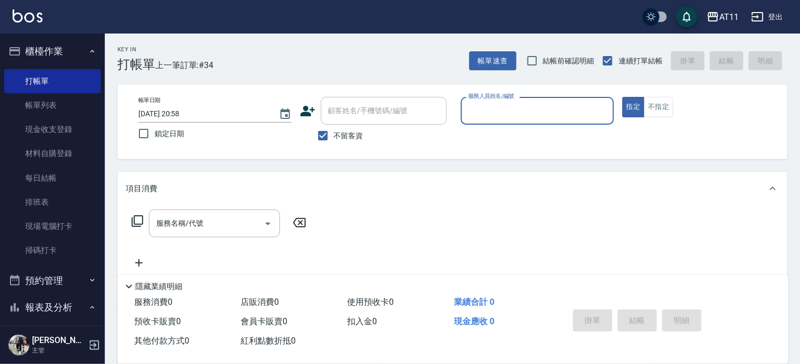
click at [49, 55] on button "櫃檯作業" at bounding box center [52, 51] width 96 height 27
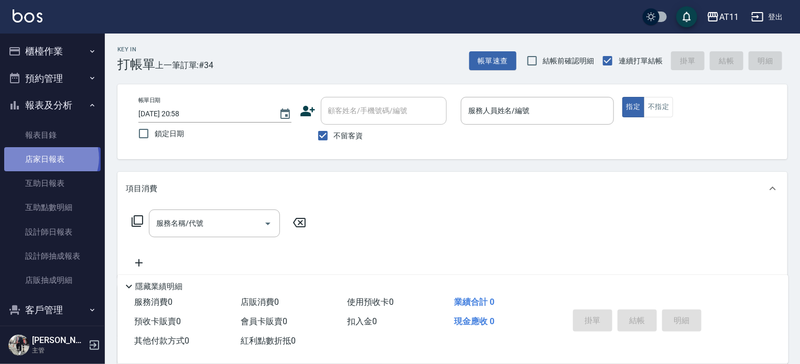
click at [50, 158] on link "店家日報表" at bounding box center [52, 159] width 96 height 24
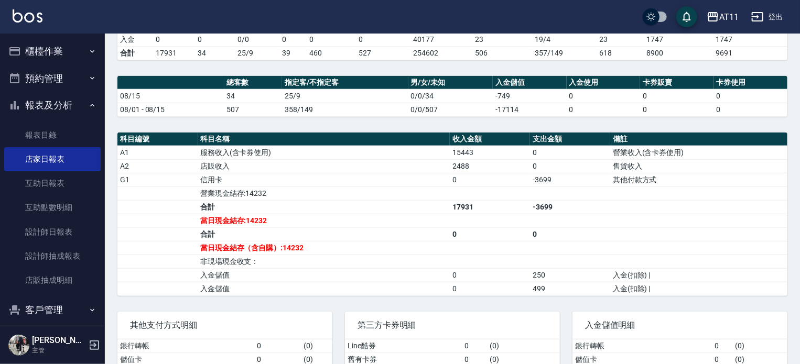
scroll to position [262, 0]
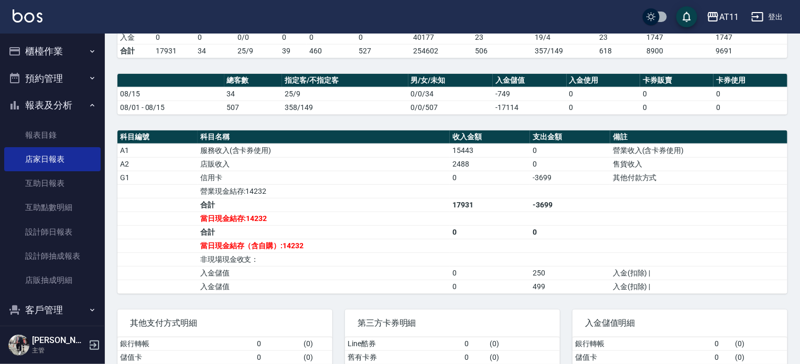
click at [39, 56] on button "櫃檯作業" at bounding box center [52, 51] width 96 height 27
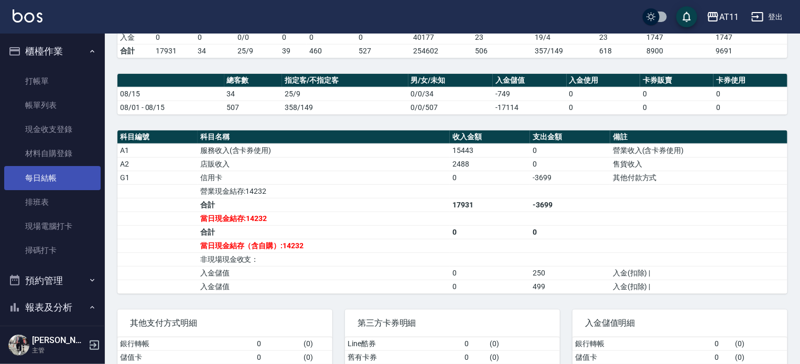
click at [56, 182] on link "每日結帳" at bounding box center [52, 178] width 96 height 24
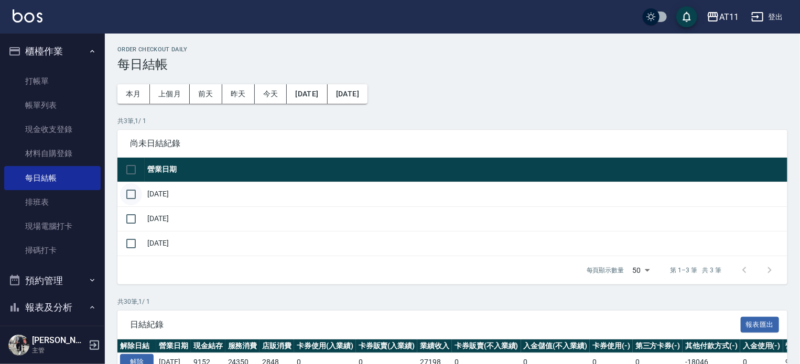
click at [136, 194] on input "checkbox" at bounding box center [131, 194] width 22 height 22
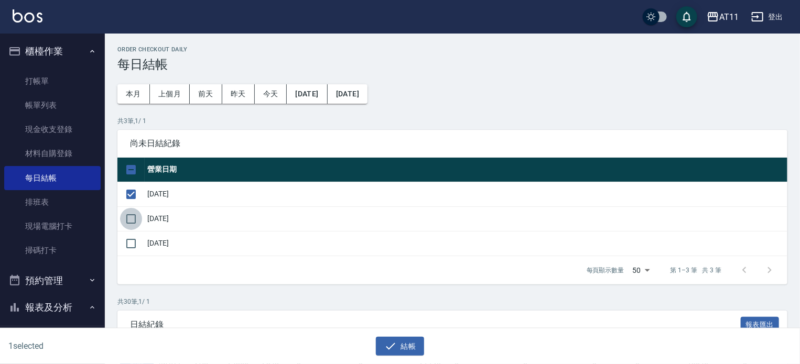
drag, startPoint x: 140, startPoint y: 215, endPoint x: 140, endPoint y: 235, distance: 19.4
click at [140, 216] on input "checkbox" at bounding box center [131, 219] width 22 height 22
click at [140, 236] on input "checkbox" at bounding box center [131, 244] width 22 height 22
click at [402, 341] on button "結帳" at bounding box center [400, 346] width 49 height 19
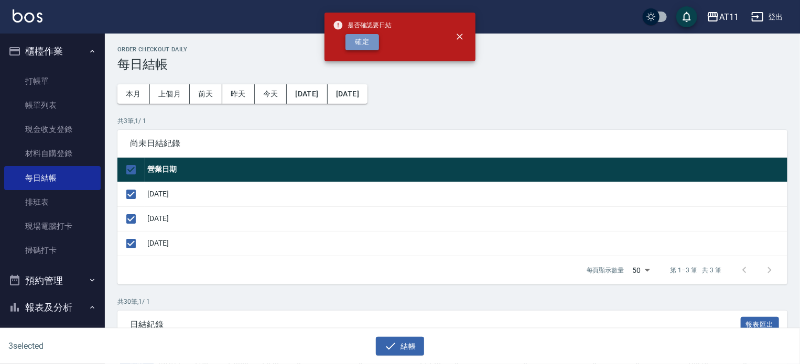
click at [366, 40] on button "確定" at bounding box center [362, 42] width 34 height 16
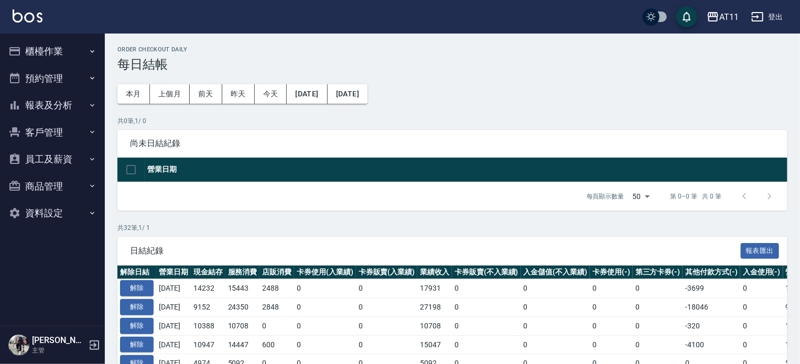
click at [61, 111] on button "報表及分析" at bounding box center [52, 105] width 96 height 27
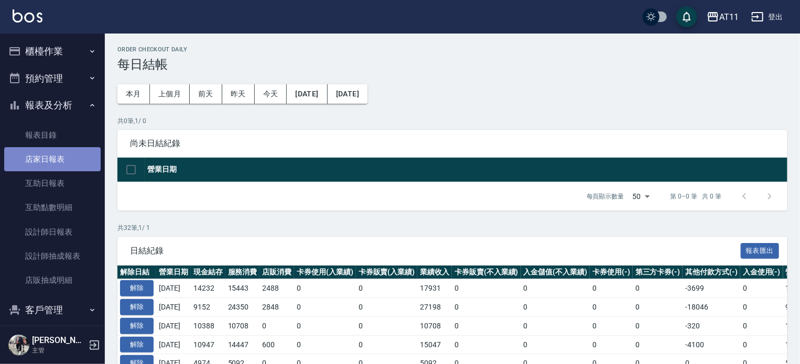
click at [55, 167] on link "店家日報表" at bounding box center [52, 159] width 96 height 24
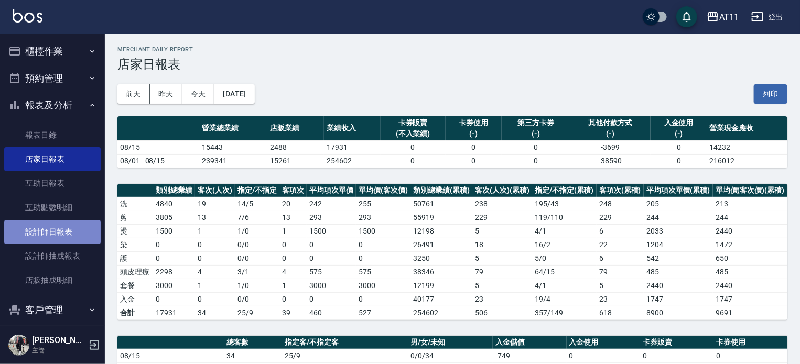
click at [61, 232] on link "設計師日報表" at bounding box center [52, 232] width 96 height 24
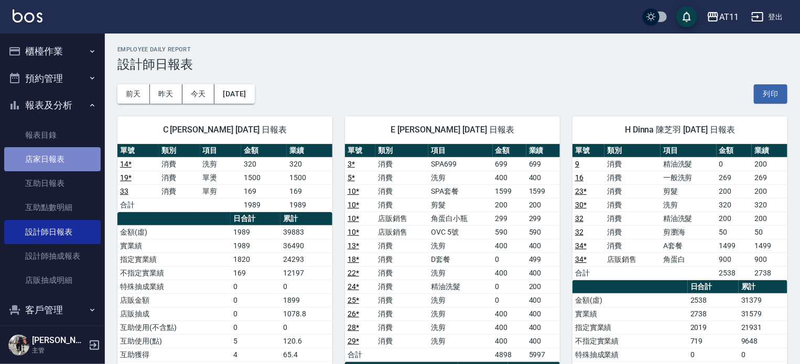
click at [63, 156] on link "店家日報表" at bounding box center [52, 159] width 96 height 24
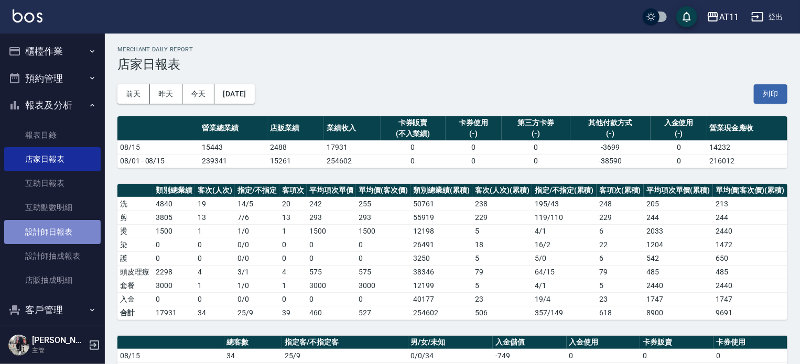
click at [63, 229] on link "設計師日報表" at bounding box center [52, 232] width 96 height 24
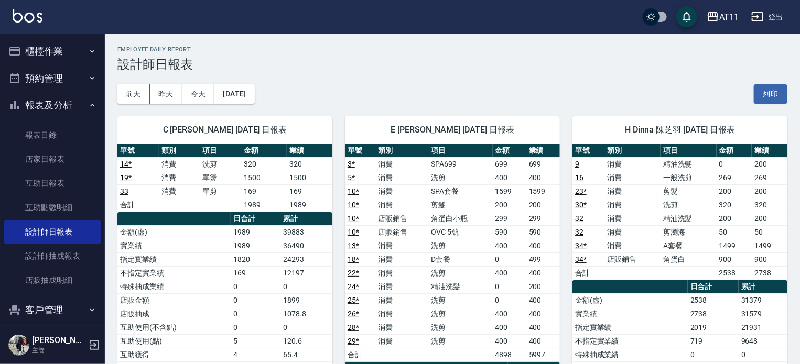
click at [37, 52] on button "櫃檯作業" at bounding box center [52, 51] width 96 height 27
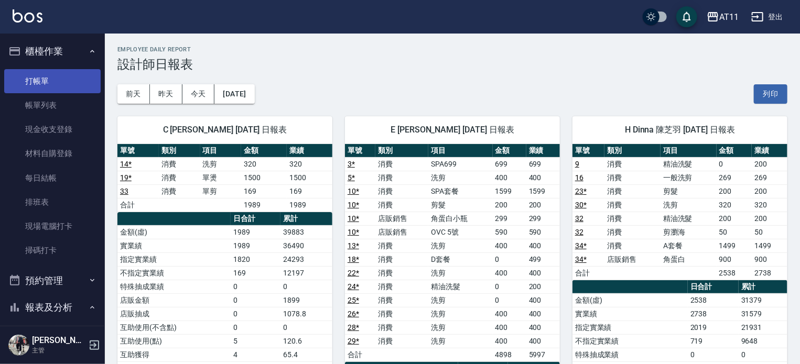
click at [48, 83] on link "打帳單" at bounding box center [52, 81] width 96 height 24
